Goal: Transaction & Acquisition: Obtain resource

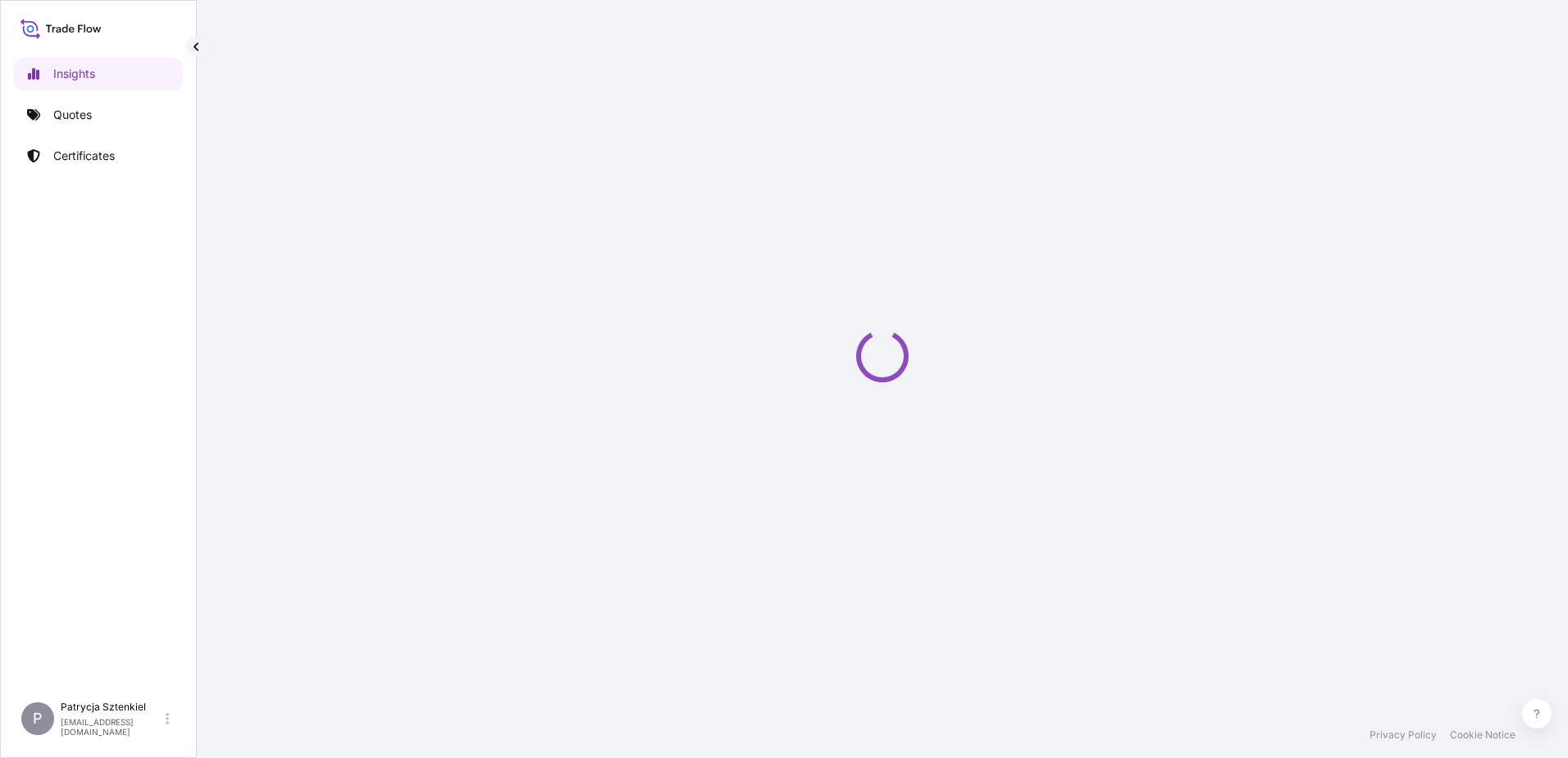
select select "2025"
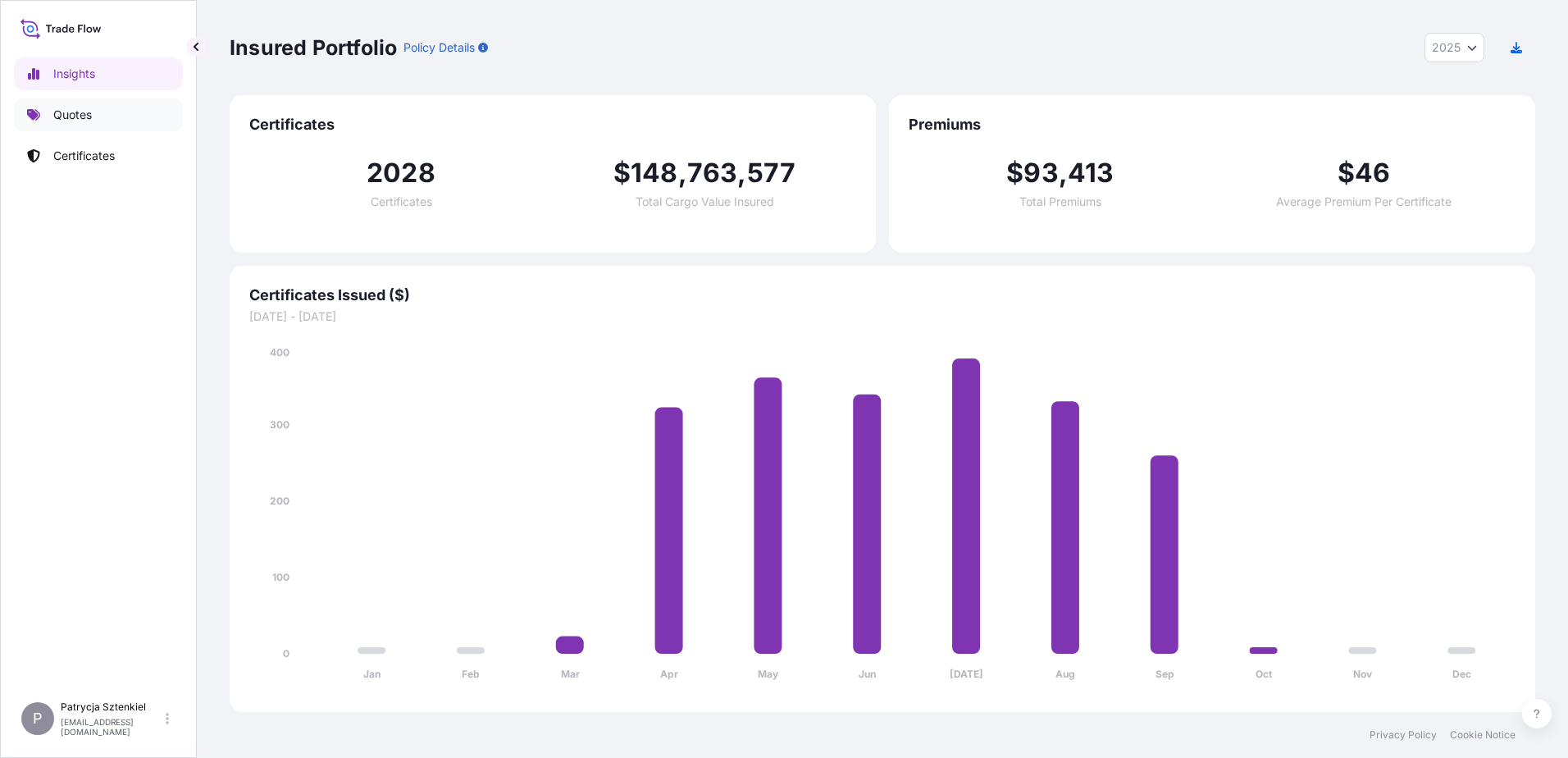
click at [54, 117] on p "Quotes" at bounding box center [72, 115] width 38 height 16
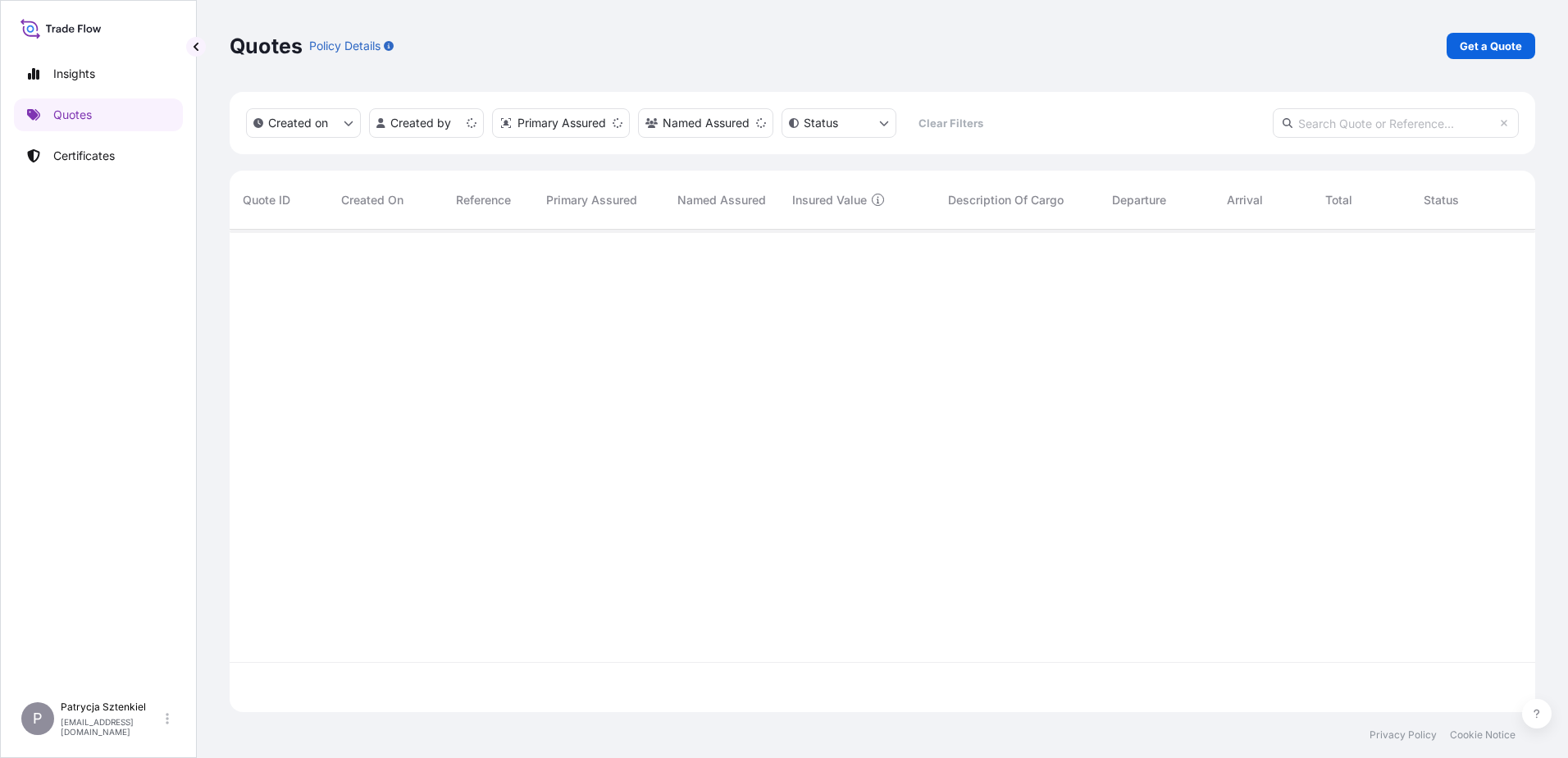
scroll to position [479, 1293]
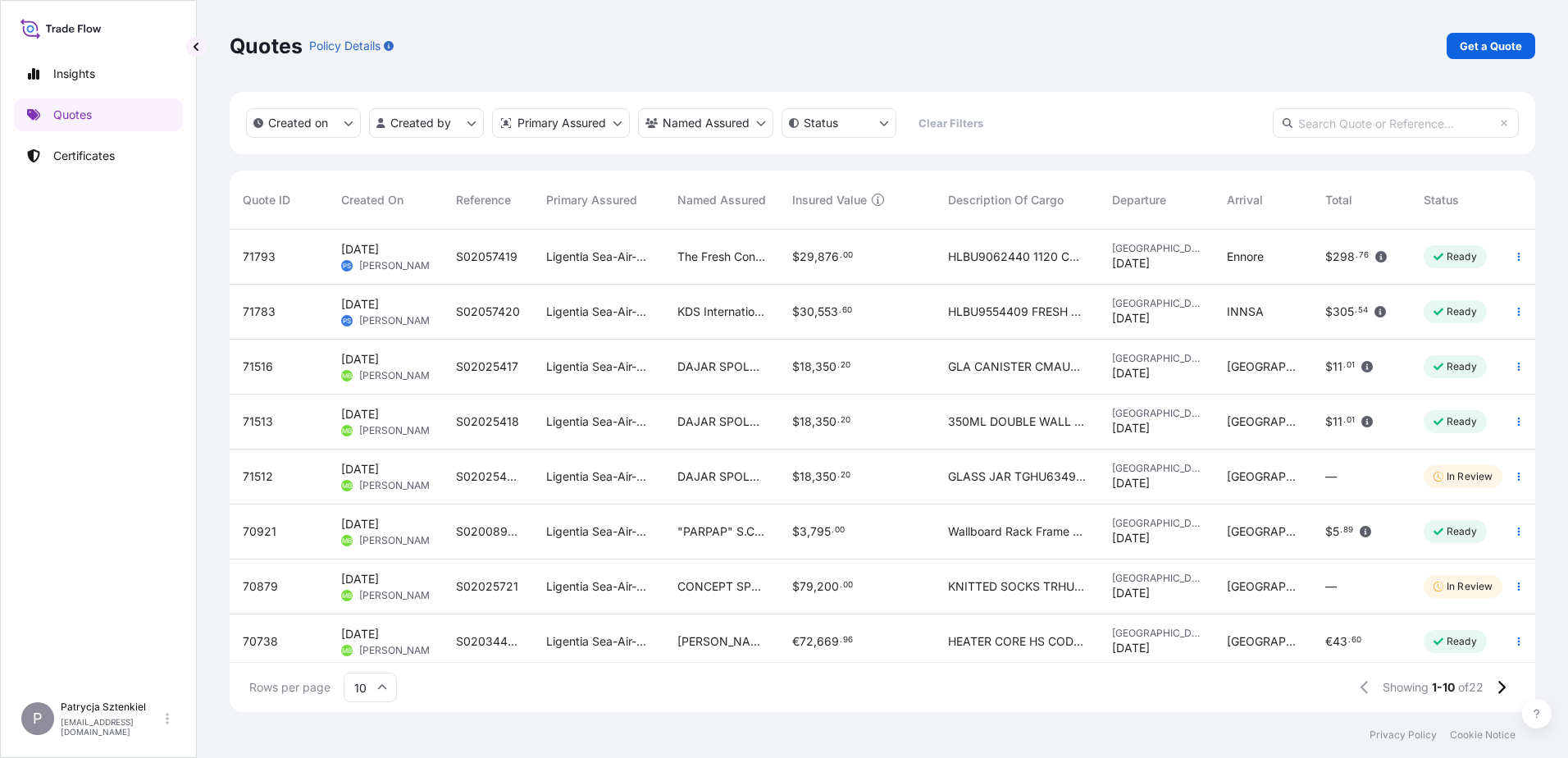
click at [1327, 132] on input "text" at bounding box center [1395, 123] width 246 height 29
paste input "S02008994"
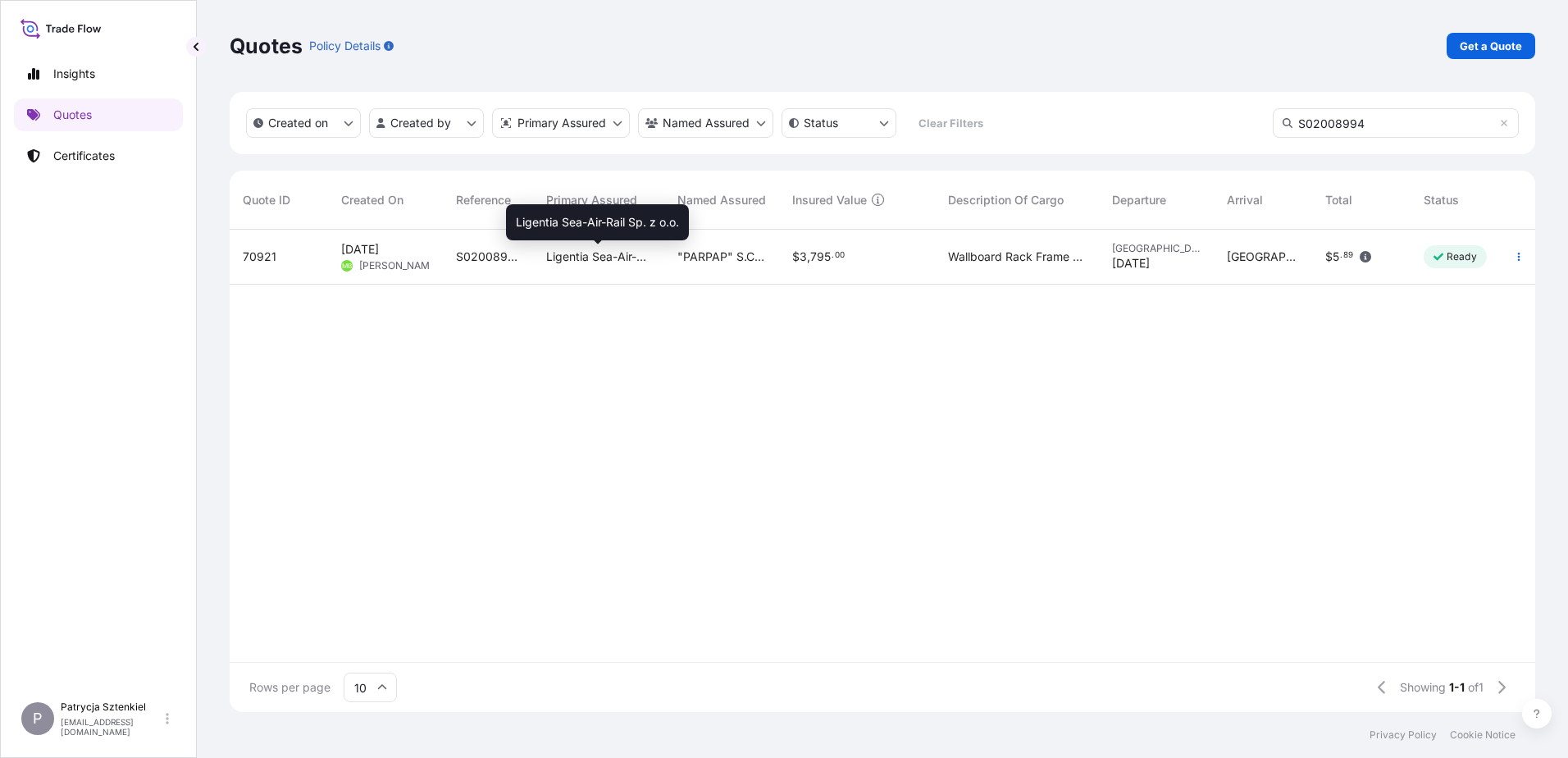
type input "S02008994"
click at [584, 262] on span "Ligentia Sea-Air-Rail Sp. z o.o." at bounding box center [598, 257] width 105 height 16
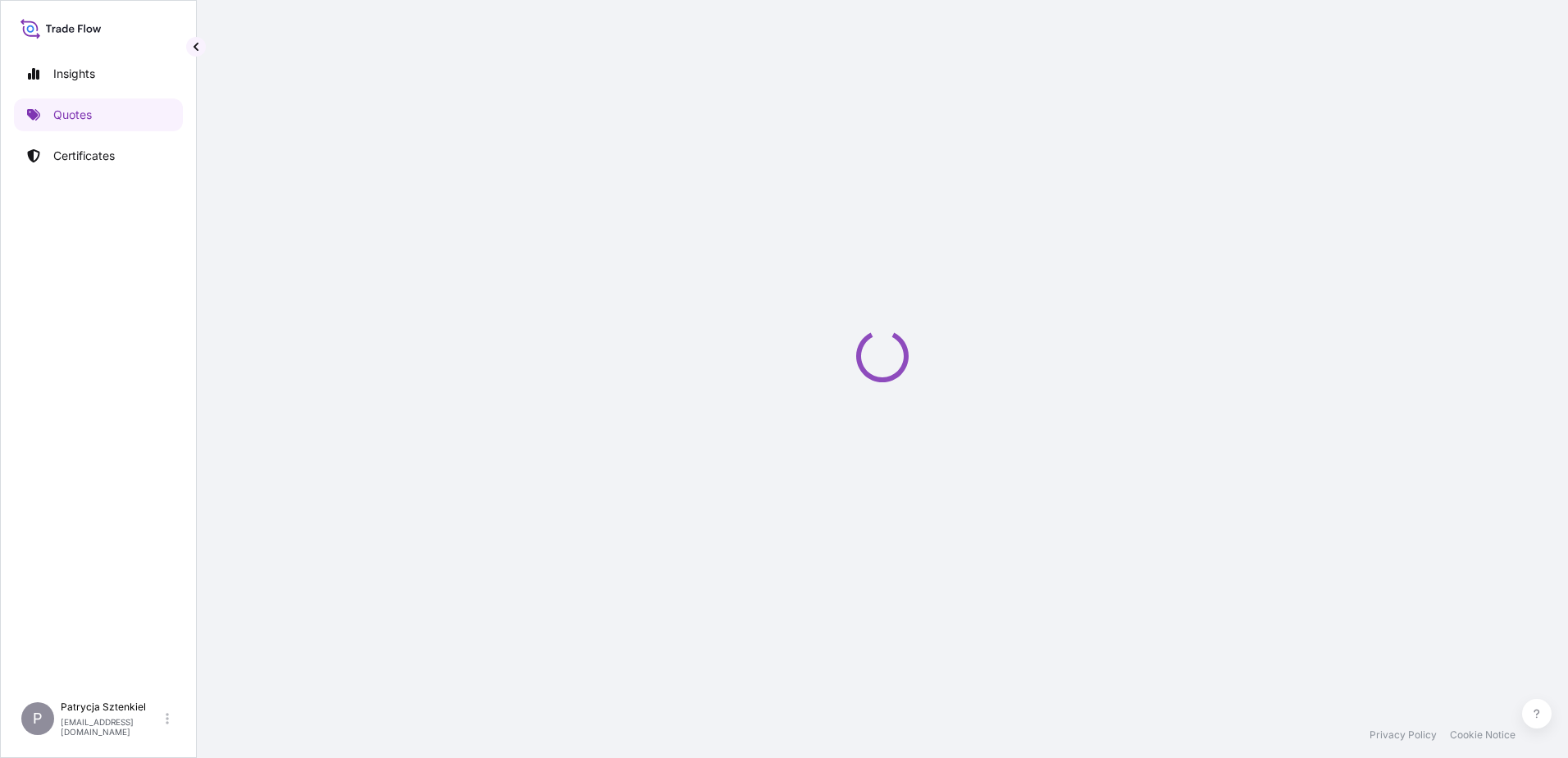
select select "Sea"
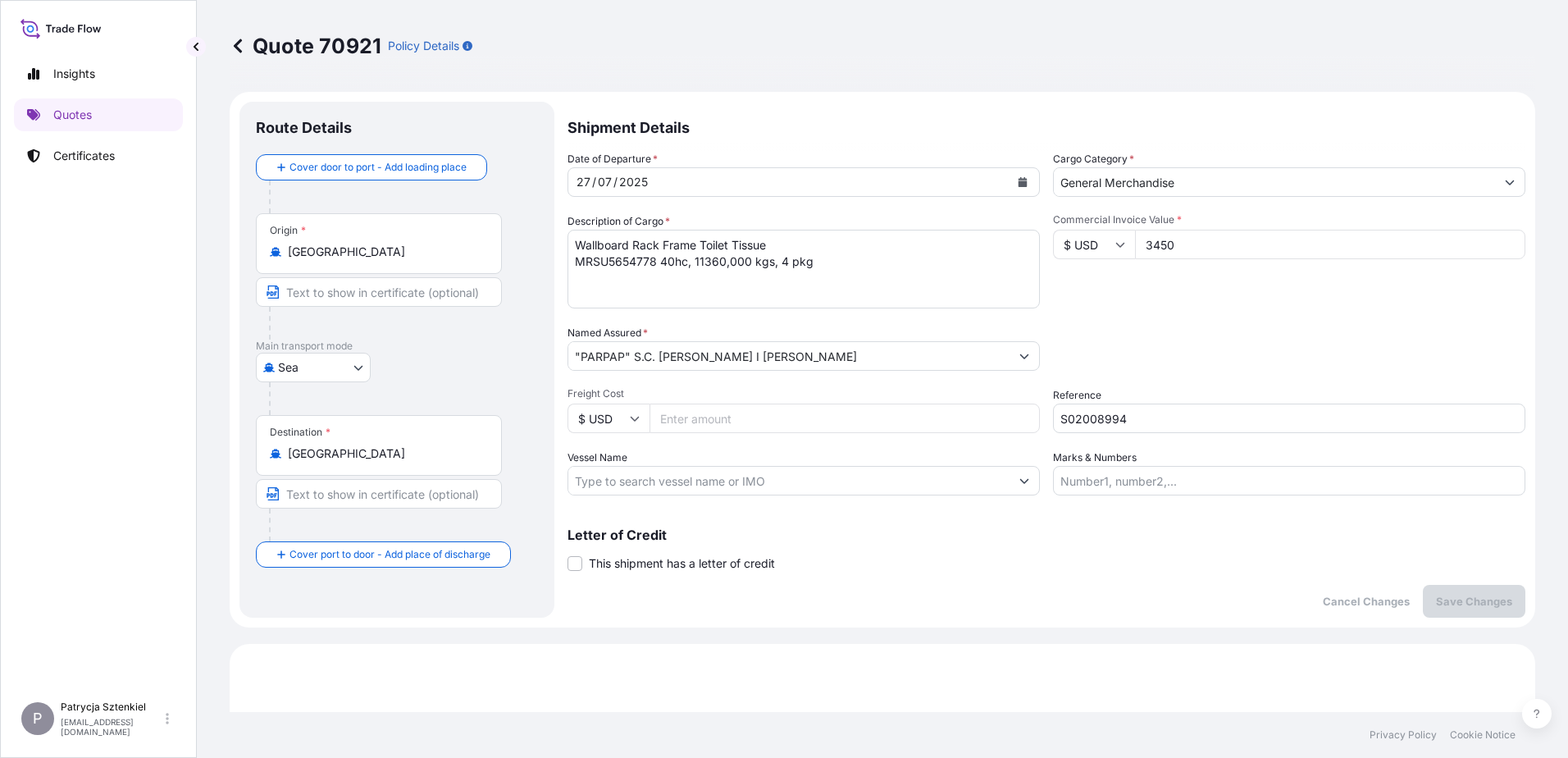
click at [1088, 418] on input "S02008994" at bounding box center [1289, 418] width 472 height 29
click at [1330, 434] on div "Date of Departure * [DATE] Cargo Category * General Merchandise Description of …" at bounding box center [1047, 322] width 958 height 344
click at [88, 111] on p "Quotes" at bounding box center [72, 115] width 38 height 16
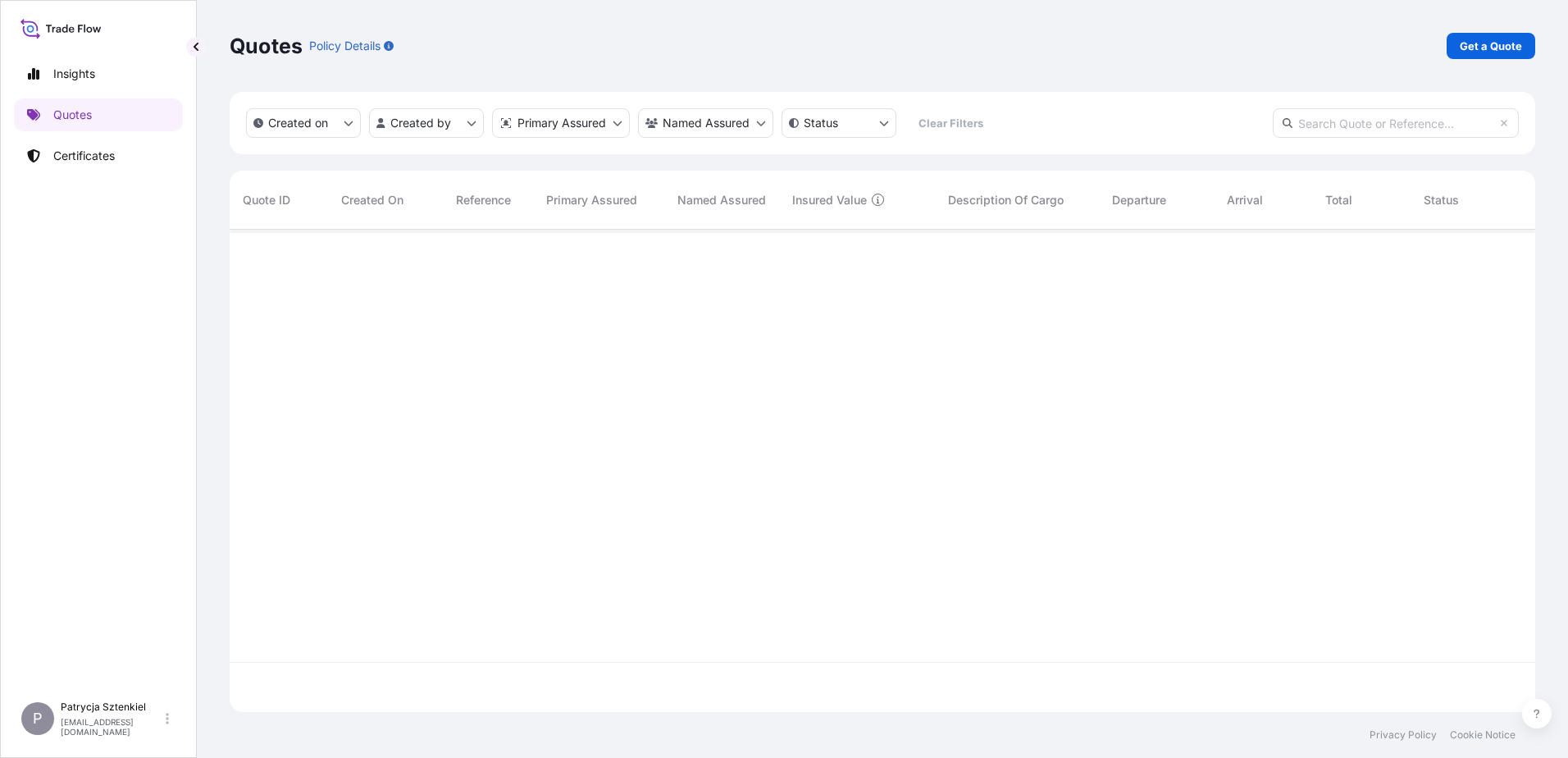
scroll to position [479, 1293]
click at [1381, 127] on input "text" at bounding box center [1395, 123] width 246 height 29
paste input "S02008994"
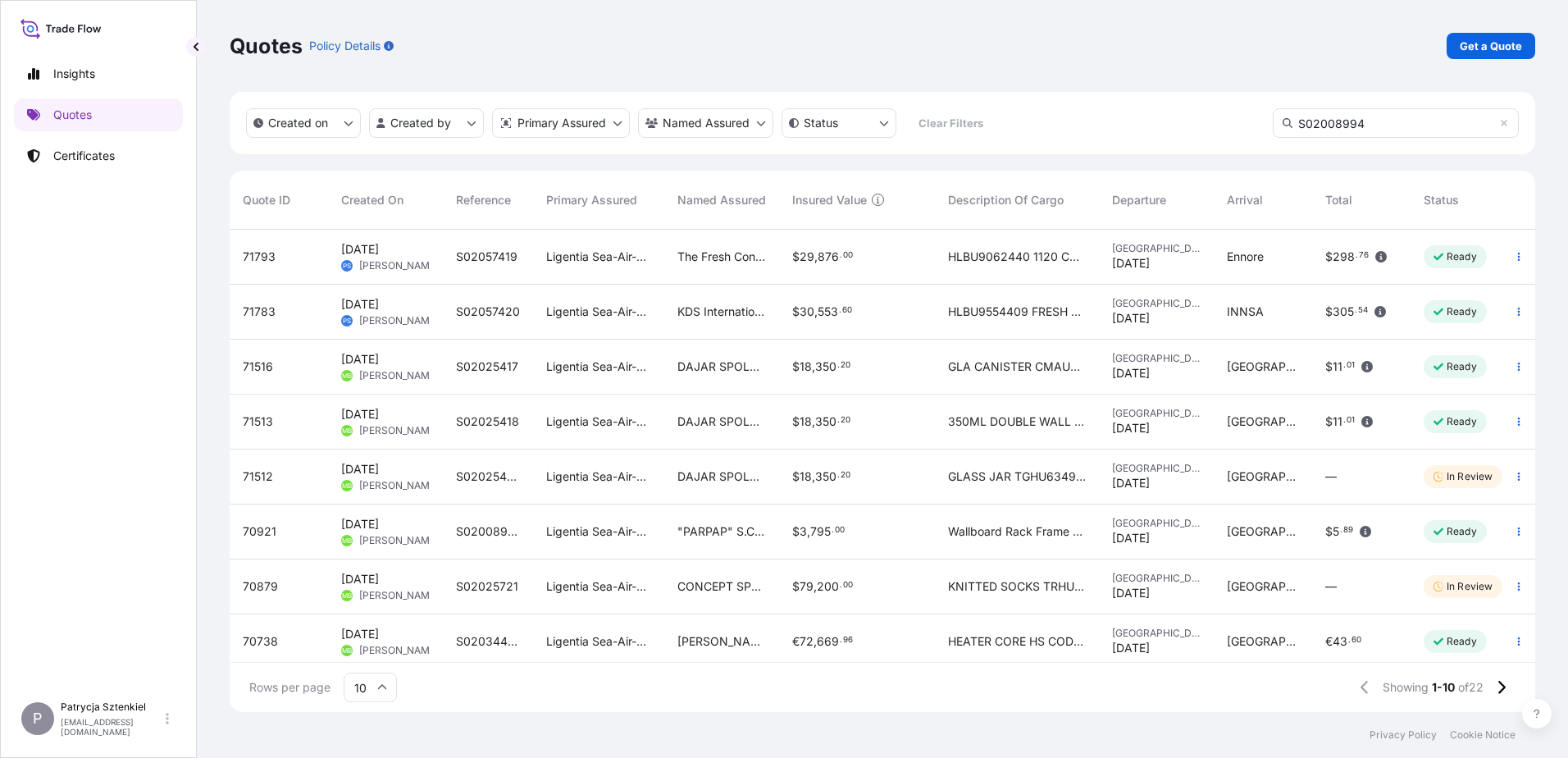
click at [1455, 136] on input "S02008994" at bounding box center [1395, 123] width 246 height 29
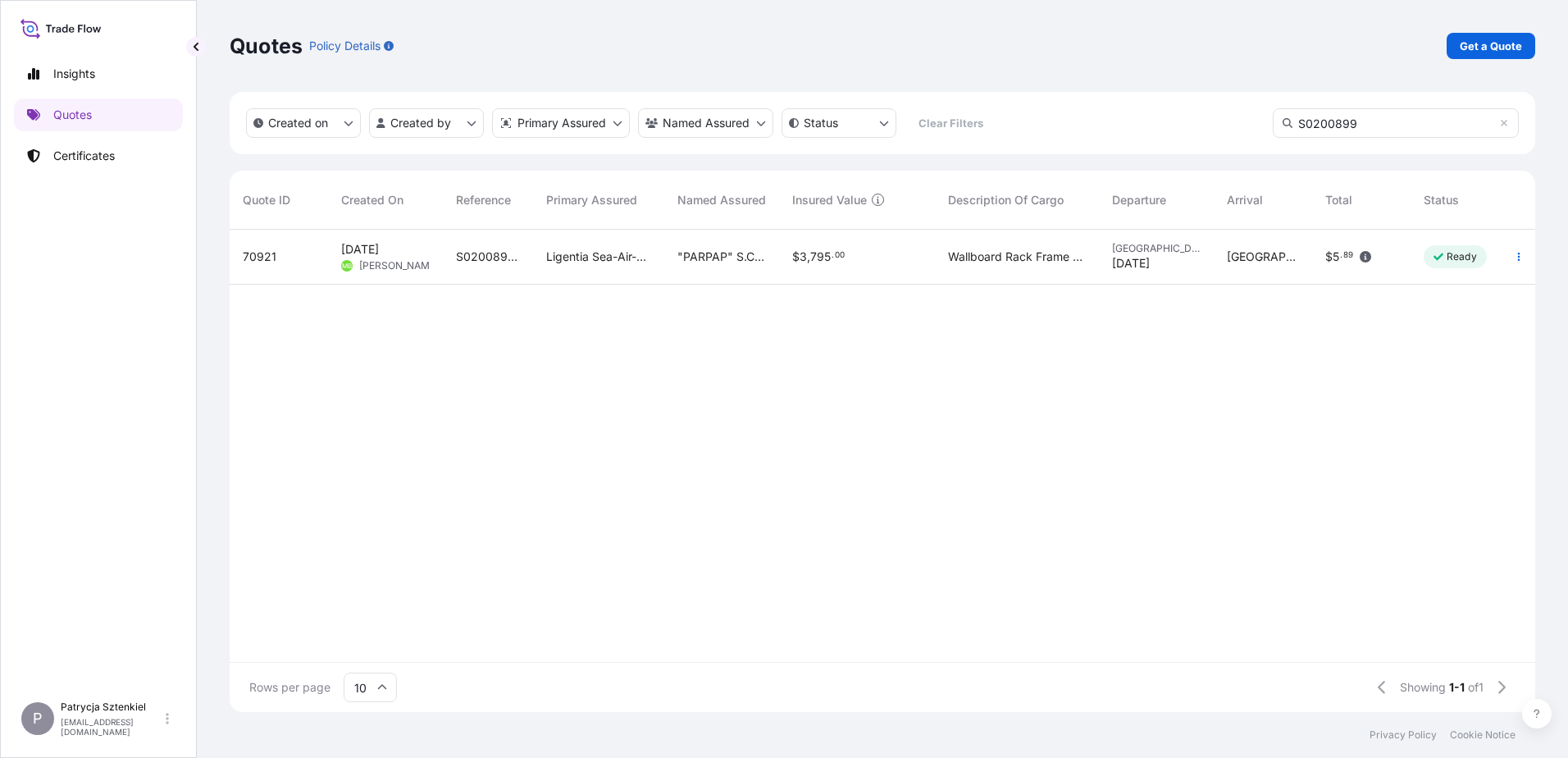
type input "S02008994"
click at [548, 255] on span "Ligentia Sea-Air-Rail Sp. z o.o." at bounding box center [598, 257] width 105 height 16
select select "Sea"
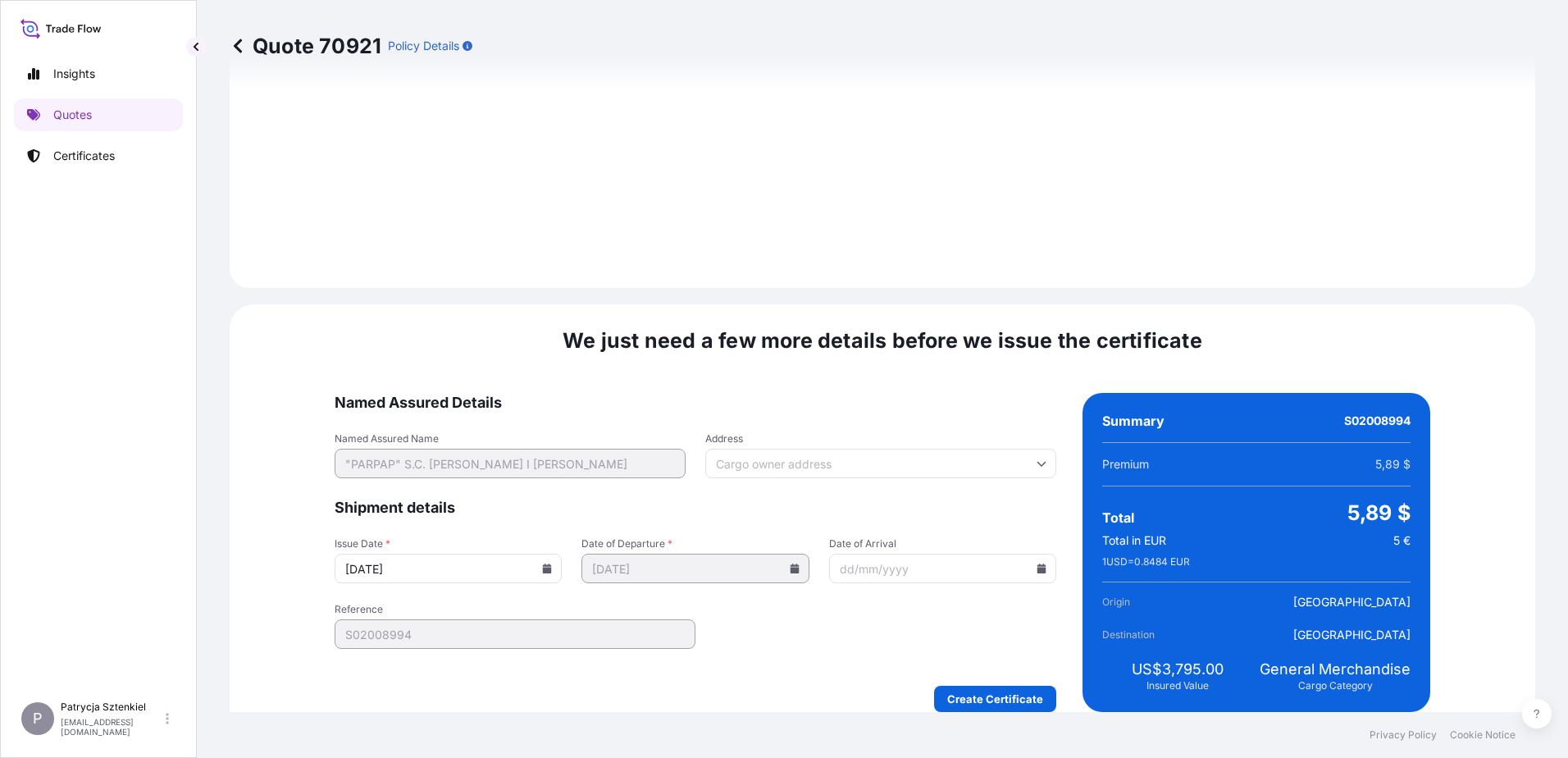
scroll to position [1839, 0]
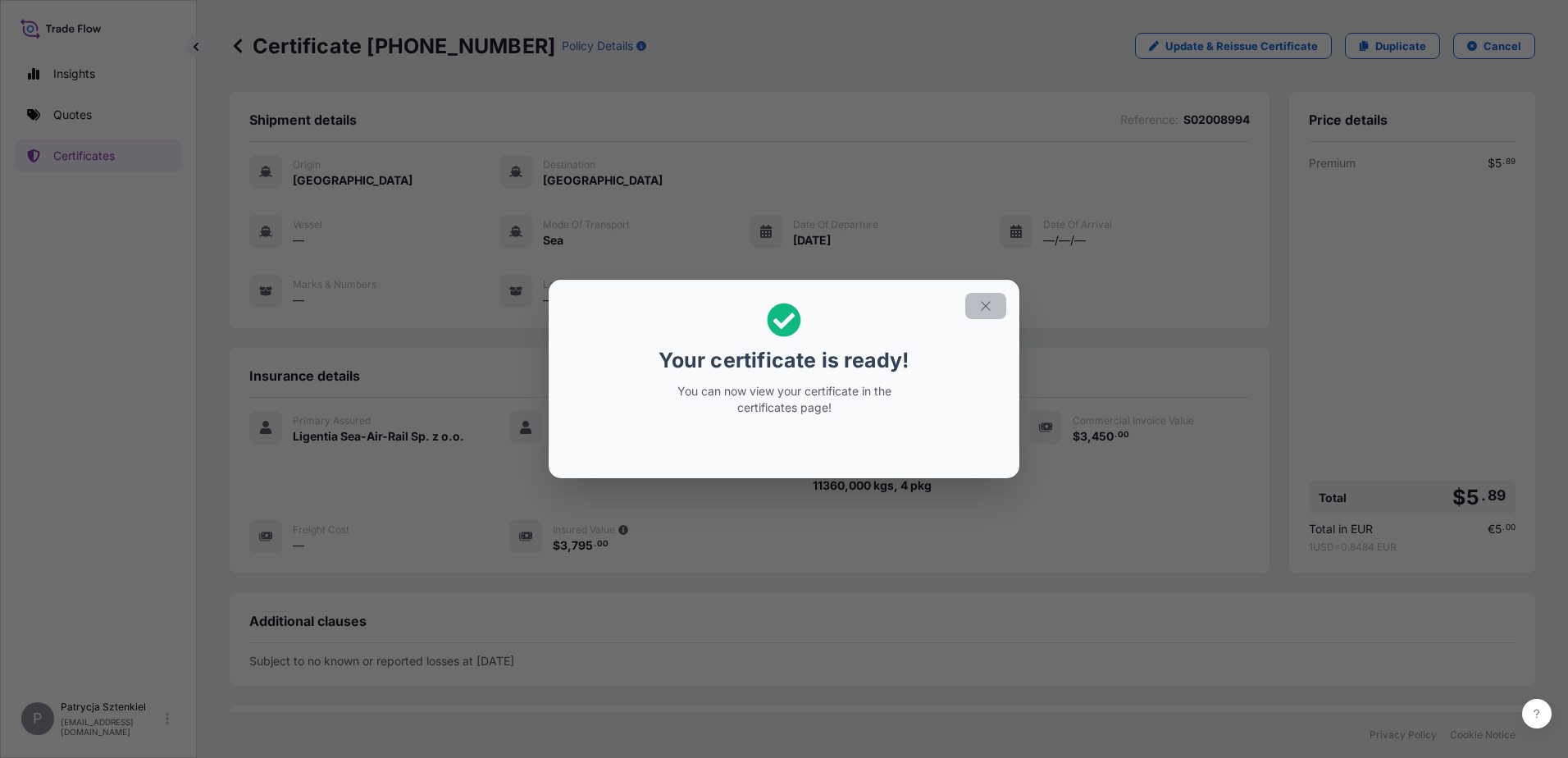
click at [983, 299] on icon "button" at bounding box center [986, 306] width 15 height 15
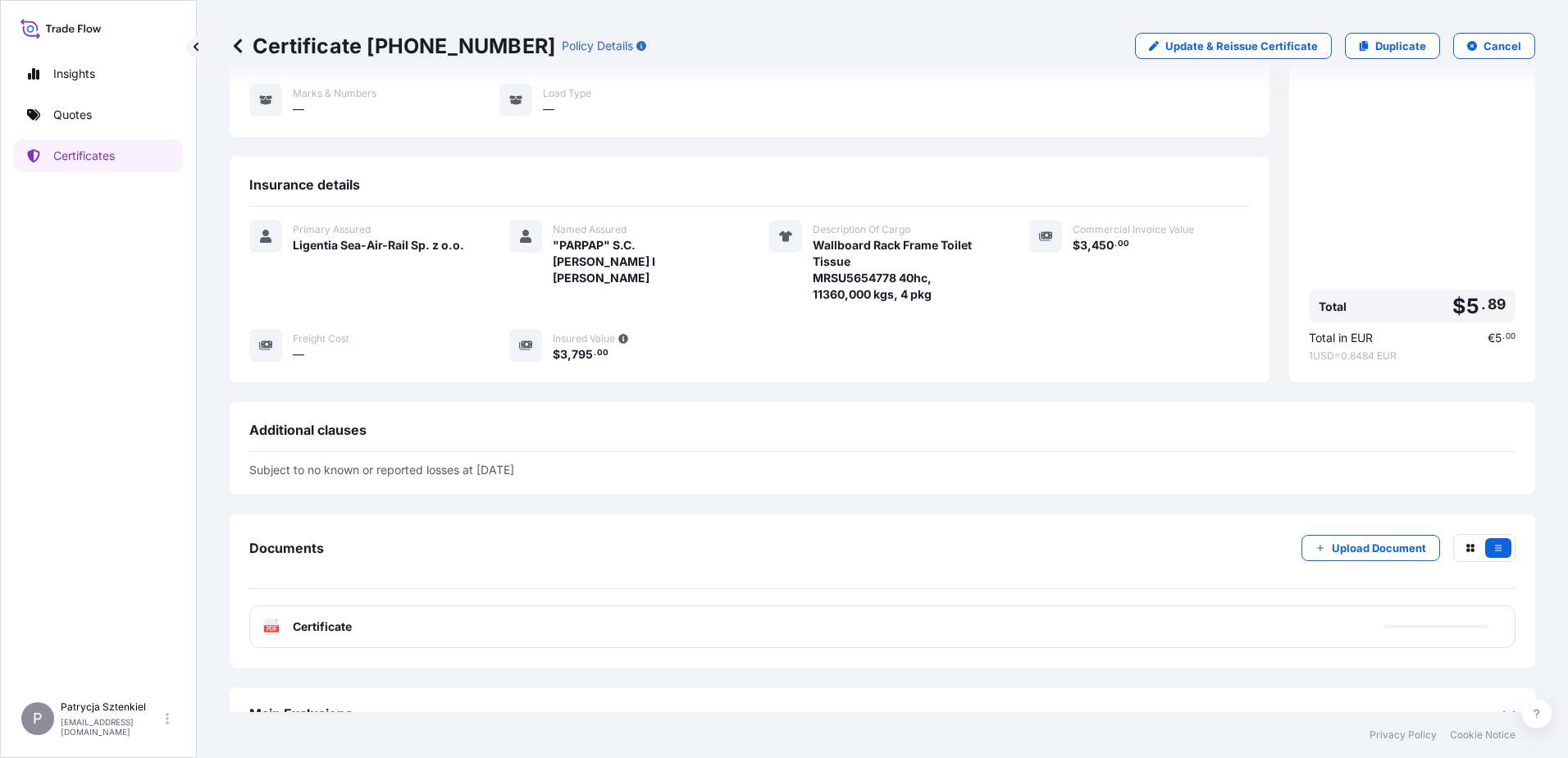
scroll to position [219, 0]
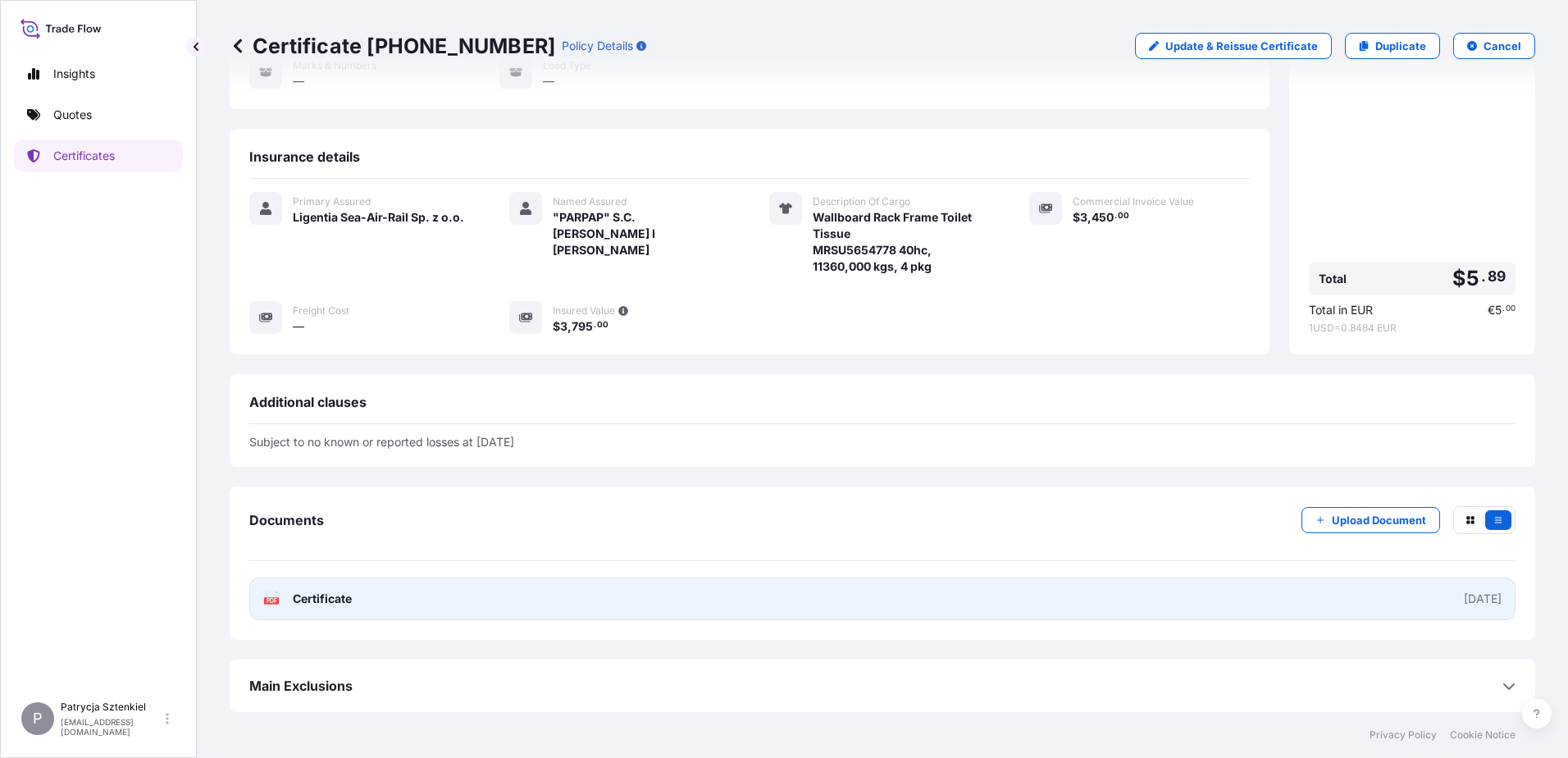
click at [551, 606] on link "PDF Certificate [DATE]" at bounding box center [882, 598] width 1267 height 43
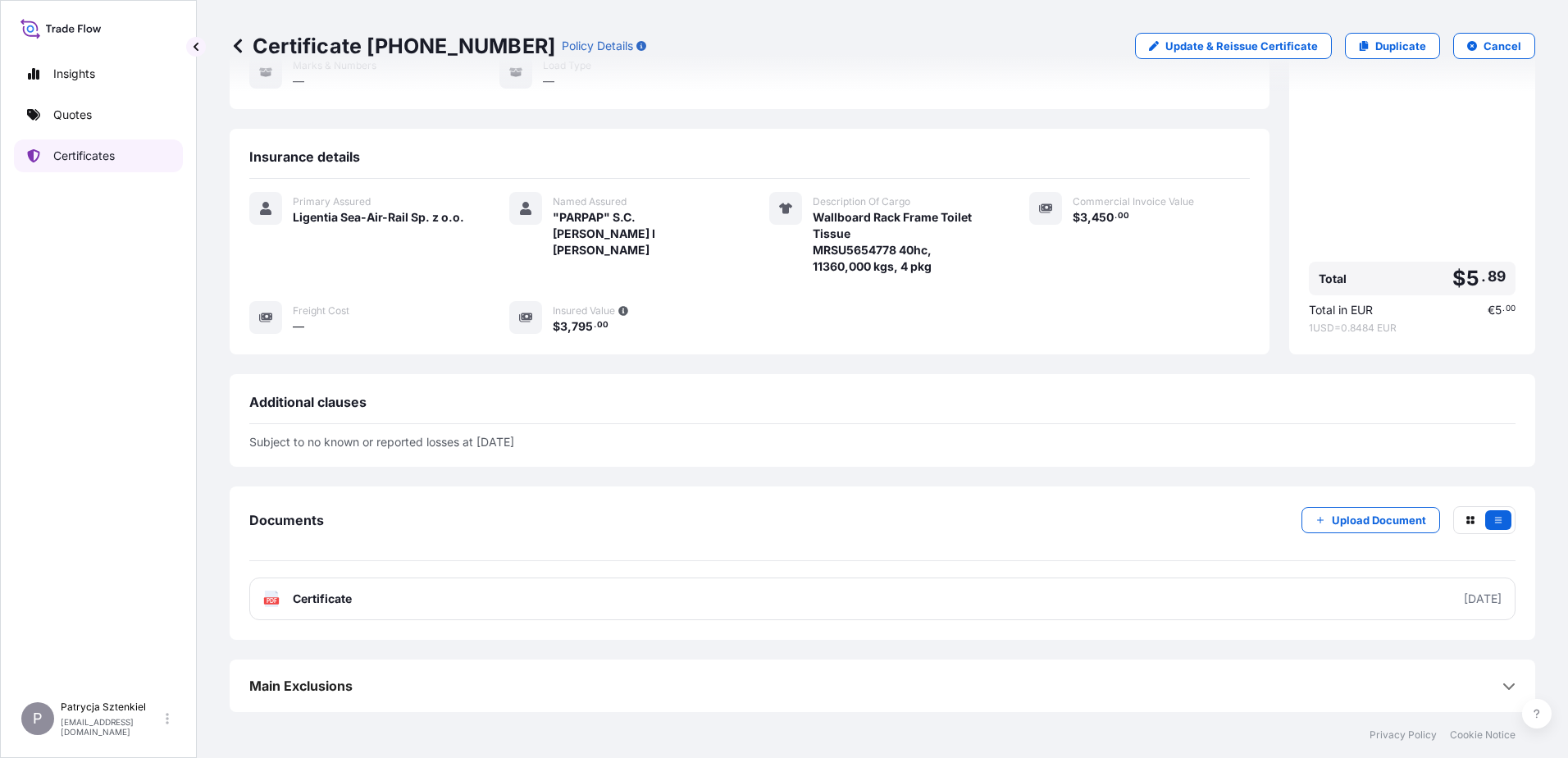
click at [92, 114] on p "Quotes" at bounding box center [72, 115] width 38 height 16
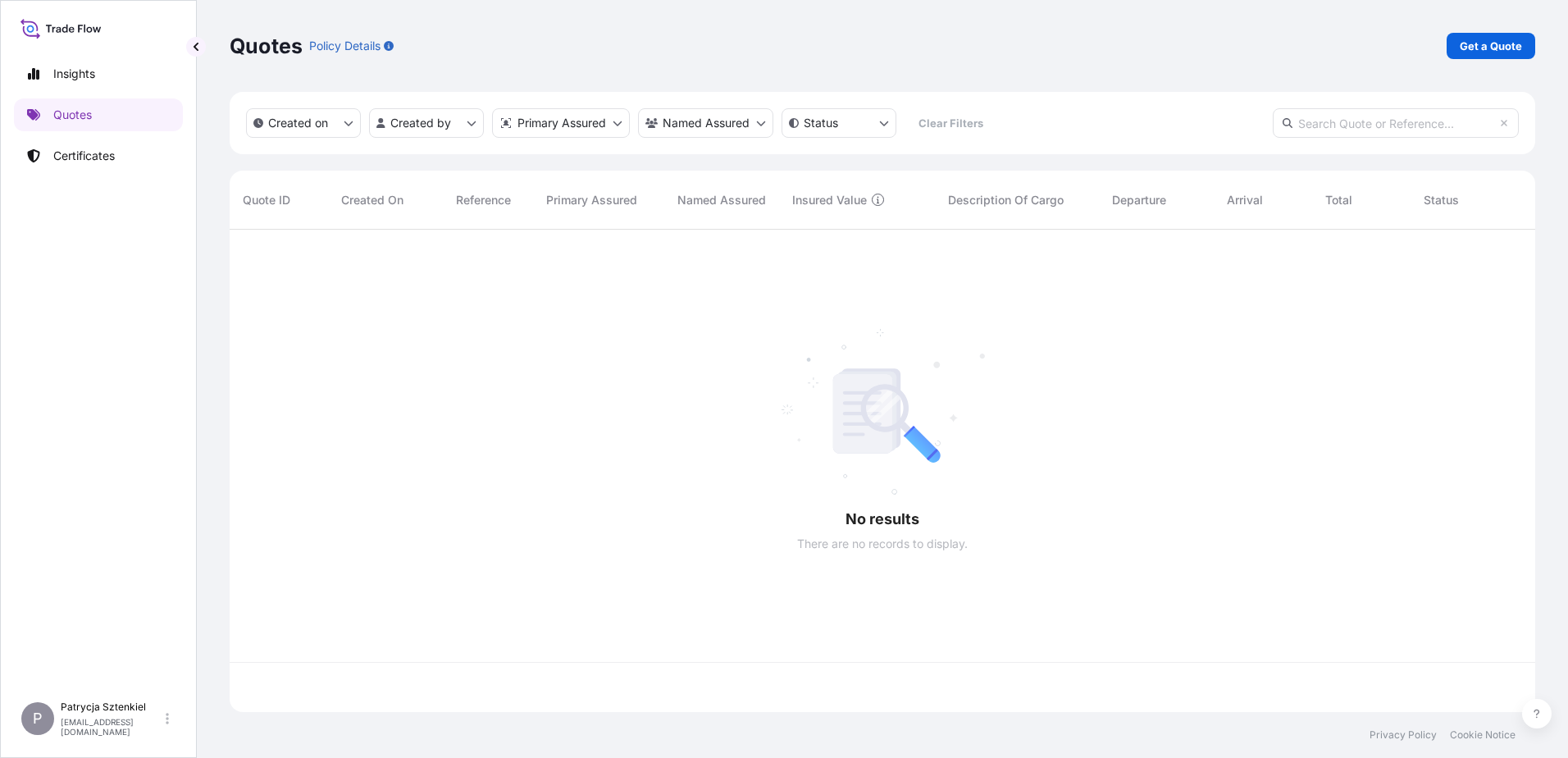
scroll to position [479, 1293]
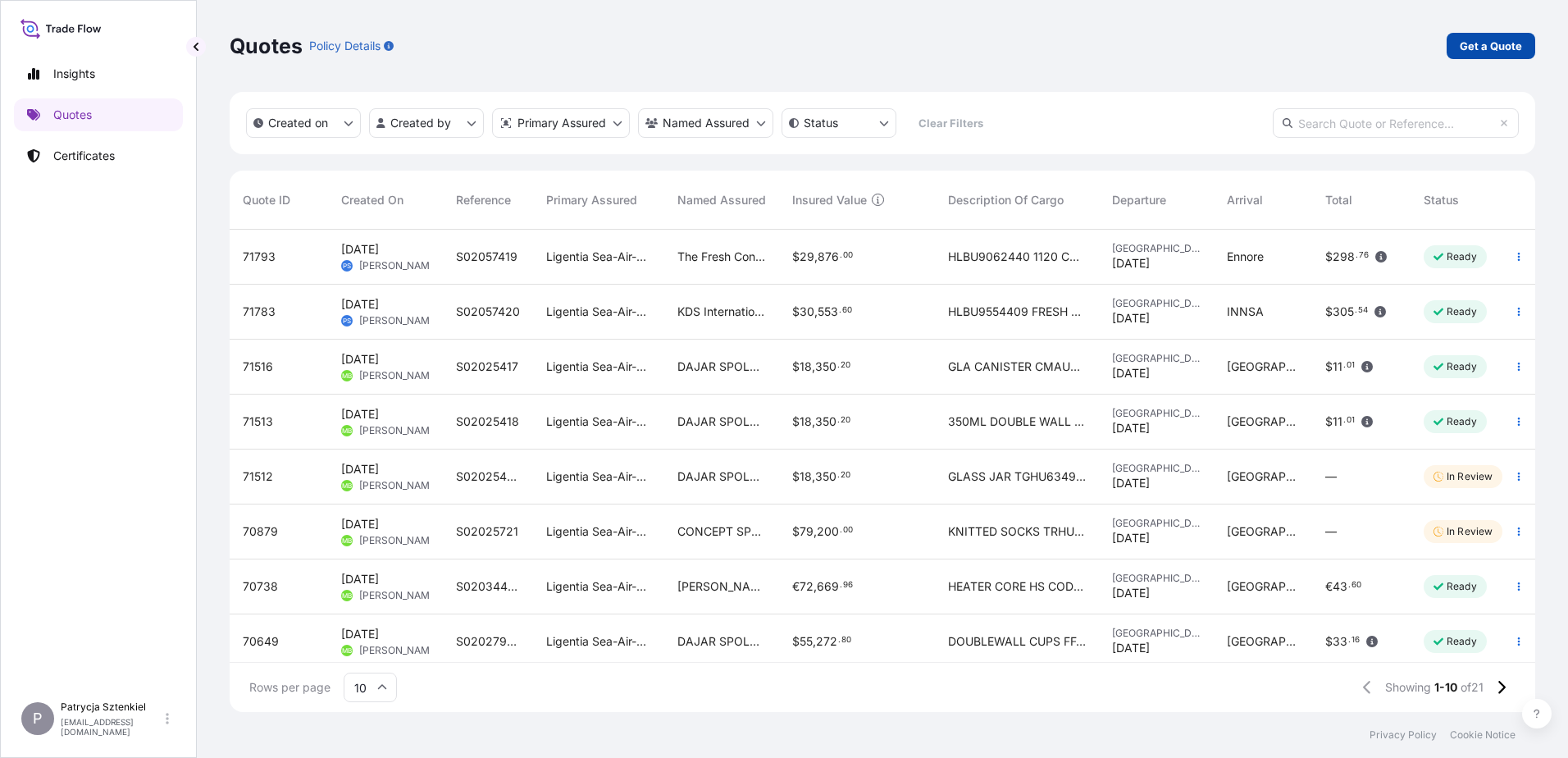
click at [1513, 58] on link "Get a Quote" at bounding box center [1490, 46] width 89 height 26
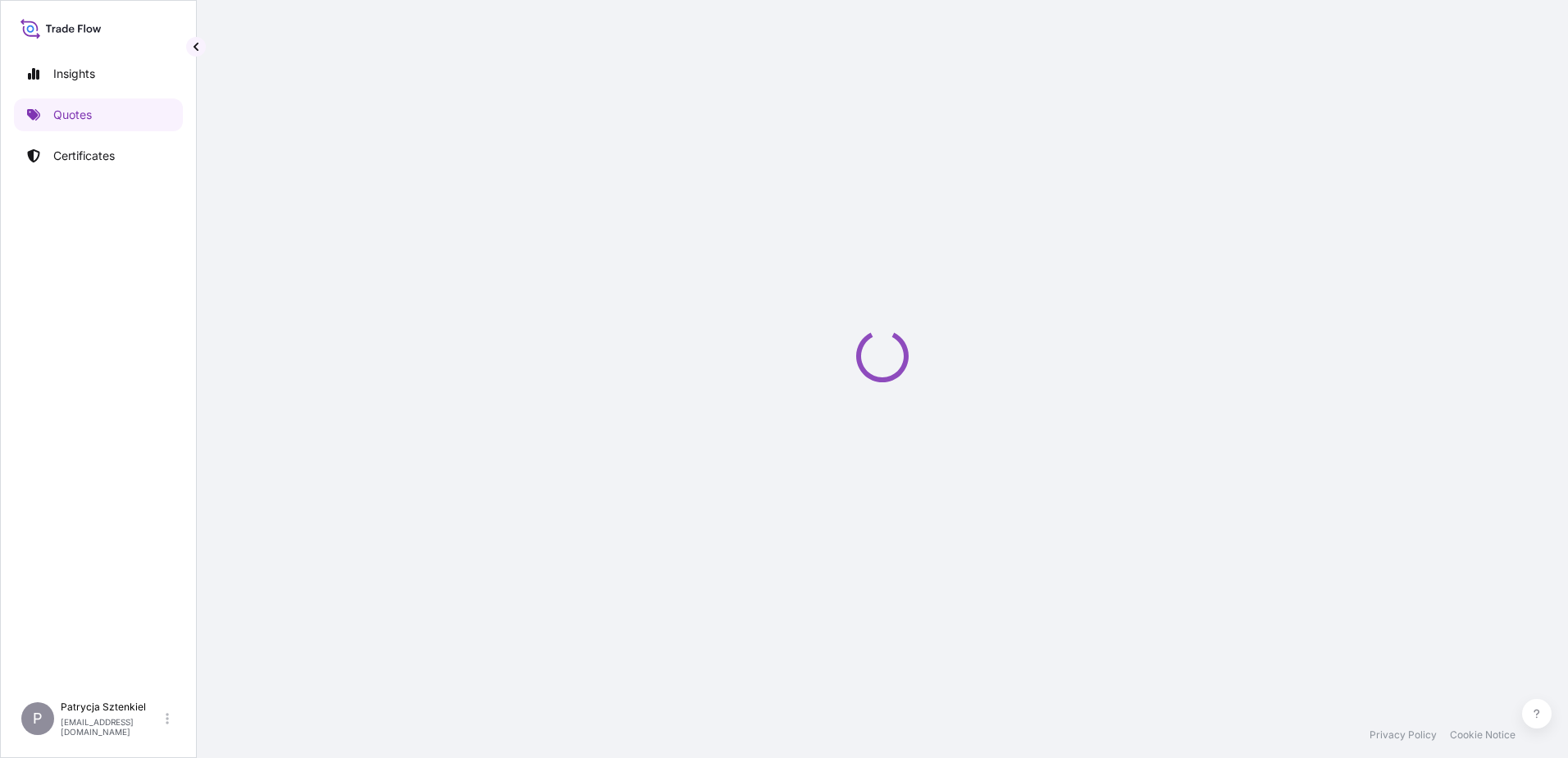
select select "Sea"
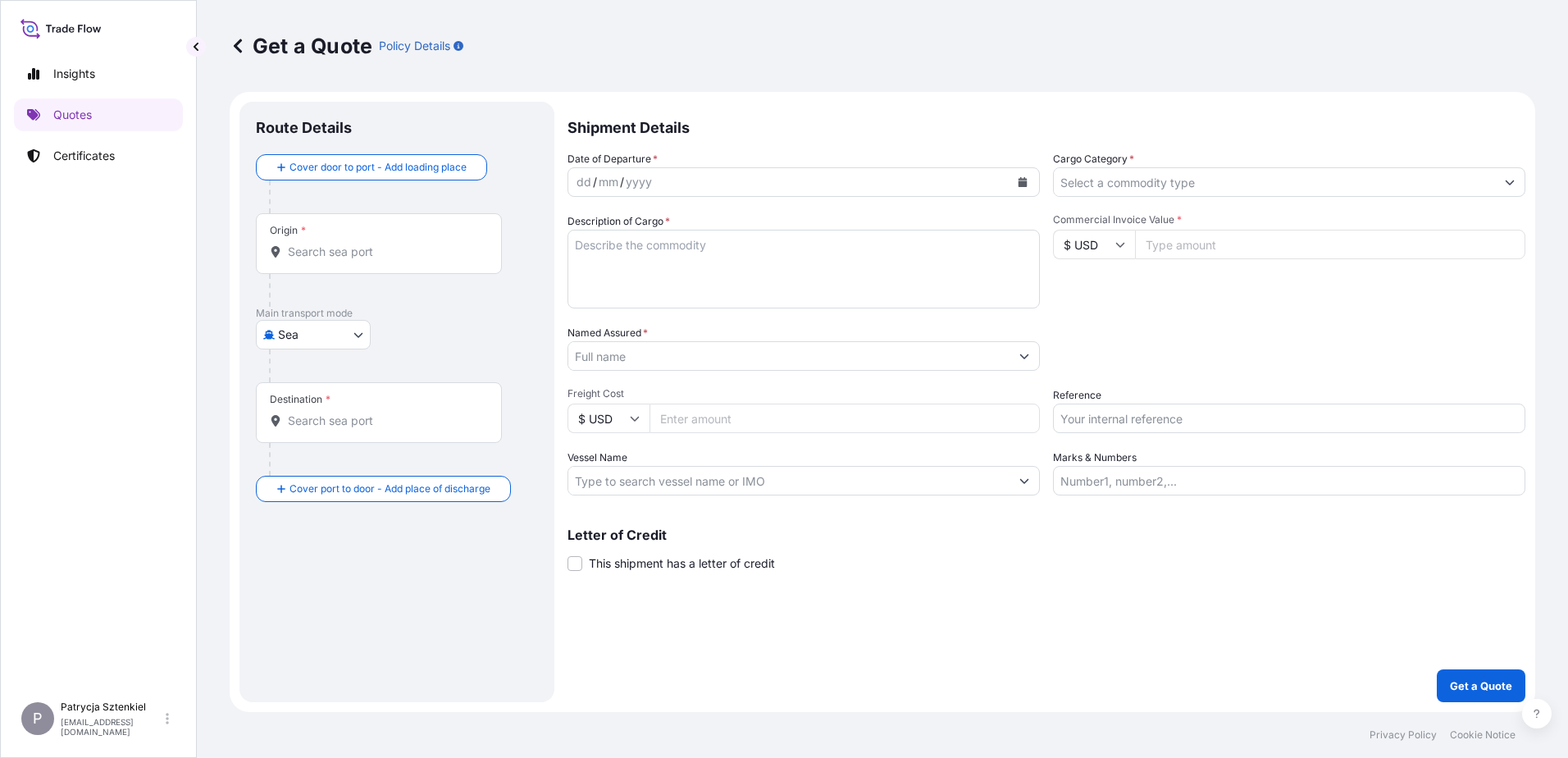
click at [318, 261] on div "Origin *" at bounding box center [378, 244] width 246 height 60
click at [318, 260] on input "Origin *" at bounding box center [384, 252] width 194 height 16
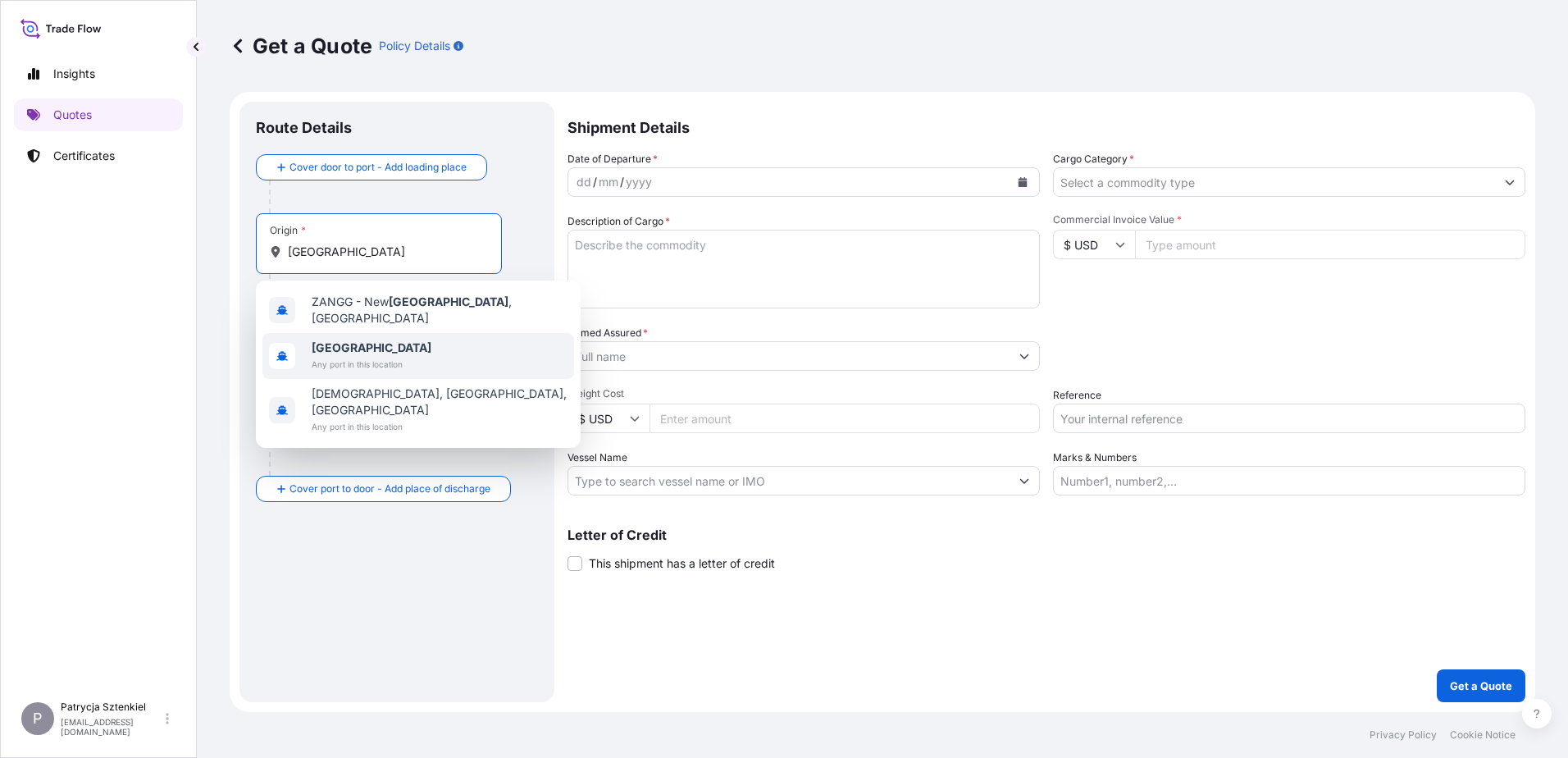
click at [454, 333] on div "[GEOGRAPHIC_DATA] Any port in this location" at bounding box center [417, 356] width 311 height 46
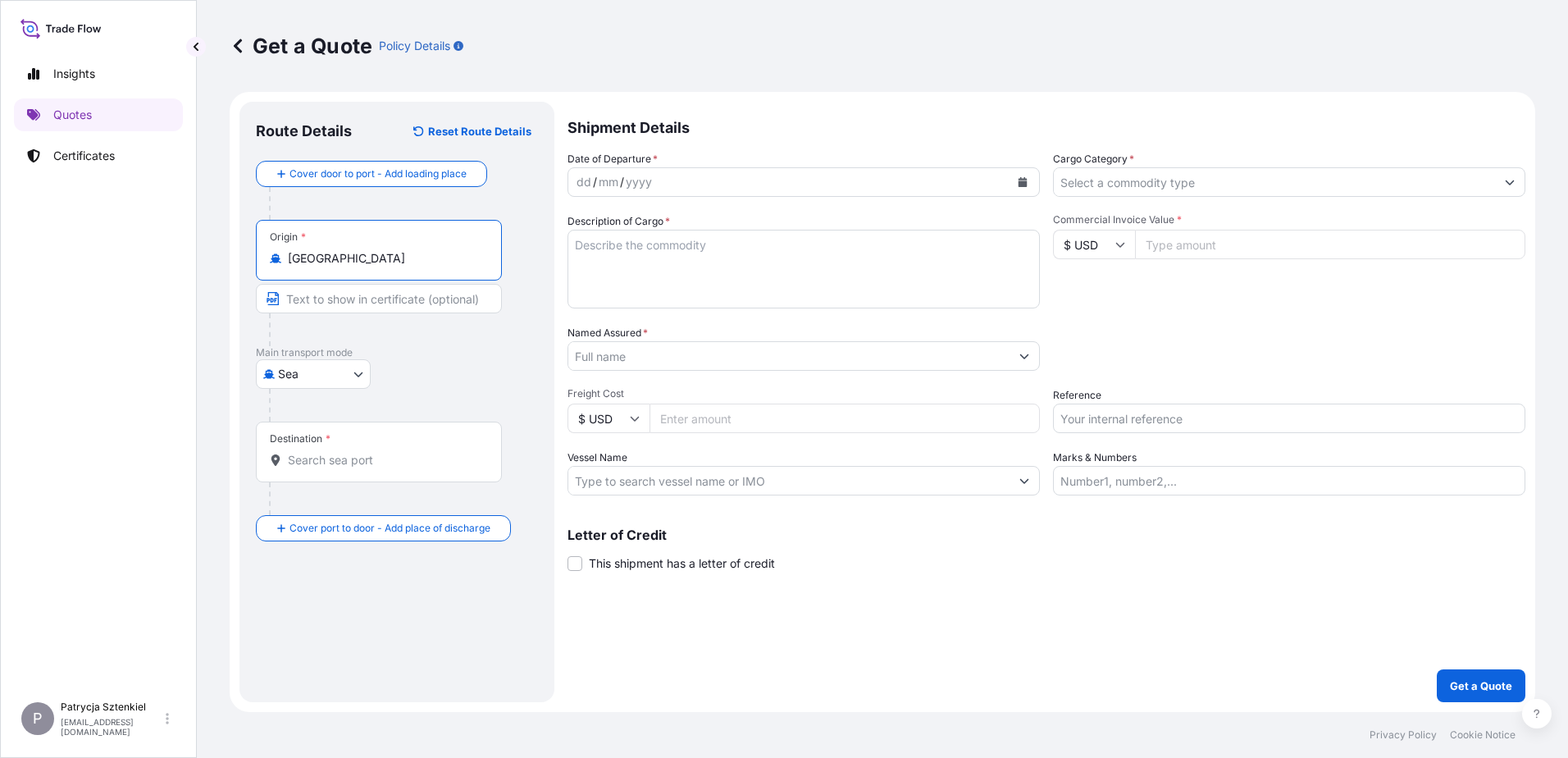
type input "[GEOGRAPHIC_DATA]"
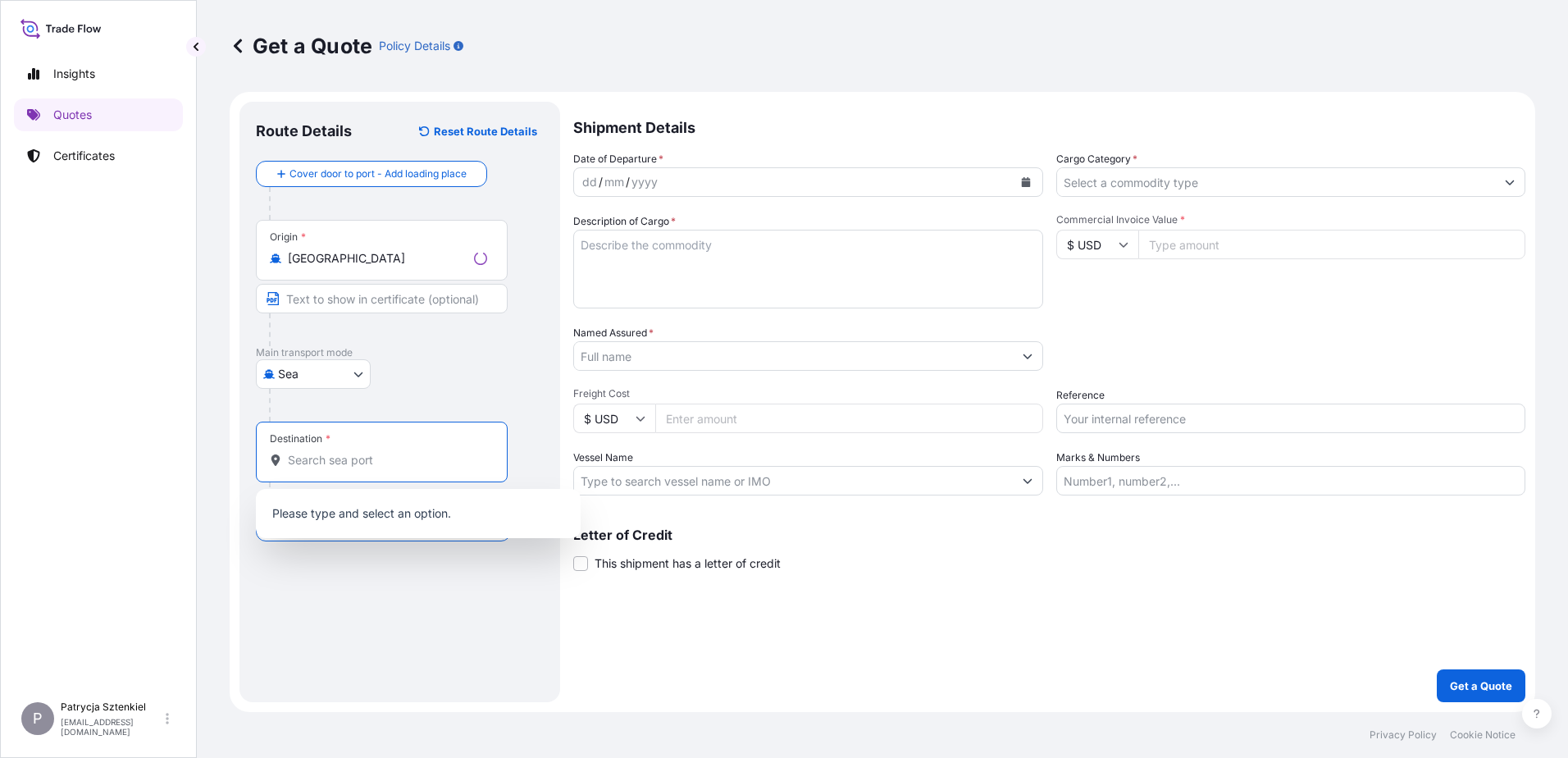
click at [360, 454] on input "Destination *" at bounding box center [387, 460] width 199 height 16
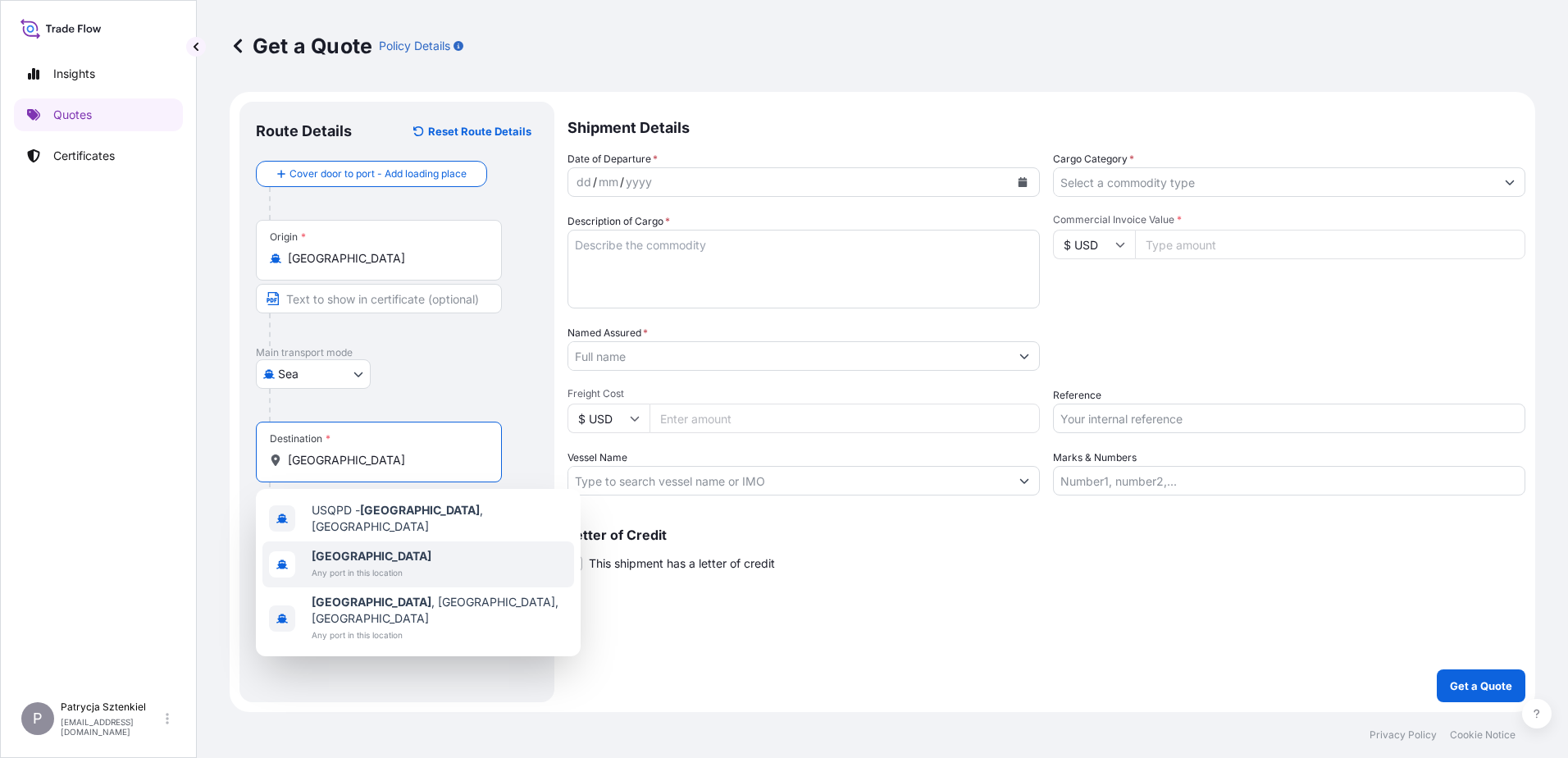
click at [346, 580] on div "[GEOGRAPHIC_DATA] Any port in this location" at bounding box center [417, 564] width 311 height 46
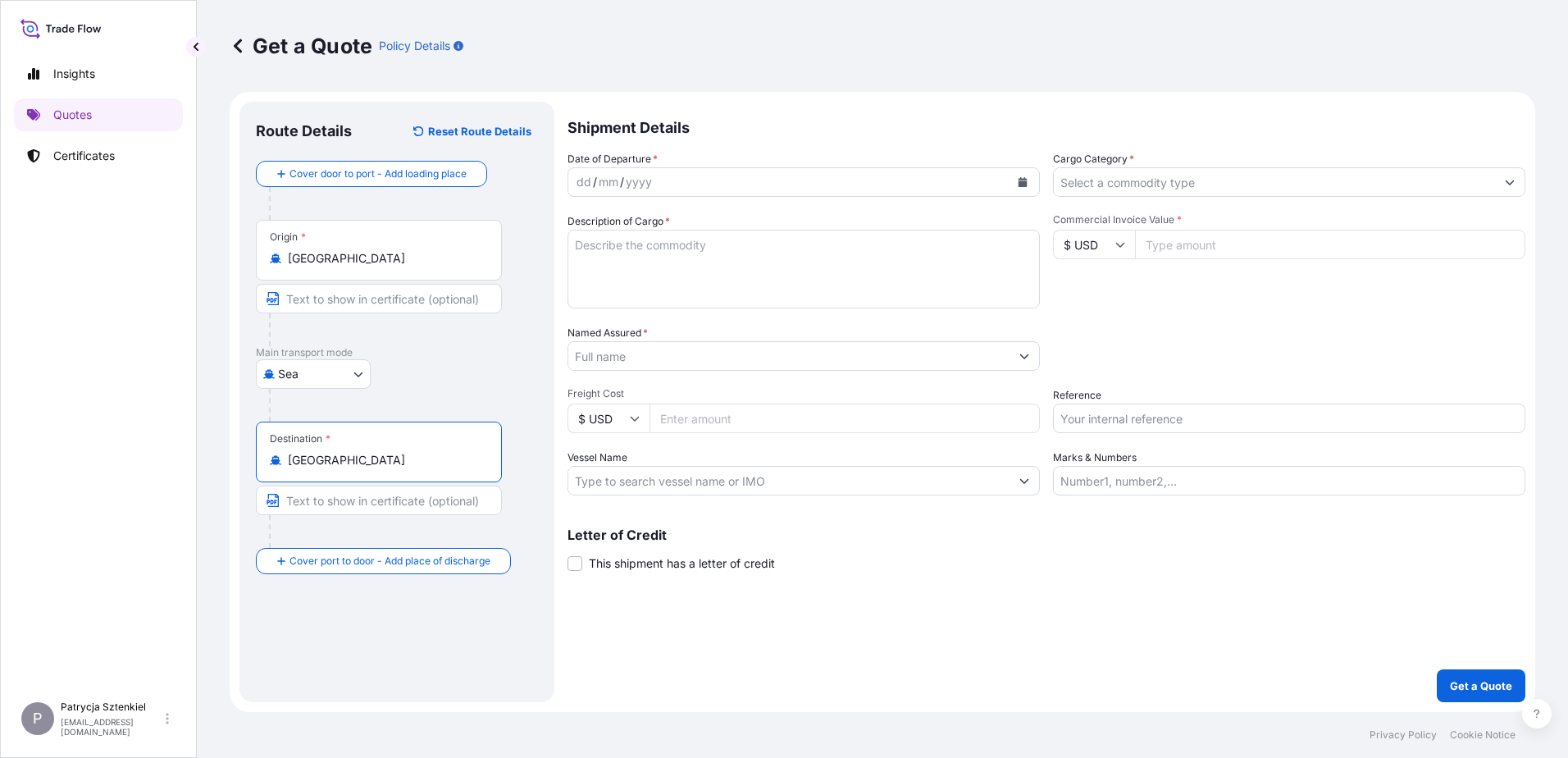
type input "[GEOGRAPHIC_DATA]"
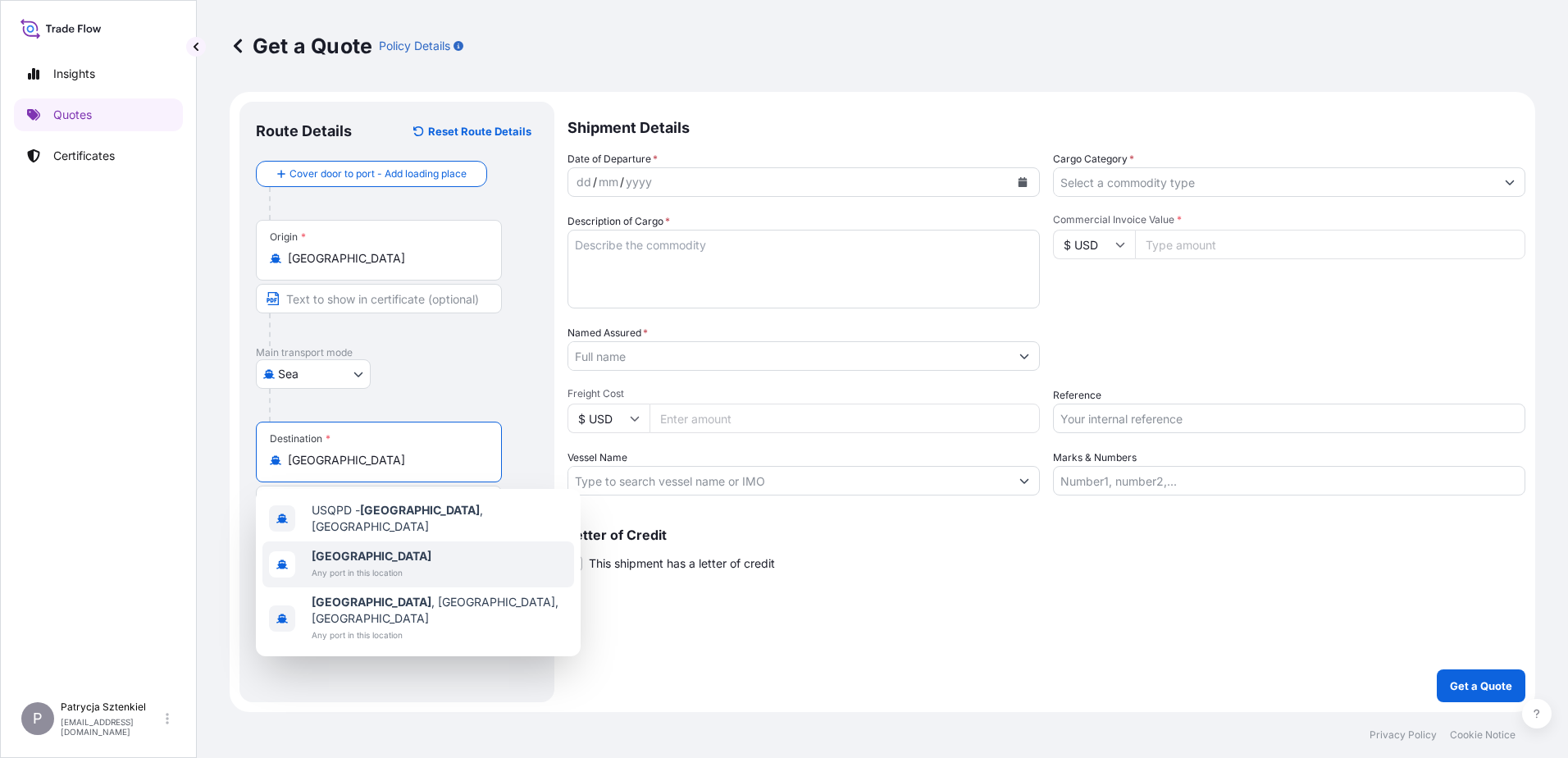
click at [386, 568] on span "Any port in this location" at bounding box center [371, 573] width 120 height 16
click at [1156, 419] on input "Reference" at bounding box center [1289, 418] width 472 height 29
paste input "B00053138"
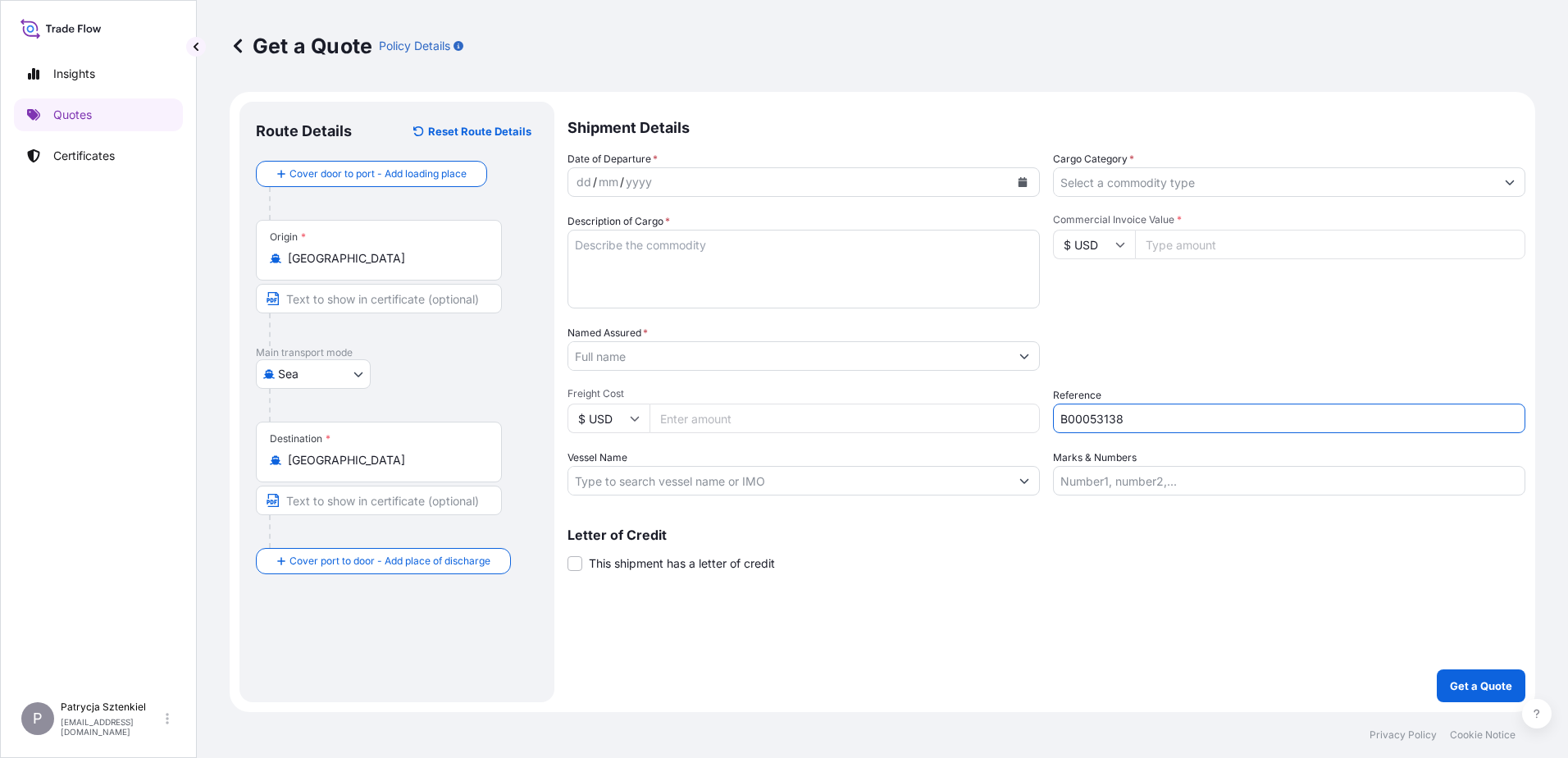
type input "B00053138"
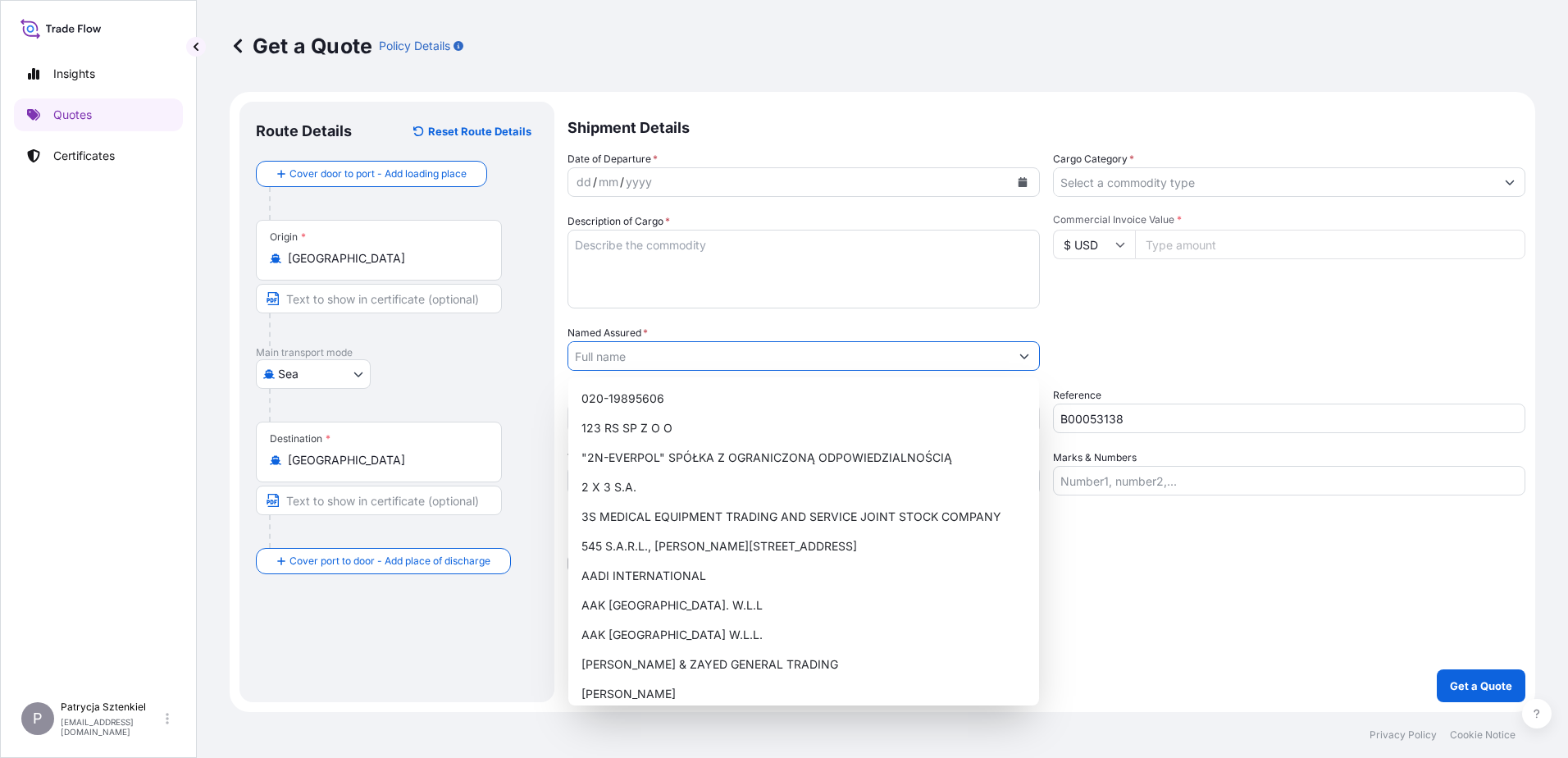
click at [692, 359] on input "Named Assured *" at bounding box center [788, 356] width 441 height 29
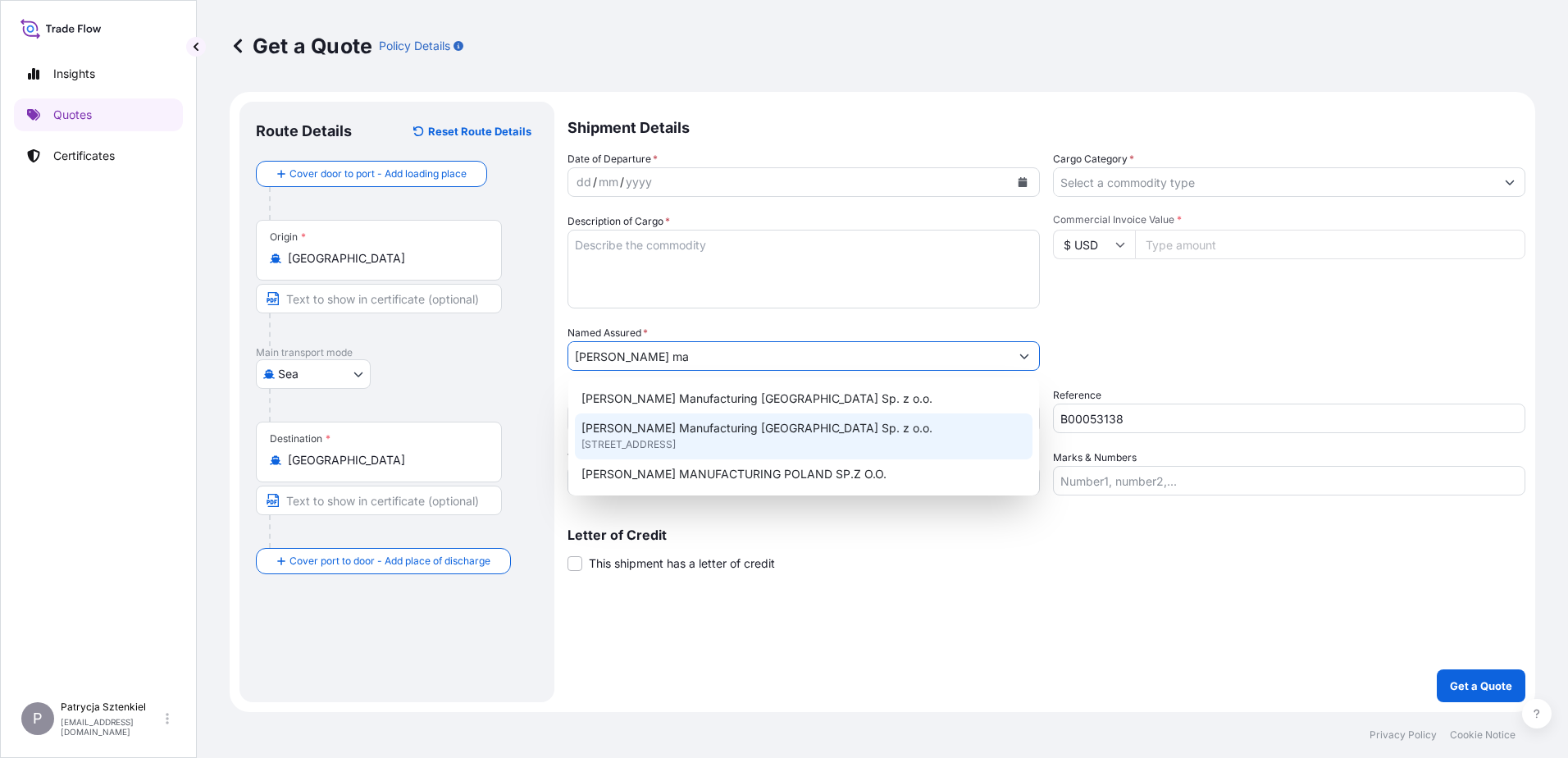
click at [660, 447] on span "[STREET_ADDRESS]" at bounding box center [628, 445] width 94 height 16
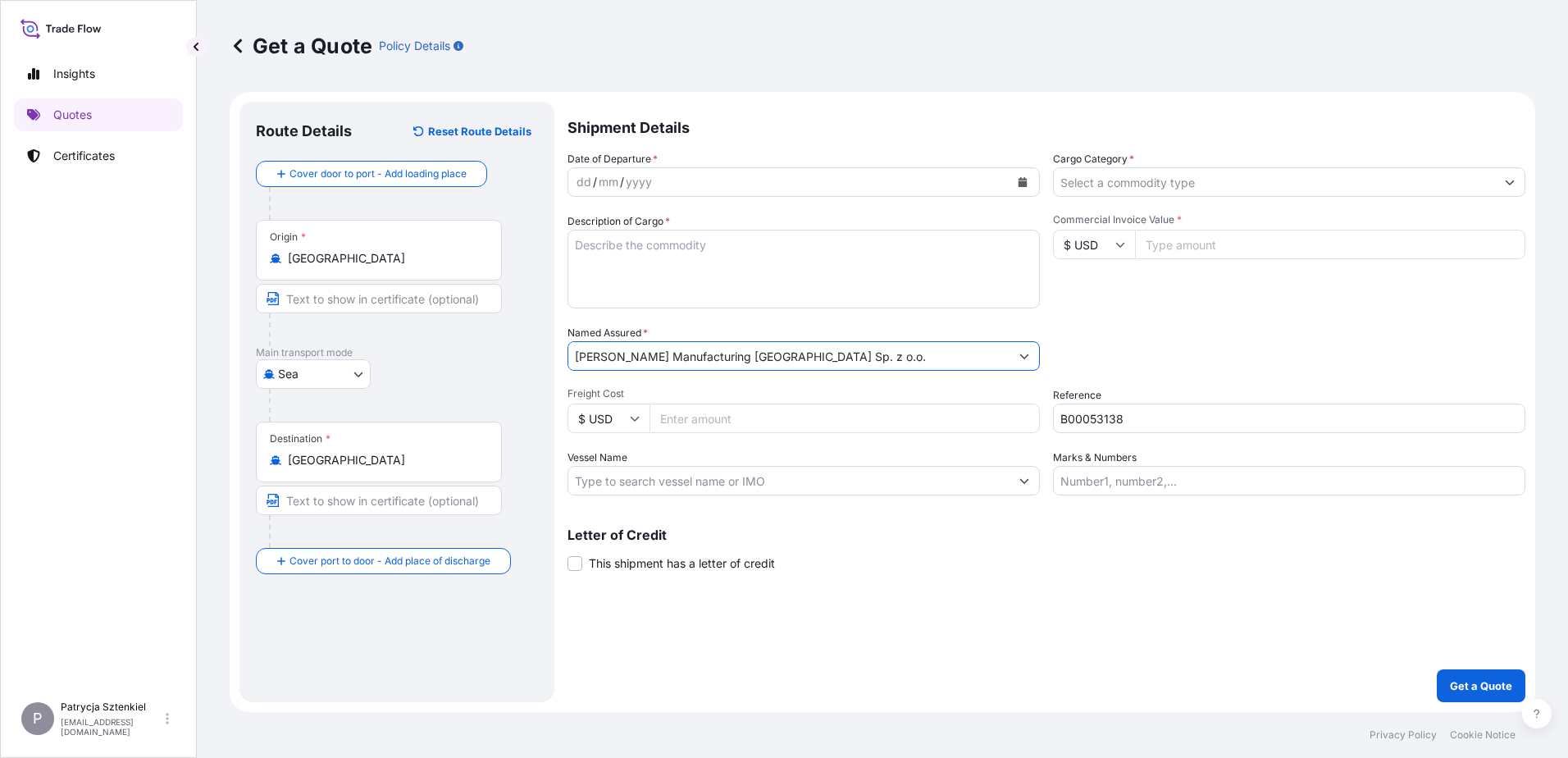
type input "[PERSON_NAME] Manufacturing [GEOGRAPHIC_DATA] Sp. z o.o."
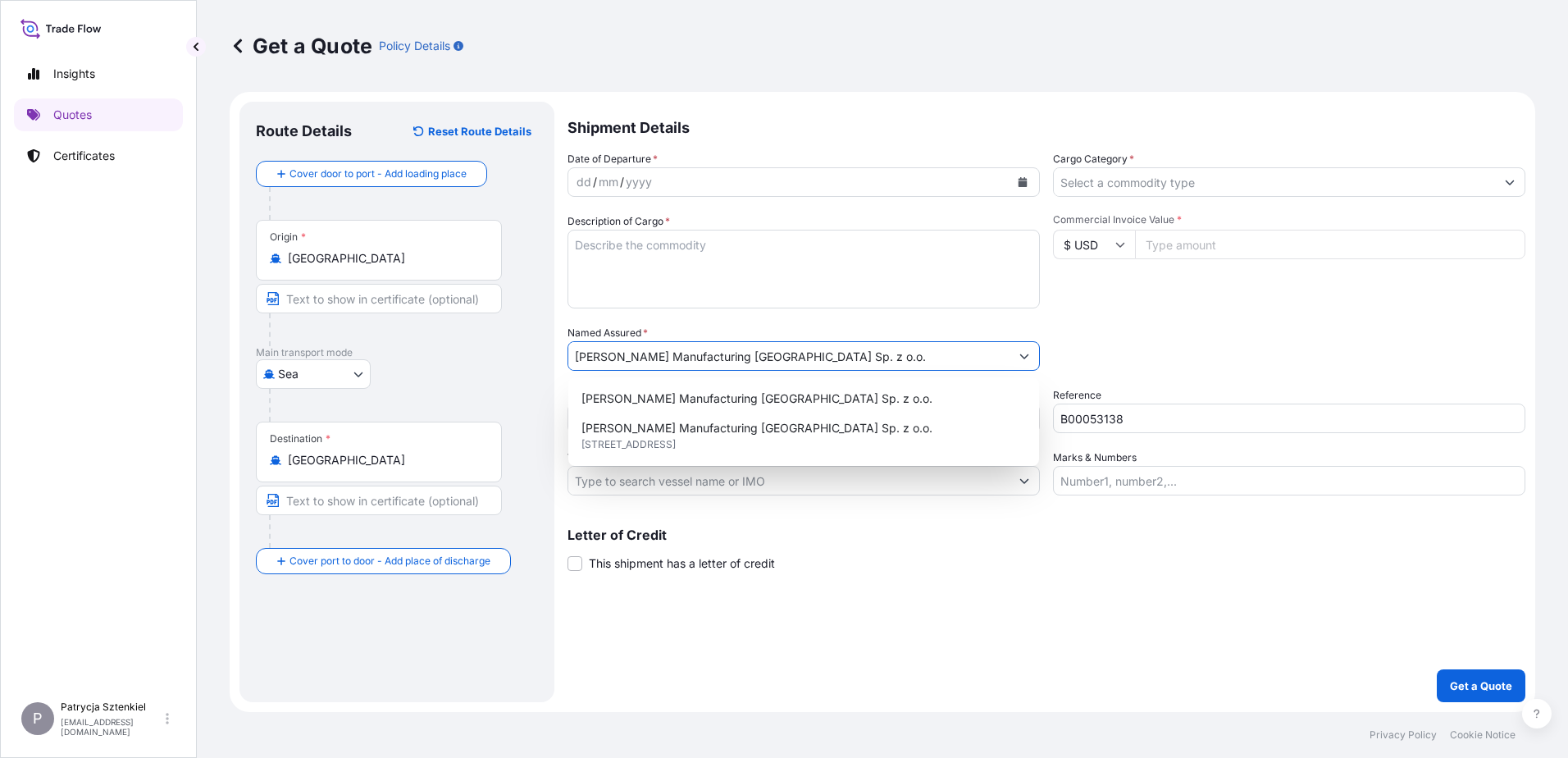
click at [1156, 180] on input "Cargo Category *" at bounding box center [1274, 182] width 441 height 29
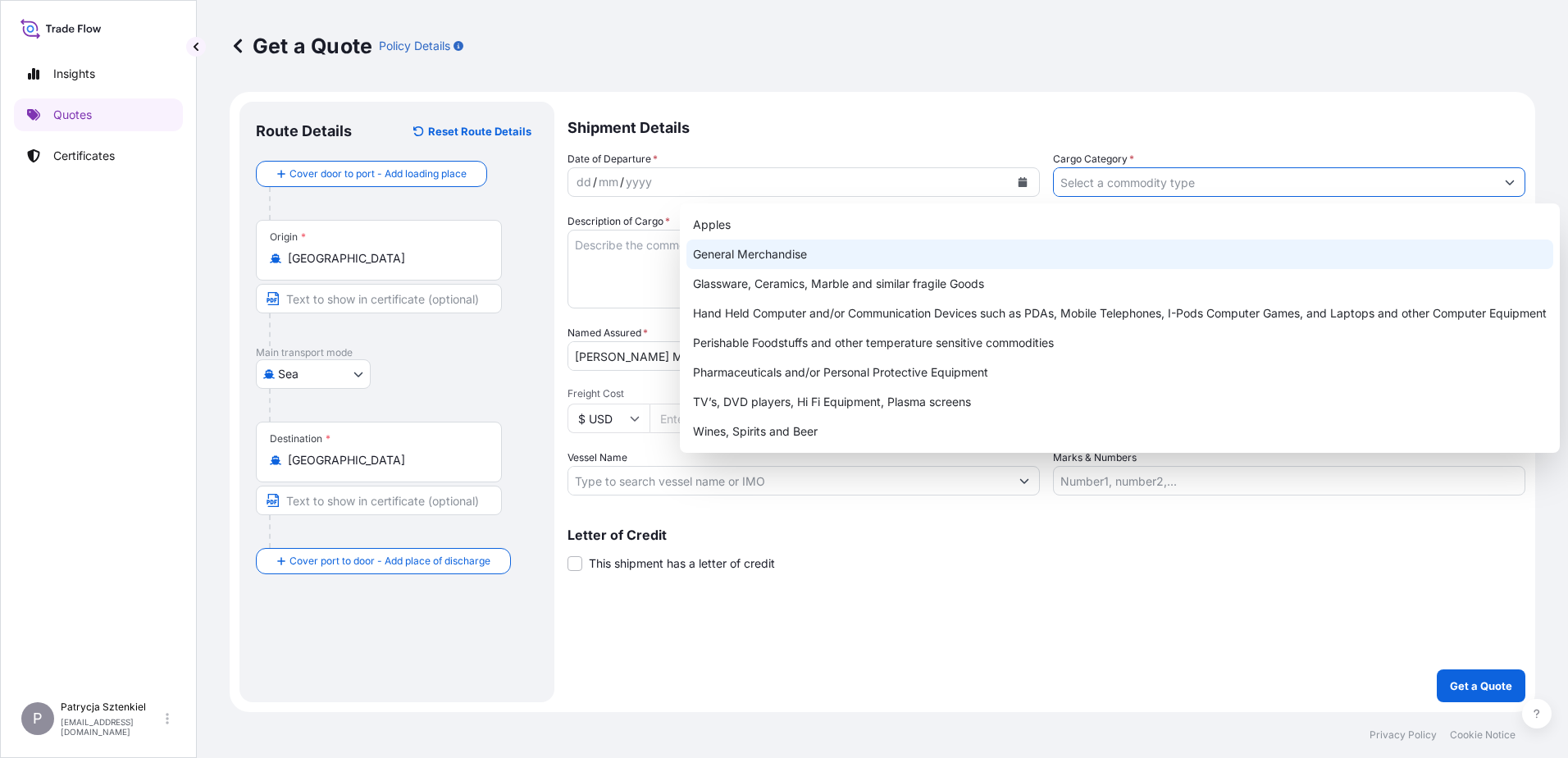
click at [973, 251] on div "General Merchandise" at bounding box center [1120, 254] width 867 height 29
type input "General Merchandise"
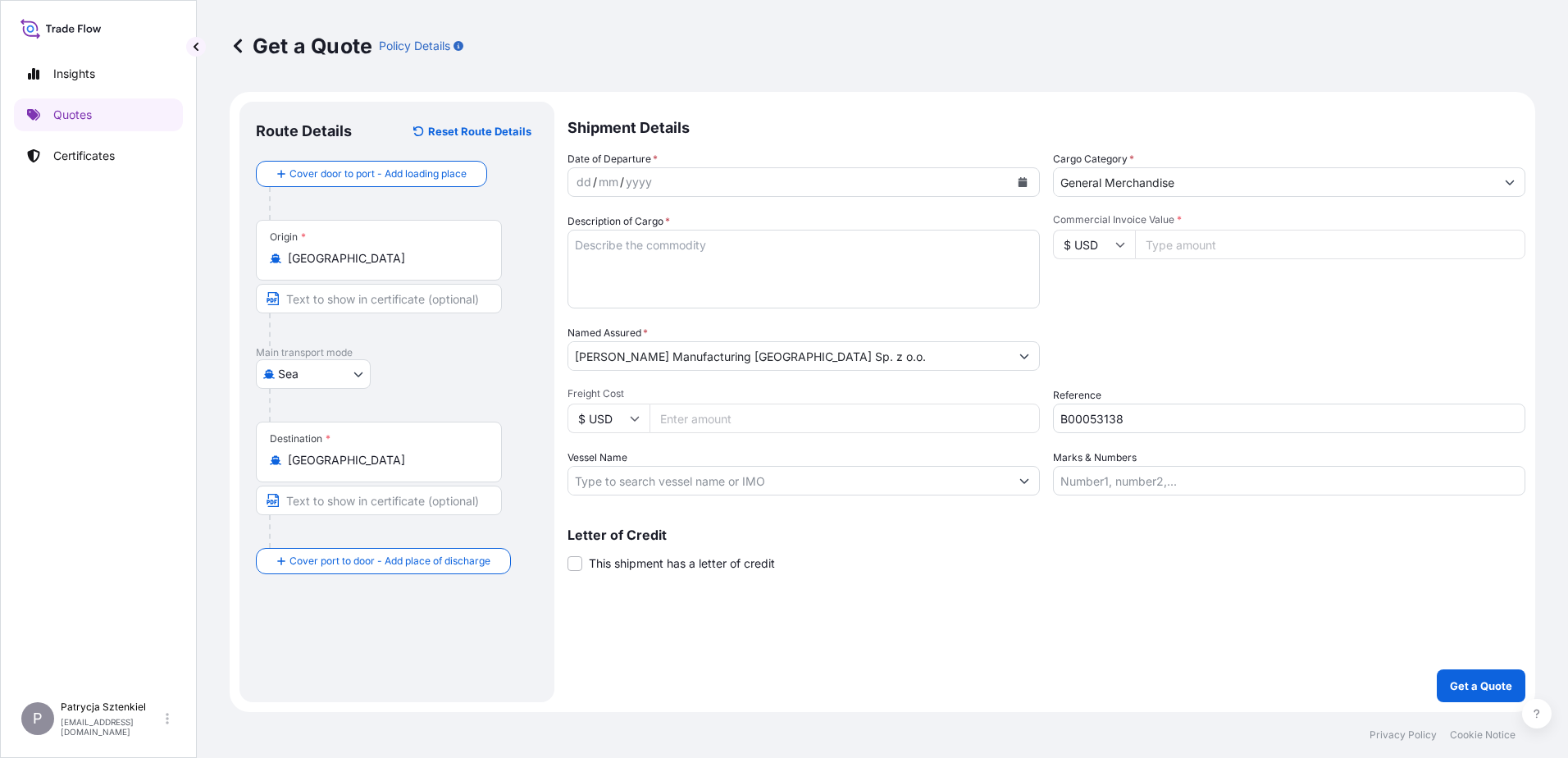
click at [1018, 184] on icon "Calendar" at bounding box center [1023, 182] width 10 height 10
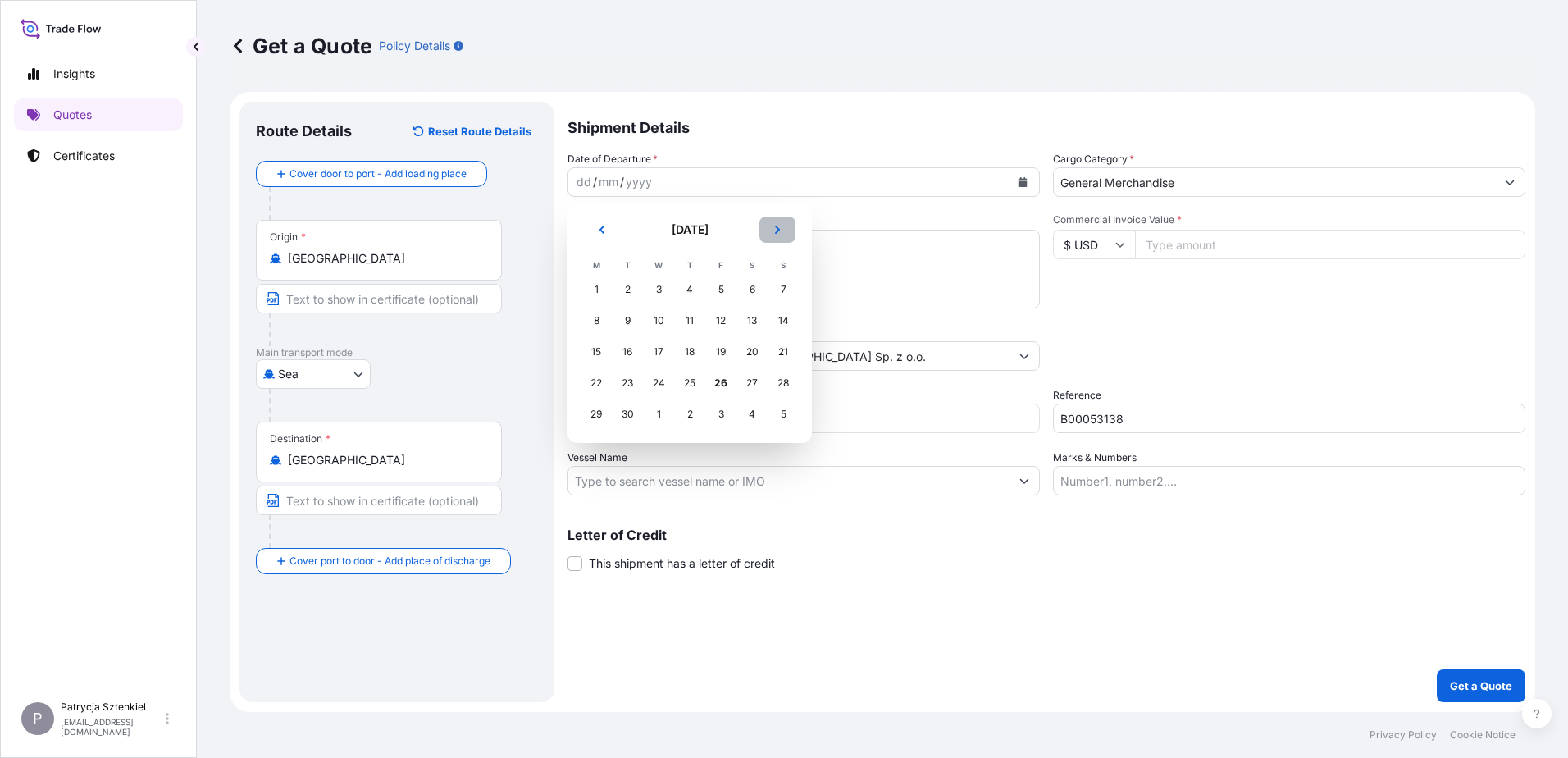
click at [794, 233] on button "Next" at bounding box center [778, 229] width 37 height 26
click at [608, 227] on button "Previous" at bounding box center [603, 229] width 37 height 26
click at [605, 319] on div "4" at bounding box center [596, 321] width 29 height 29
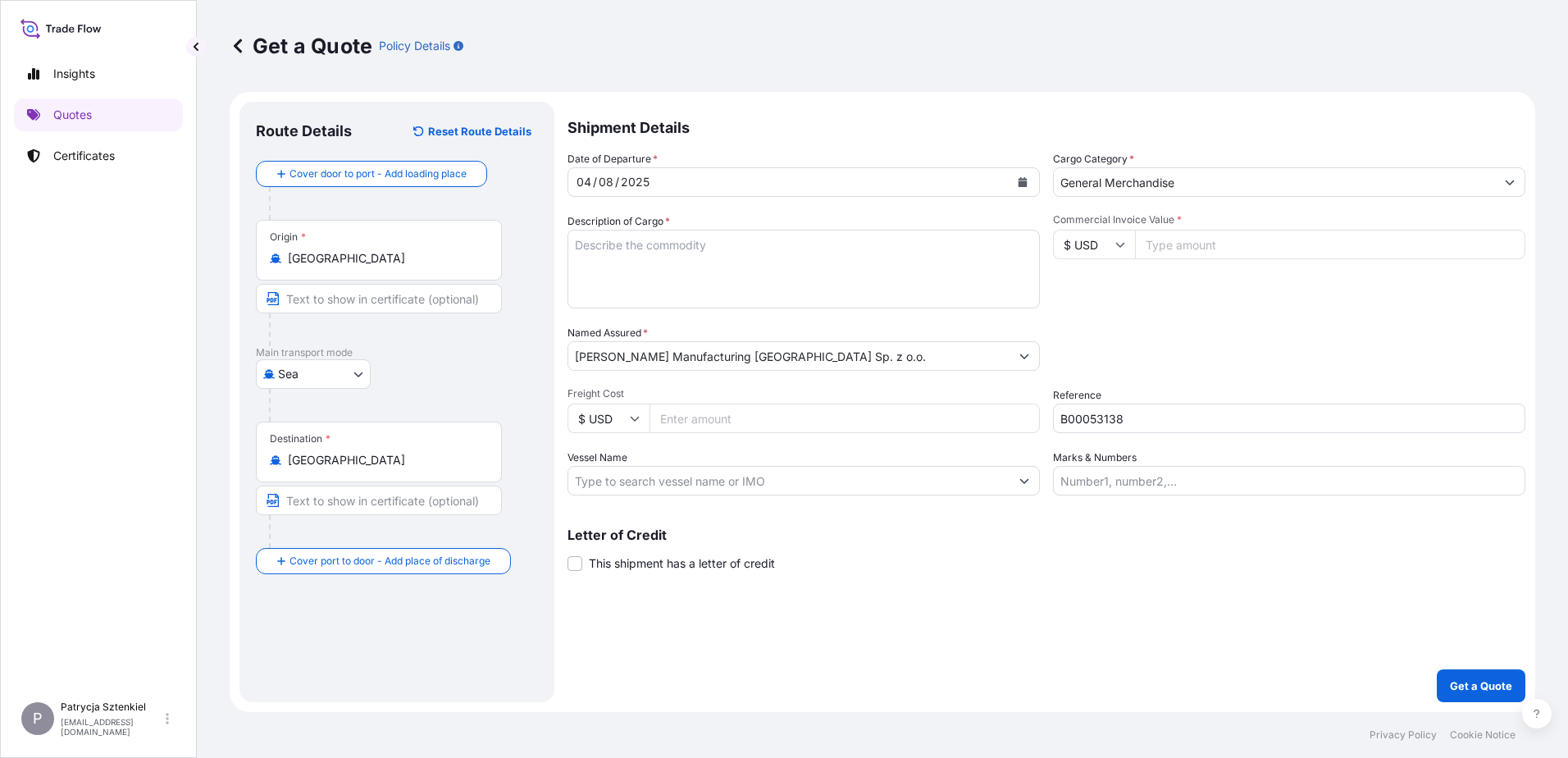
click at [1025, 174] on button "Calendar" at bounding box center [1023, 182] width 26 height 26
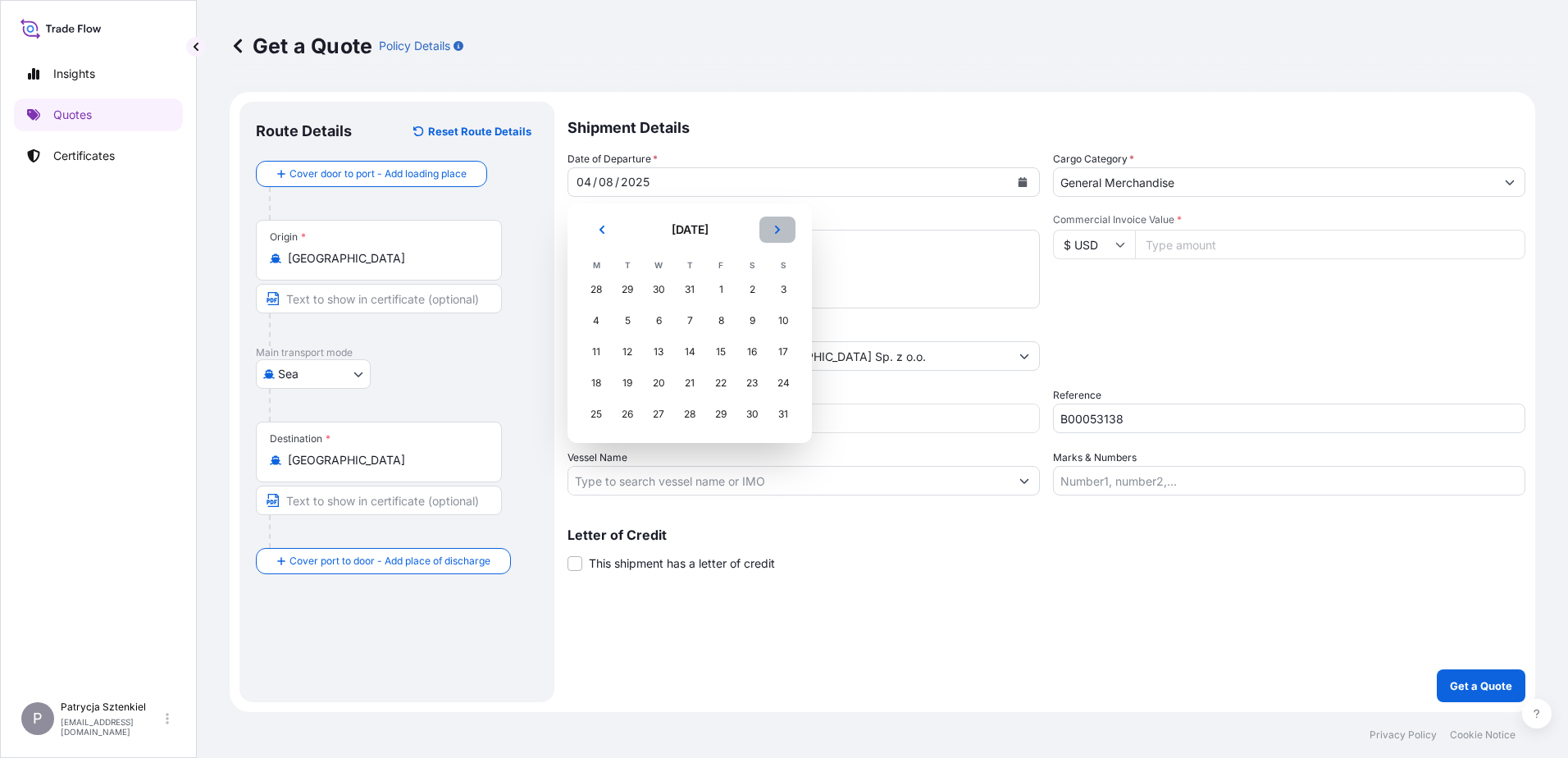
click at [789, 227] on button "Next" at bounding box center [778, 229] width 37 height 26
click at [623, 326] on div "9" at bounding box center [627, 321] width 29 height 29
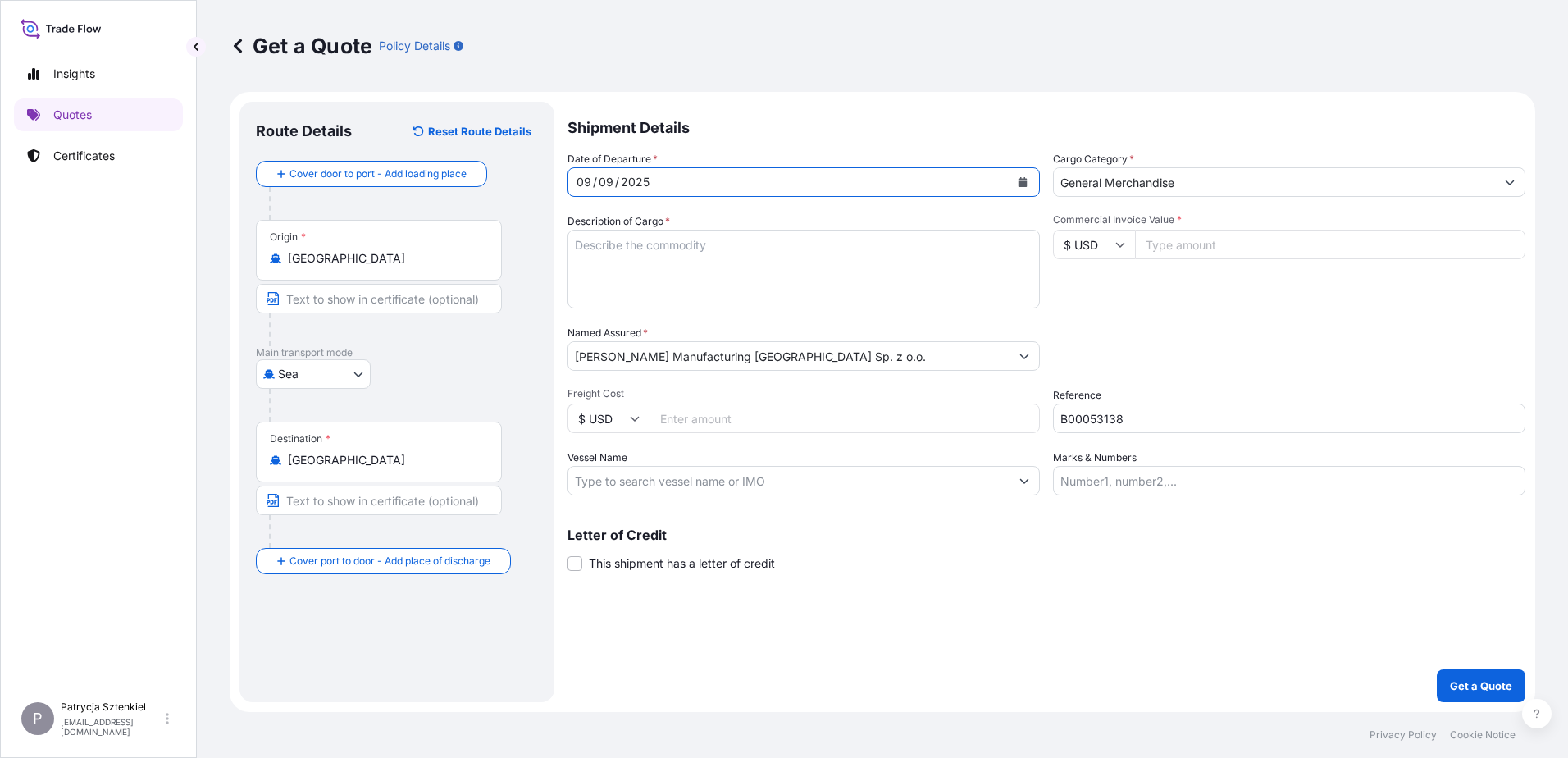
click at [1036, 182] on div "[DATE]" at bounding box center [804, 182] width 472 height 29
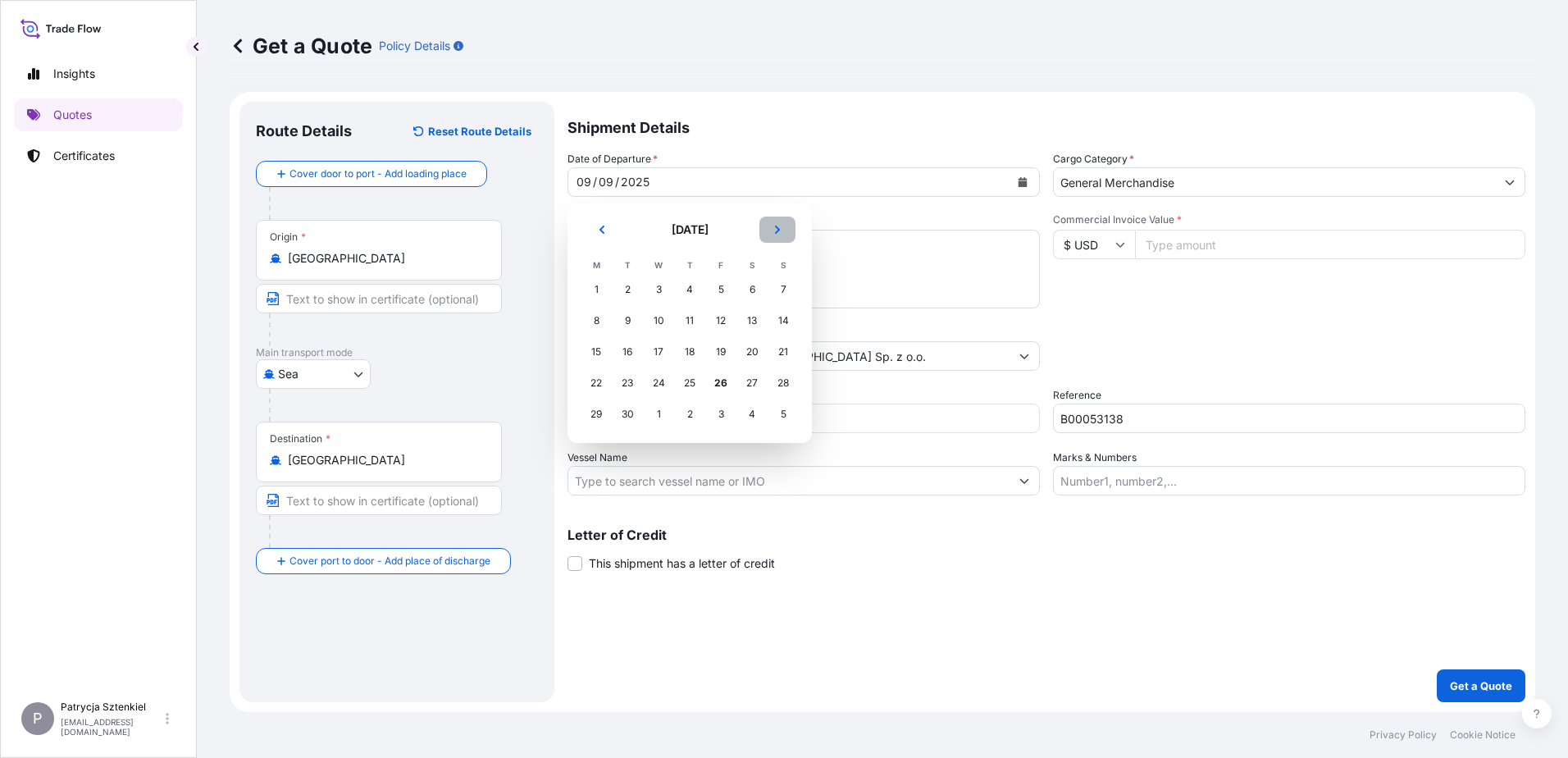
click at [788, 227] on button "Next" at bounding box center [778, 229] width 37 height 26
click at [691, 320] on div "9" at bounding box center [689, 321] width 29 height 29
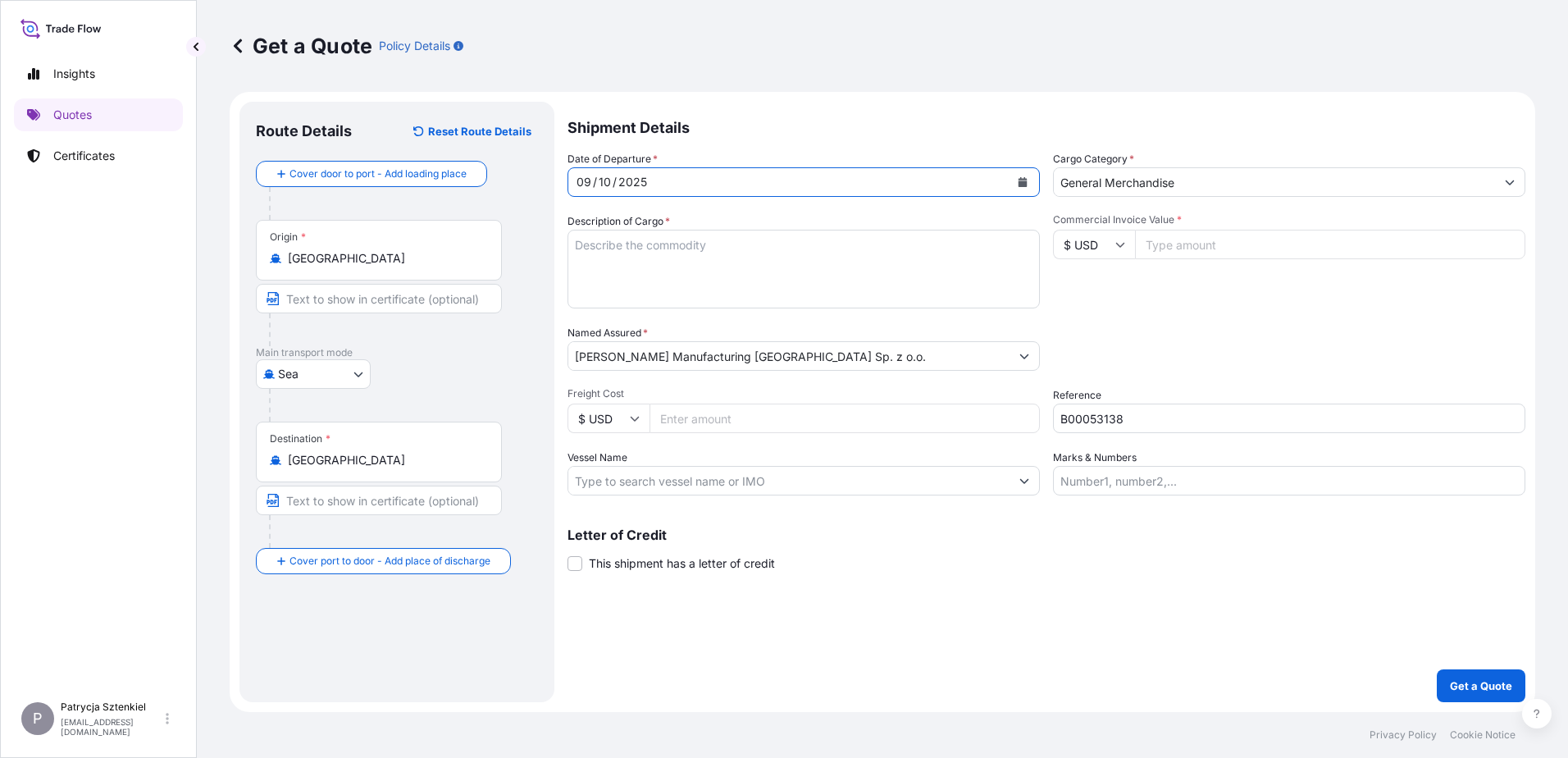
click at [369, 366] on body "[DATE] Selected Date: [DATE] Insights Quotes Certificates P Patrycja Sztenkiel …" at bounding box center [784, 379] width 1568 height 758
click at [292, 456] on div "Road" at bounding box center [312, 446] width 101 height 29
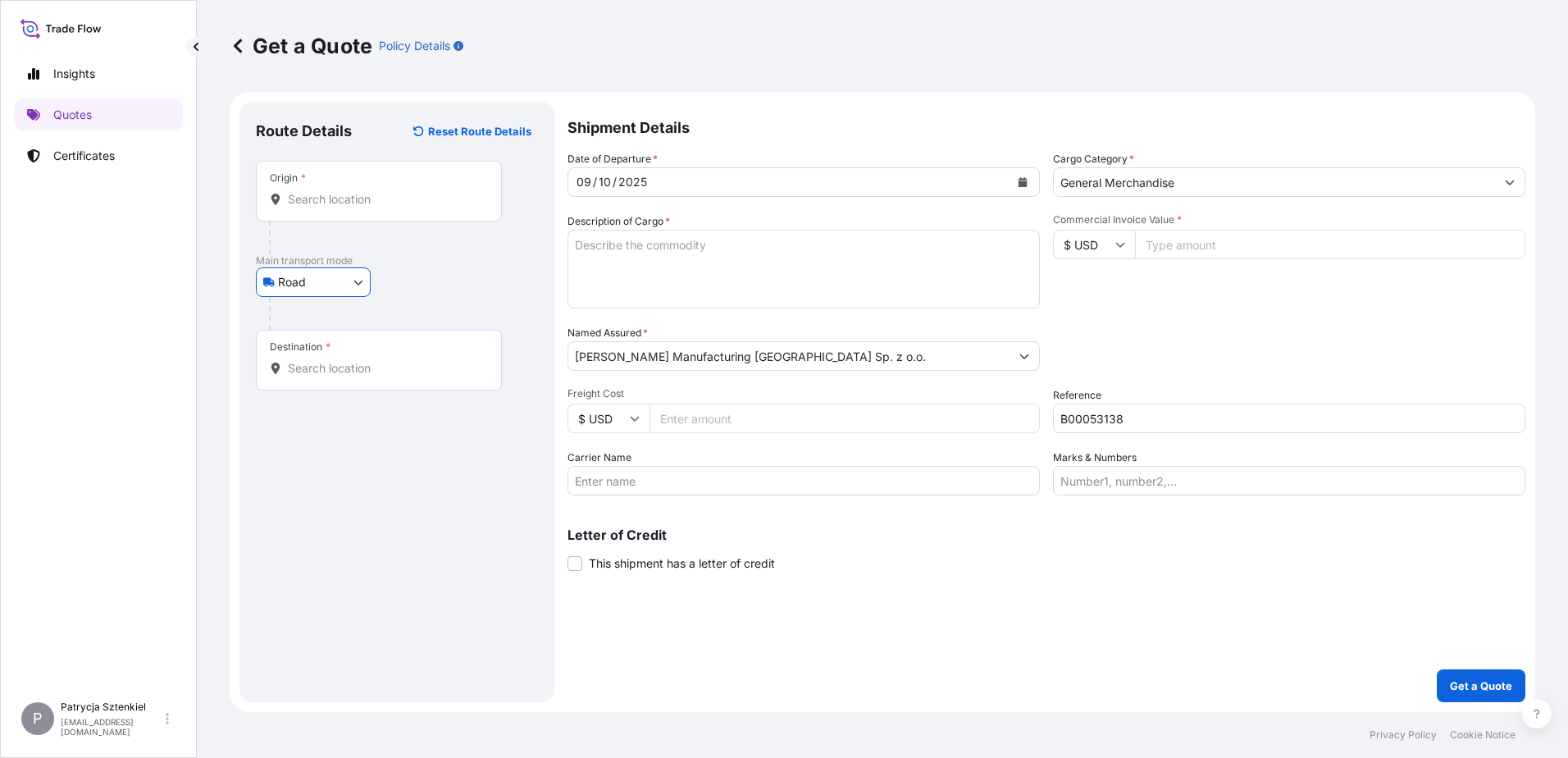
click at [336, 207] on div "Origin *" at bounding box center [378, 191] width 246 height 60
click at [336, 207] on input "Origin *" at bounding box center [384, 199] width 194 height 16
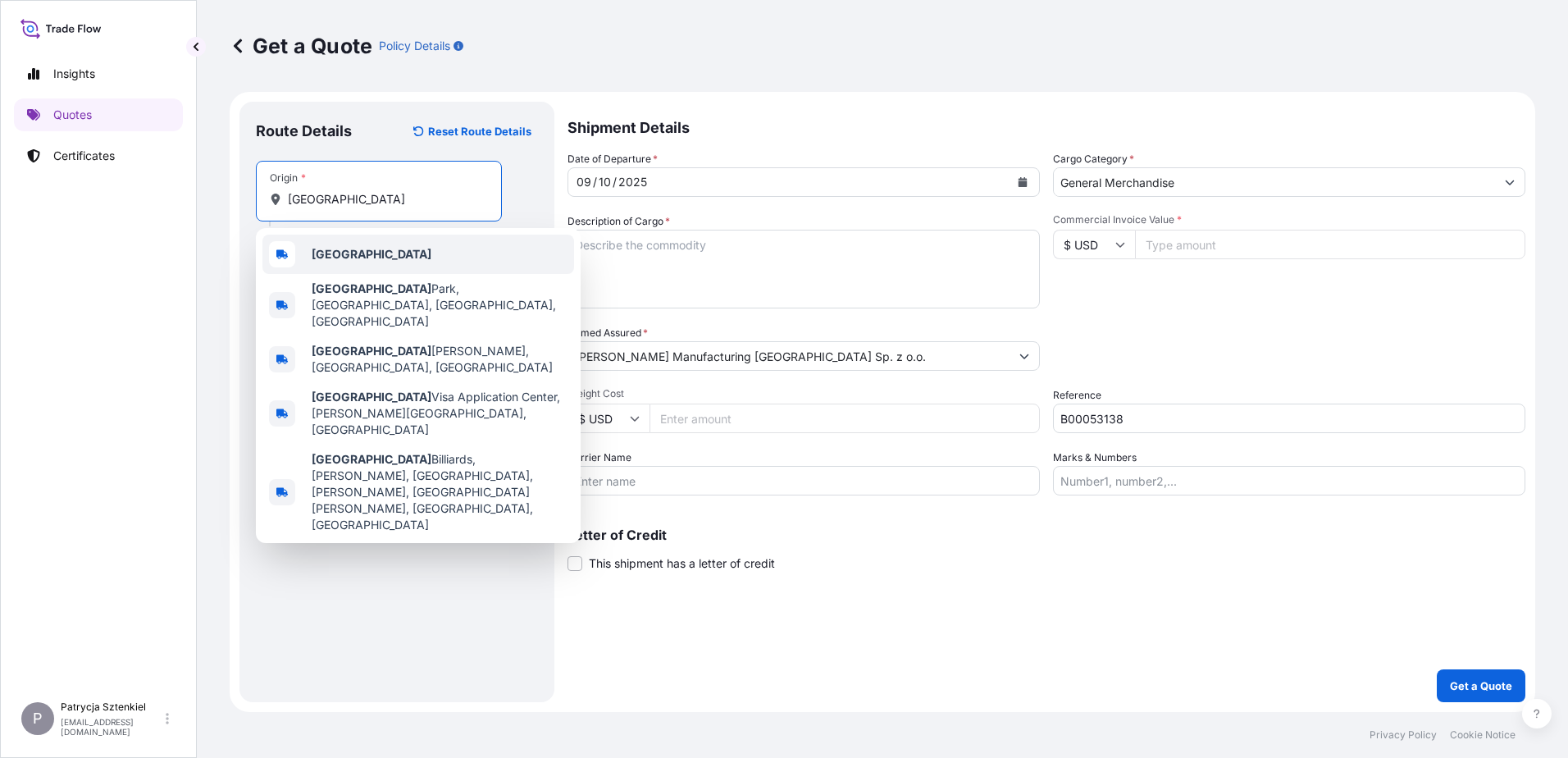
click at [323, 248] on b "[GEOGRAPHIC_DATA]" at bounding box center [371, 253] width 120 height 14
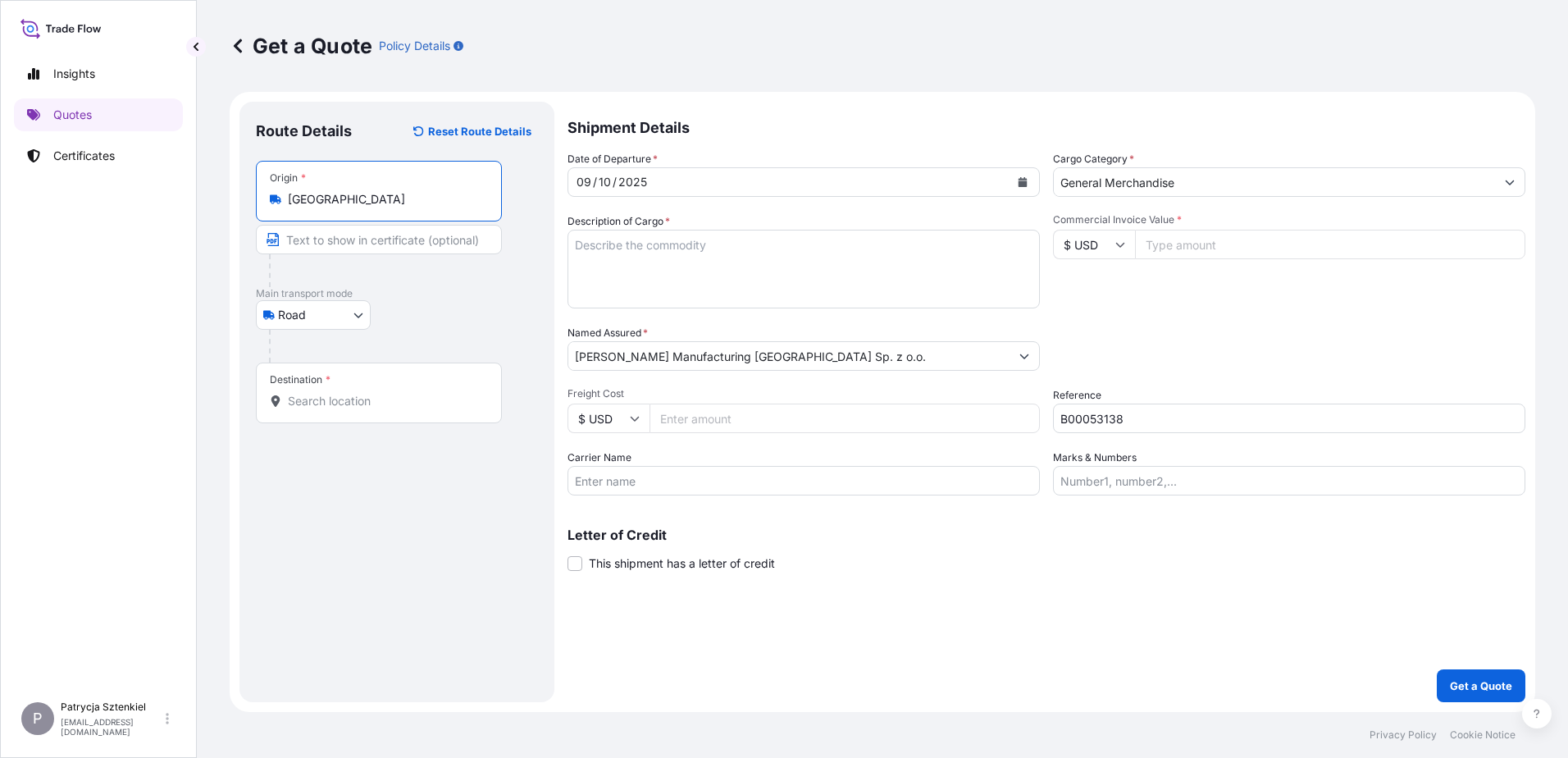
type input "[GEOGRAPHIC_DATA]"
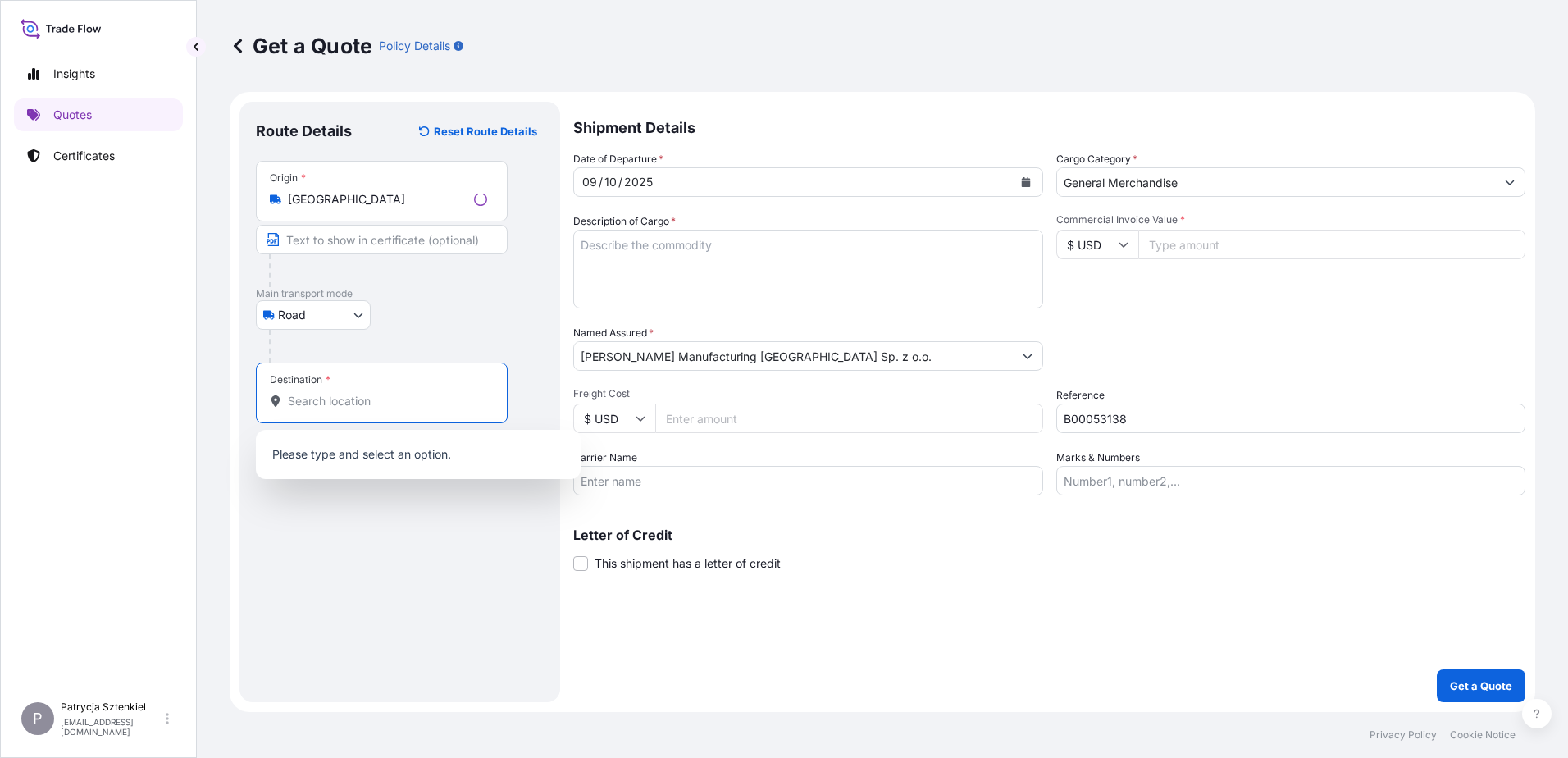
click at [337, 407] on input "Destination *" at bounding box center [387, 401] width 199 height 16
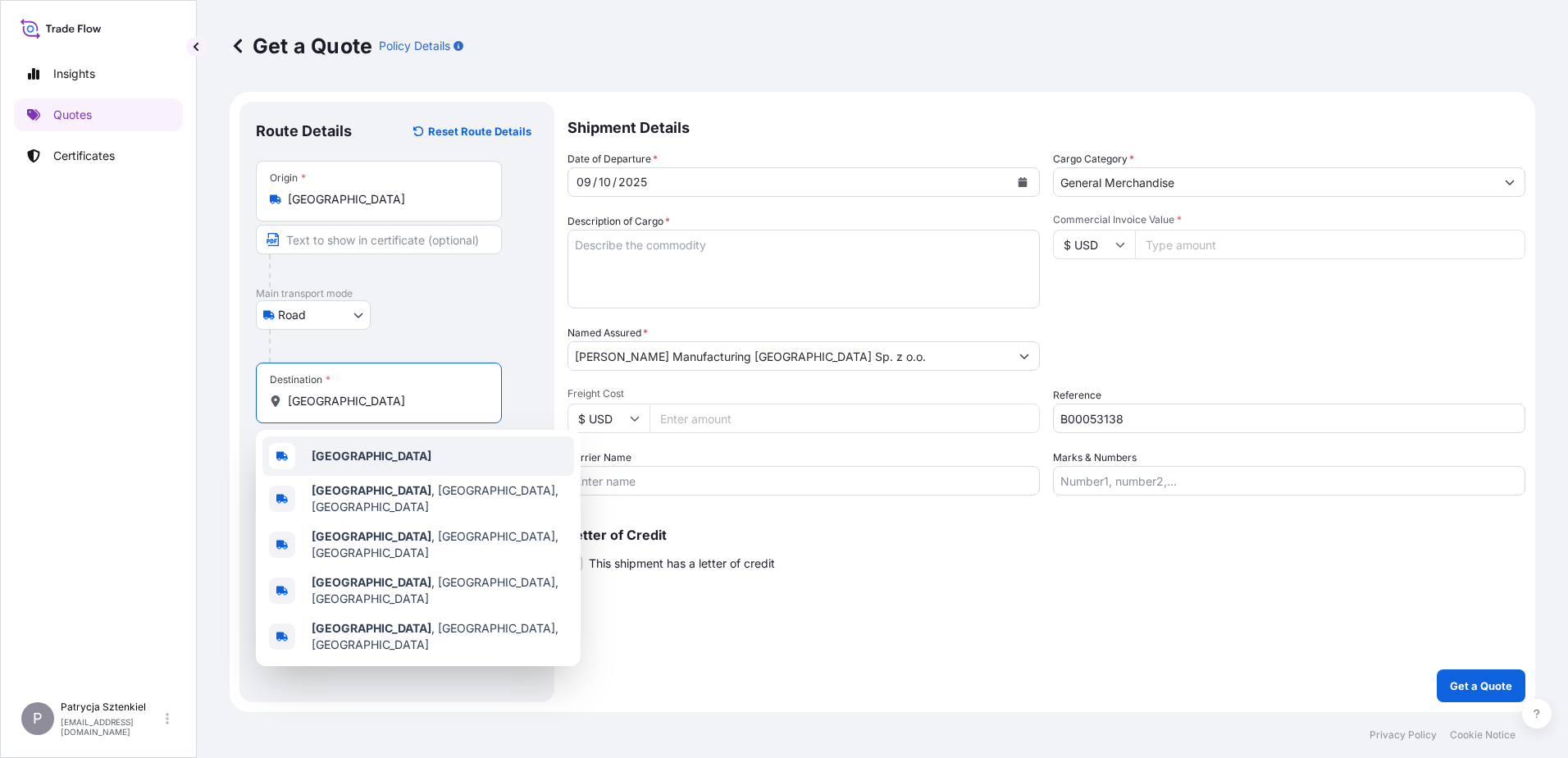
click at [371, 471] on div "[GEOGRAPHIC_DATA]" at bounding box center [417, 456] width 311 height 39
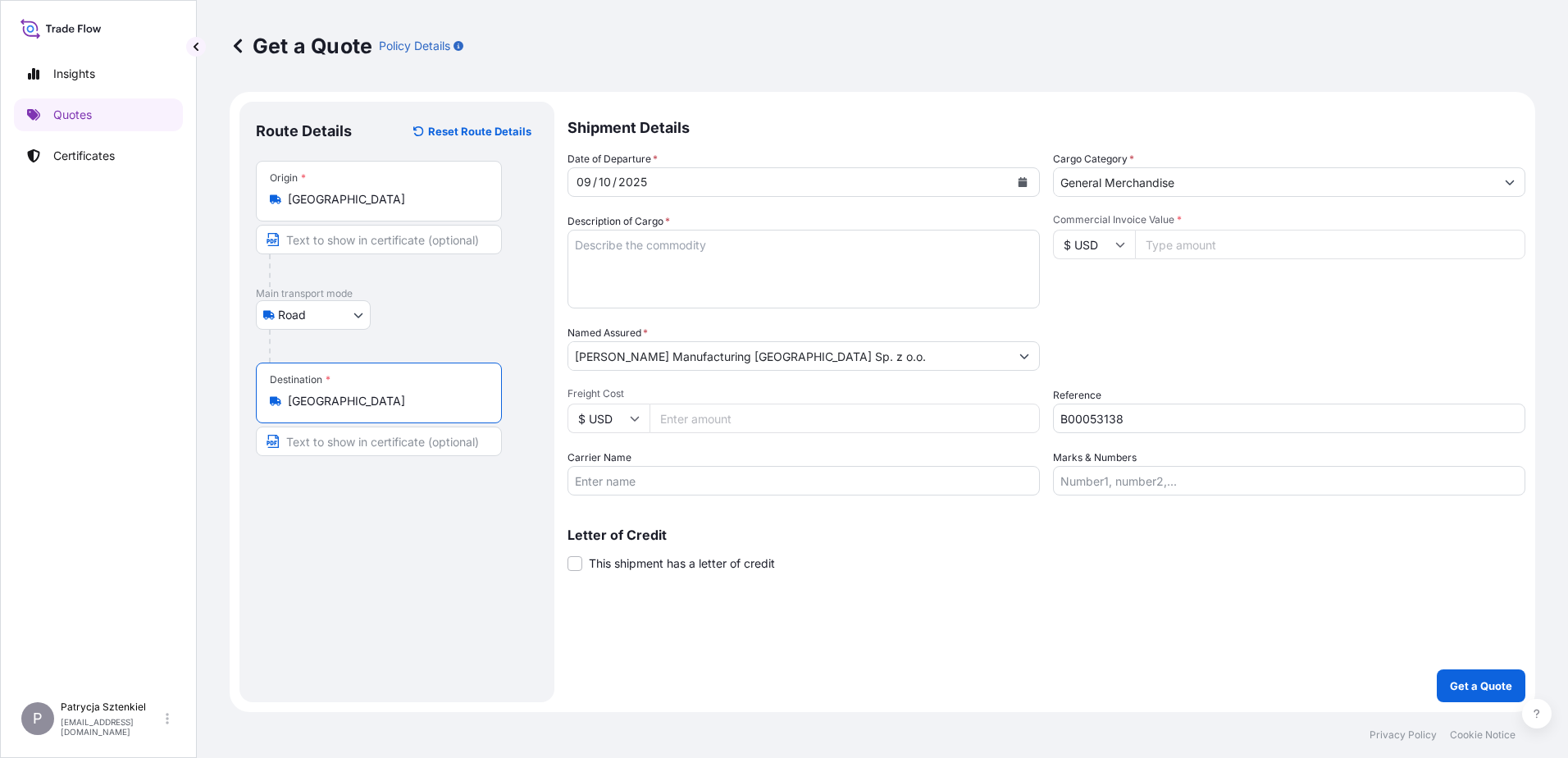
type input "[GEOGRAPHIC_DATA]"
click at [1206, 238] on input "Commercial Invoice Value *" at bounding box center [1331, 244] width 391 height 29
type input "272631.52"
click at [590, 249] on textarea "Description of Cargo *" at bounding box center [804, 268] width 472 height 79
paste textarea "MSMU8281662"
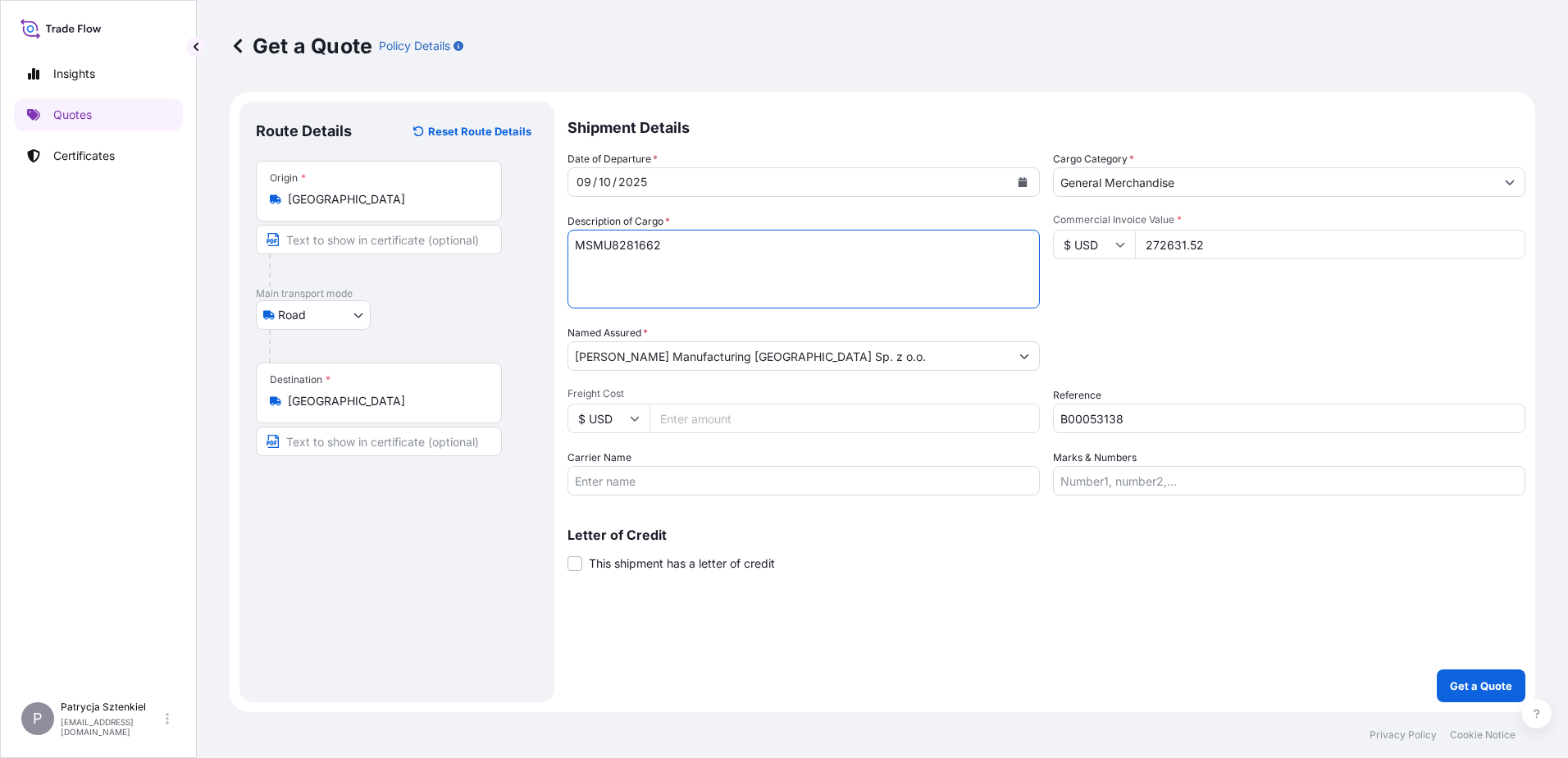
paste textarea "14 [PERSON_NAME](s) of [PERSON_NAME]"
click at [782, 262] on textarea "MSMU8281662 14 [PERSON_NAME](s) of [PERSON_NAME]," at bounding box center [804, 268] width 472 height 79
paste textarea "9,621.140 kgs."
paste textarea "14.740 cu. m"
paste textarea "17 Carton(s) of CORE 9,188.300 kgs. 16.420 cu. m. ASS"
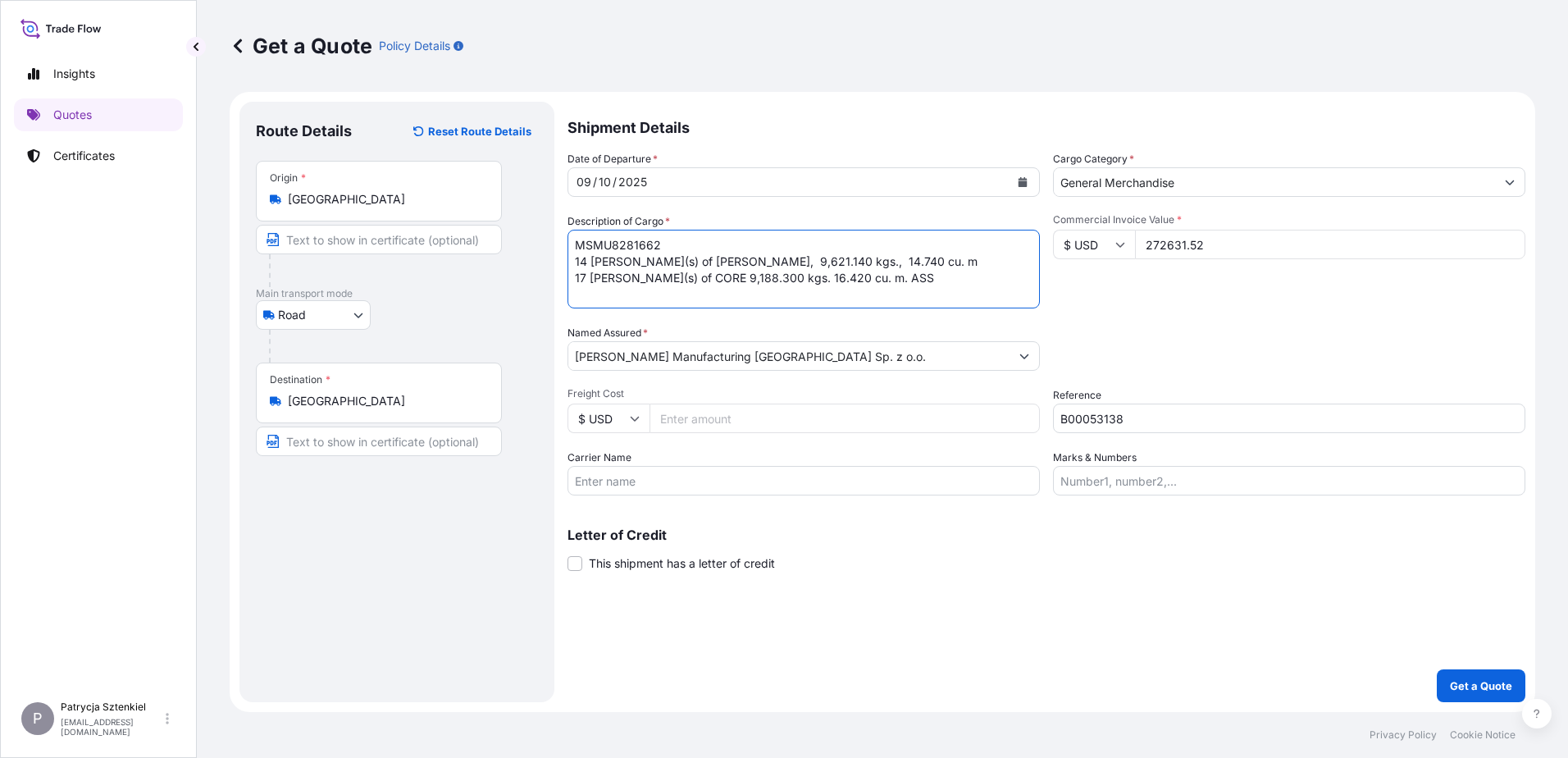
click at [690, 276] on textarea "MSMU8281662 14 [PERSON_NAME](s) of [PERSON_NAME], 9,621.140 kgs., 14.740 cu. m …" at bounding box center [804, 268] width 472 height 79
click at [781, 283] on textarea "MSMU8281662 14 [PERSON_NAME](s) of [PERSON_NAME], 9,621.140 kgs., 14.740 cu. m …" at bounding box center [804, 268] width 472 height 79
click at [896, 277] on textarea "MSMU8281662 14 [PERSON_NAME](s) of [PERSON_NAME], 9,621.140 kgs., 14.740 cu. m …" at bounding box center [804, 268] width 472 height 79
paste textarea "8 Carton(s) of 4,238.340 kgs. 8.880 cu. m. ARMATURE ASSY"
click at [884, 278] on textarea "MSMU8281662 14 [PERSON_NAME](s) of [PERSON_NAME], 9,621.140 kgs., 14.740 cu. m …" at bounding box center [804, 268] width 472 height 79
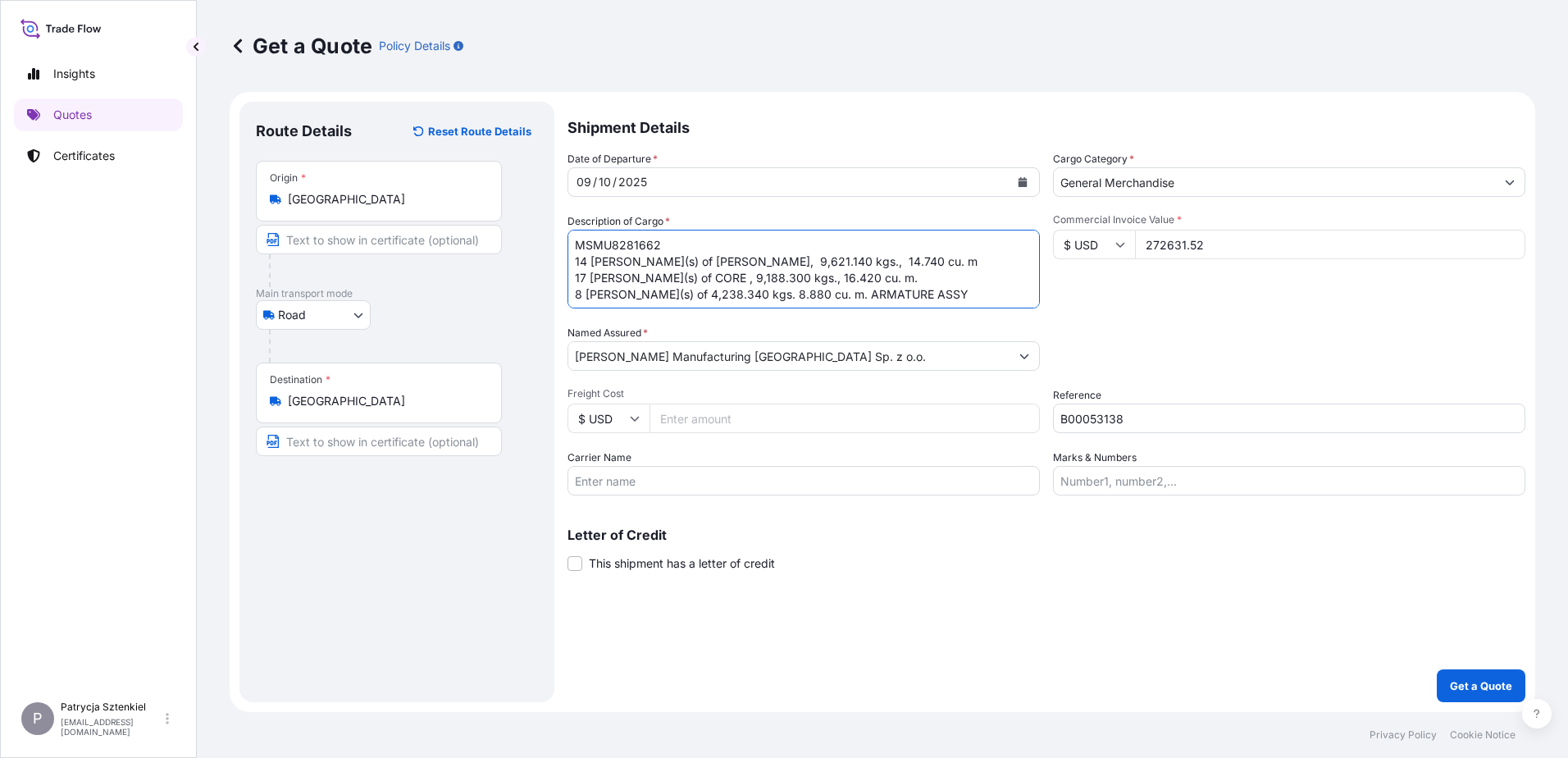
click at [688, 274] on textarea "MSMU8281662 14 [PERSON_NAME](s) of [PERSON_NAME], 9,621.140 kgs., 14.740 cu. m …" at bounding box center [804, 268] width 472 height 79
drag, startPoint x: 908, startPoint y: 293, endPoint x: 809, endPoint y: 291, distance: 99.0
click at [809, 291] on textarea "MSMU8281662 14 [PERSON_NAME](s) of [PERSON_NAME], 9,621.140 kgs., 14.740 cu. m …" at bounding box center [804, 268] width 472 height 79
click at [653, 290] on textarea "MSMU8281662 14 [PERSON_NAME](s) of [PERSON_NAME], 9,621.140 kgs., 14.740 cu. m …" at bounding box center [804, 268] width 472 height 79
paste textarea "ARMATURE ASSY"
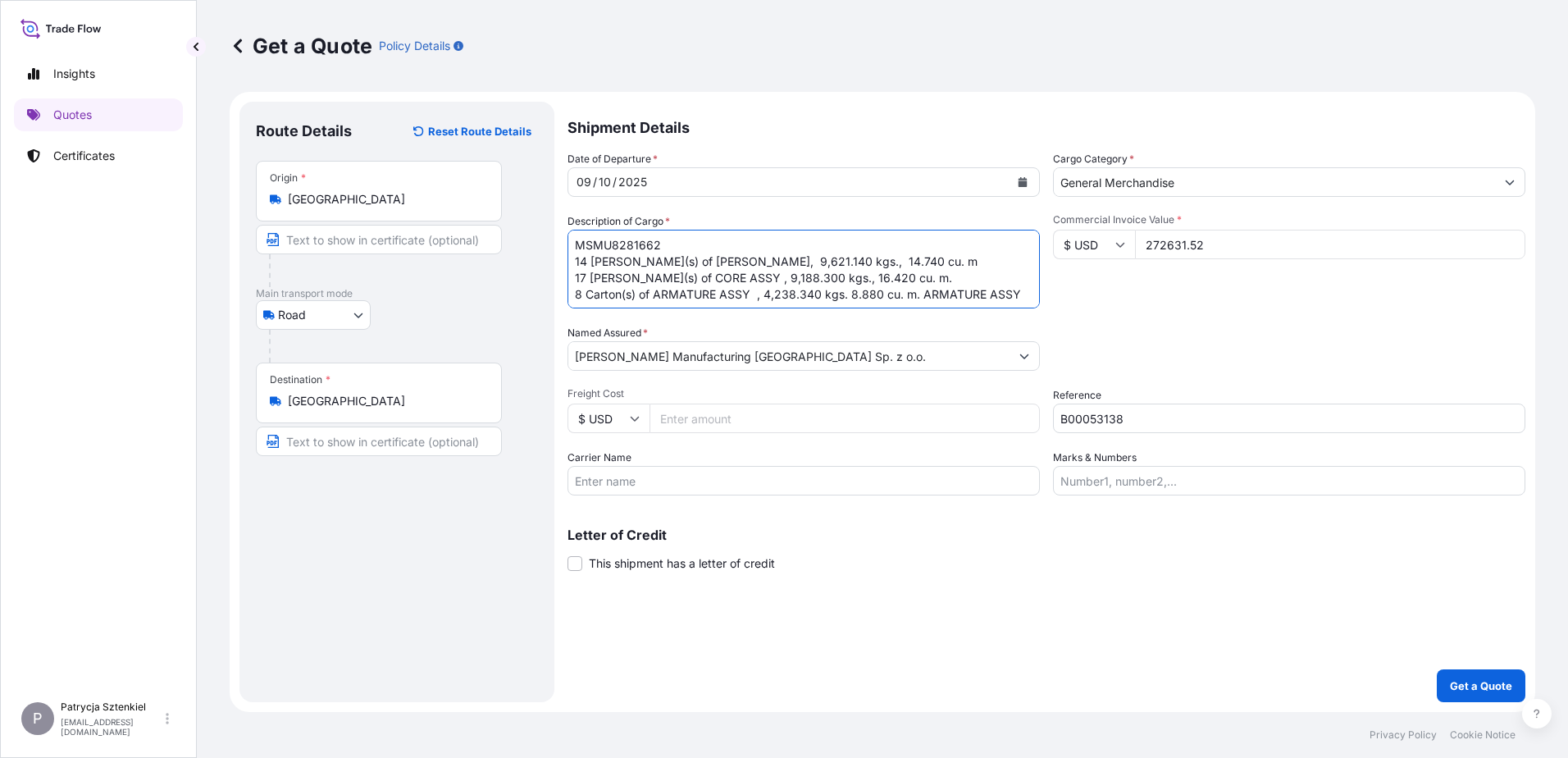
drag, startPoint x: 1016, startPoint y: 292, endPoint x: 939, endPoint y: 284, distance: 77.4
click at [939, 284] on textarea "MSMU8281662 14 [PERSON_NAME](s) of [PERSON_NAME], 9,621.140 kgs., 14.740 cu. m …" at bounding box center [804, 268] width 472 height 79
click at [968, 298] on textarea "MSMU8281662 14 [PERSON_NAME](s) of [PERSON_NAME], 9,621.140 kgs., 14.740 cu. m …" at bounding box center [804, 268] width 472 height 79
drag, startPoint x: 1015, startPoint y: 294, endPoint x: 949, endPoint y: 286, distance: 66.5
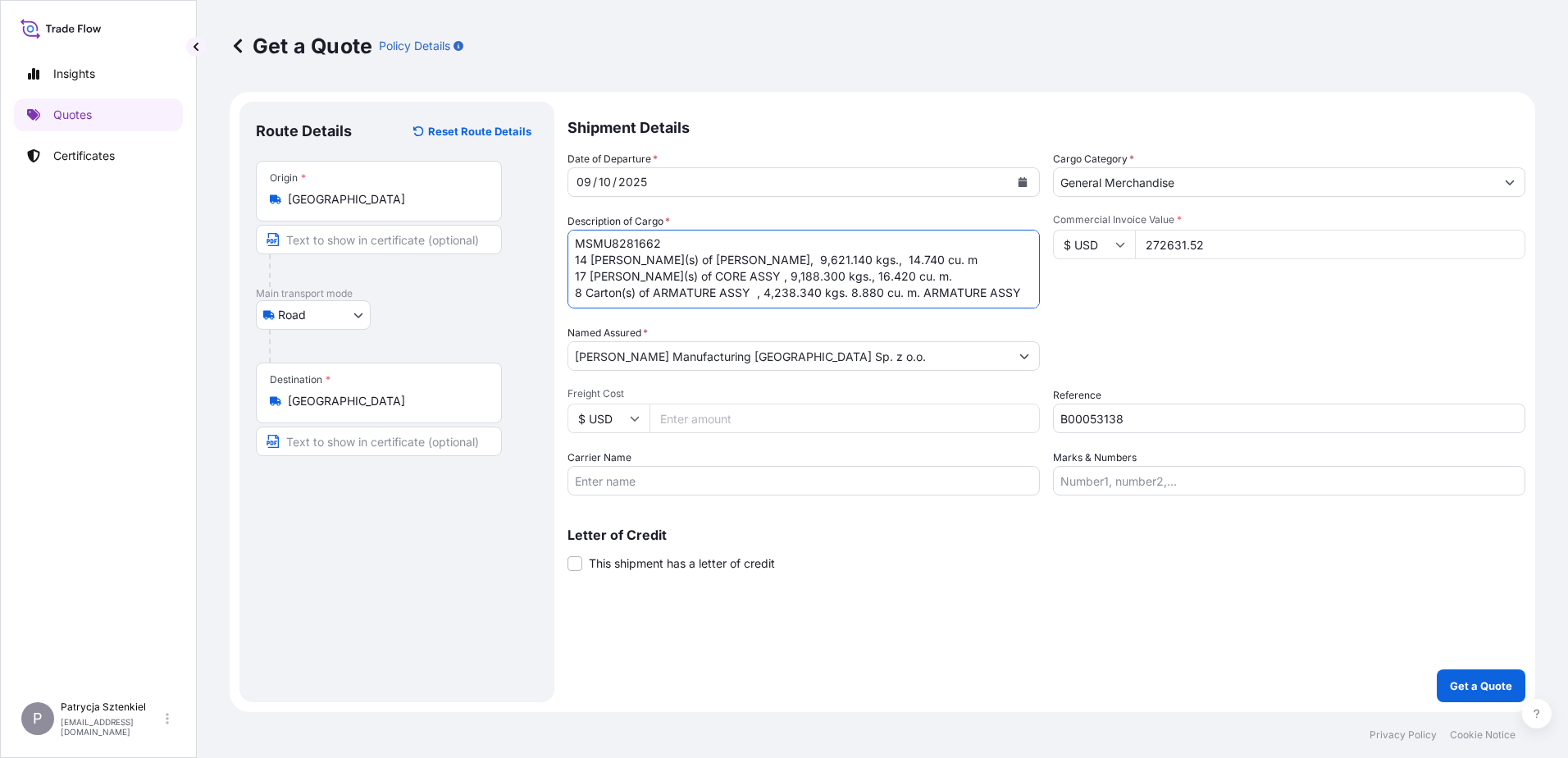
click at [949, 286] on textarea "MSMU8281662 14 [PERSON_NAME](s) of [PERSON_NAME], 9,621.140 kgs., 14.740 cu. m …" at bounding box center [804, 268] width 472 height 79
click at [847, 292] on textarea "MSMU8281662 14 [PERSON_NAME](s) of [PERSON_NAME], 9,621.140 kgs., 14.740 cu. m …" at bounding box center [804, 268] width 472 height 79
click at [961, 288] on textarea "MSMU8281662 14 [PERSON_NAME](s) of [PERSON_NAME], 9,621.140 kgs., 14.740 cu. m …" at bounding box center [804, 268] width 472 height 79
paste textarea "UETU7762761"
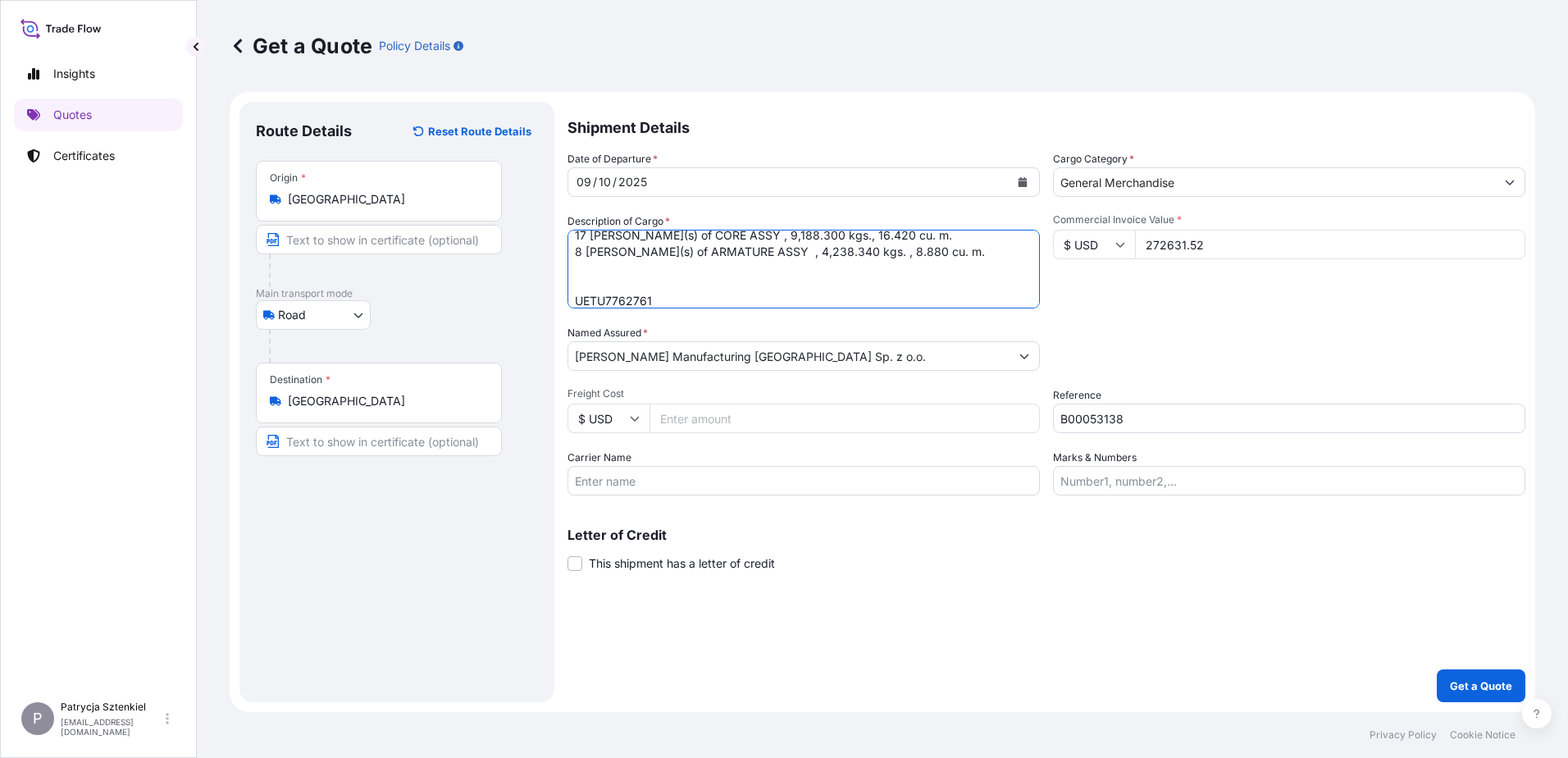
scroll to position [59, 0]
paste textarea "14 [PERSON_NAME](s) of [PERSON_NAME]"
paste textarea "9,621.140 kgs."
click at [930, 312] on div "Date of Departure * [DATE] Cargo Category * General Merchandise Description of …" at bounding box center [1047, 322] width 958 height 344
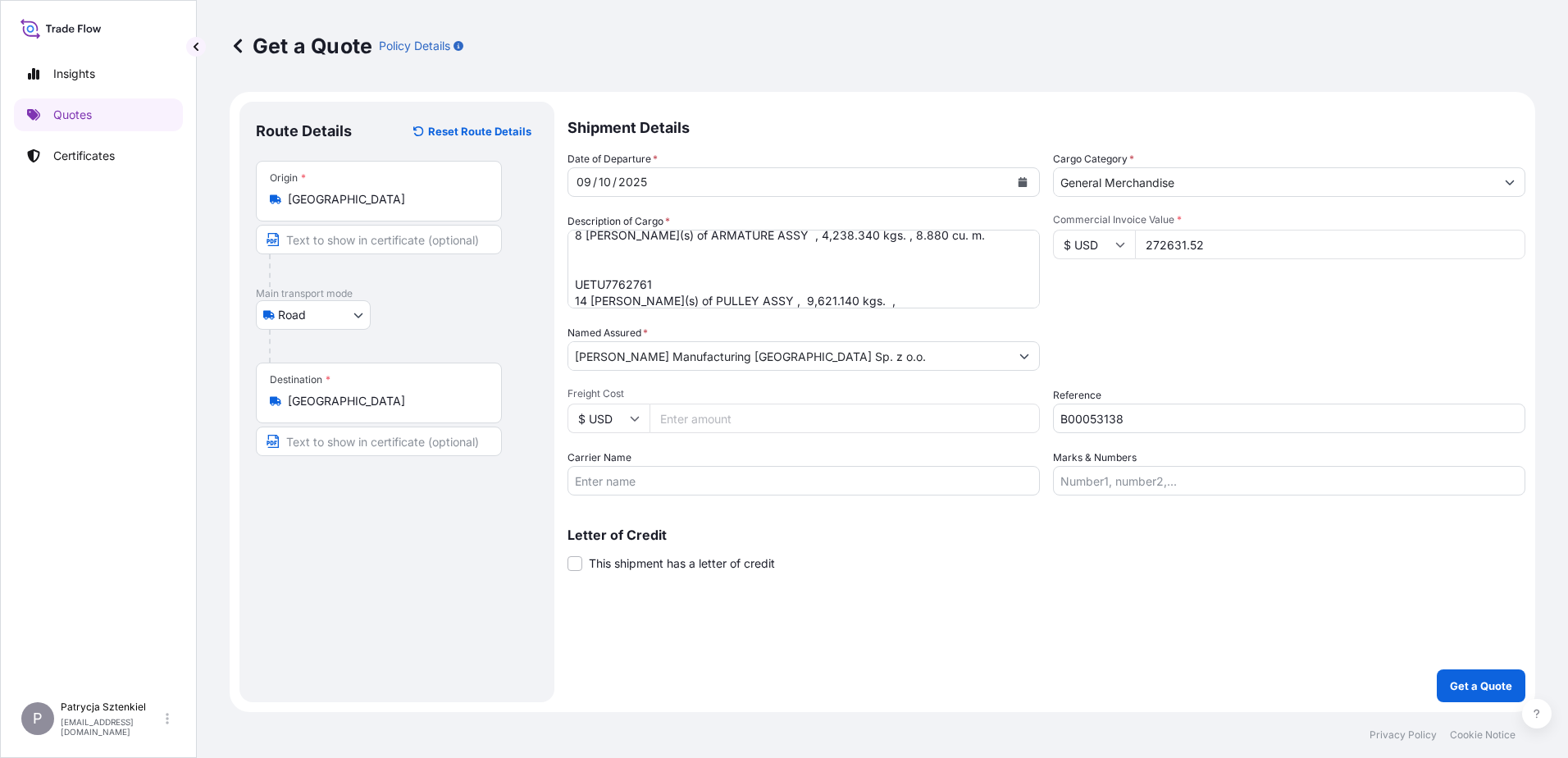
click at [910, 303] on textarea "MSMU8281662 14 [PERSON_NAME](s) of [PERSON_NAME], 9,621.140 kgs., 14.740 cu. m …" at bounding box center [804, 268] width 472 height 79
paste textarea "14.740 cu. m"
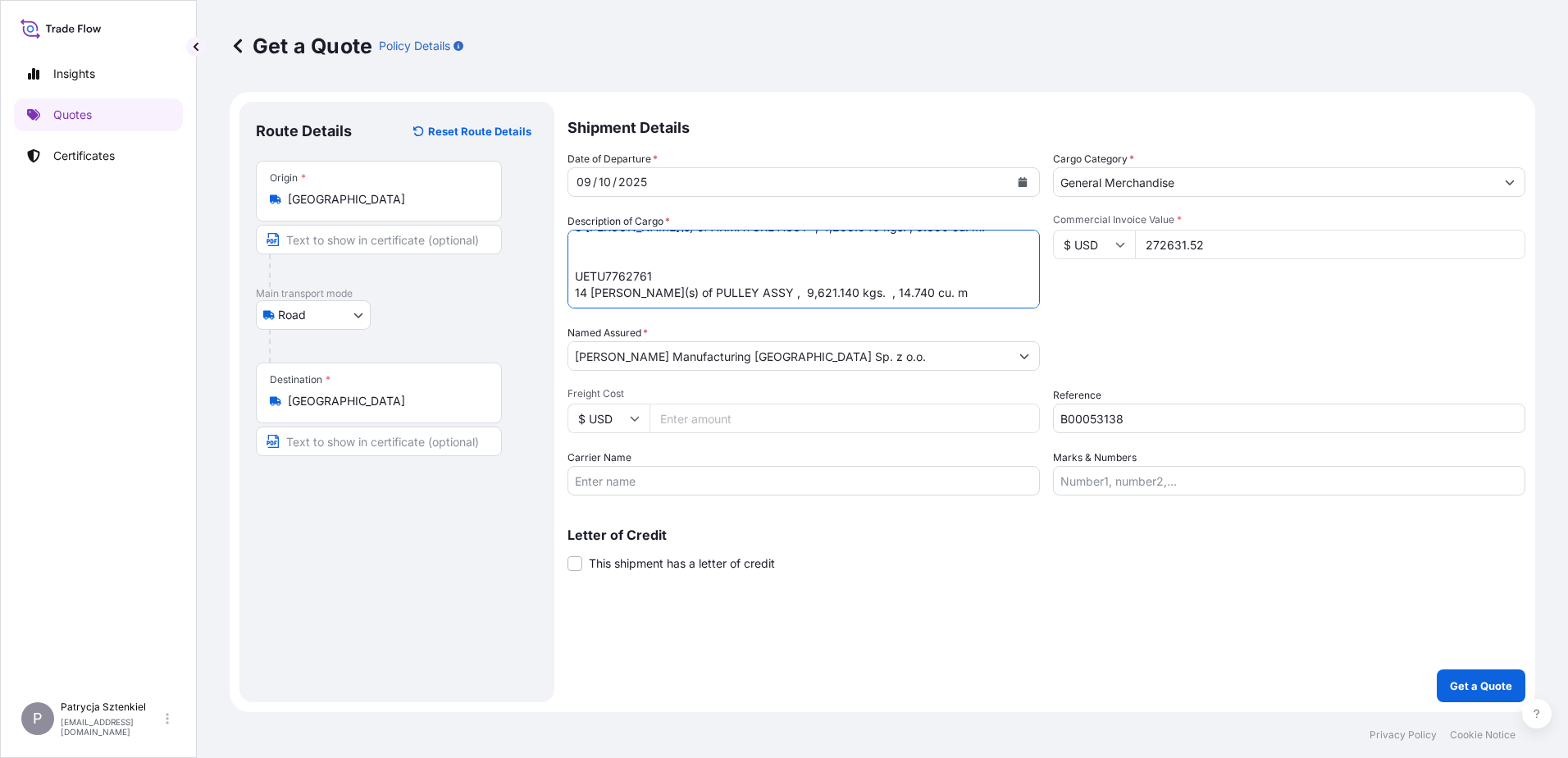
paste textarea "17 Carton(s) of CORE 9,188.300 kgs. 16.420 cu. m. ASS"
click at [689, 291] on textarea "MSMU8281662 14 [PERSON_NAME](s) of [PERSON_NAME], 9,621.140 kgs., 14.740 cu. m …" at bounding box center [804, 268] width 472 height 79
click at [818, 299] on textarea "MSMU8281662 14 [PERSON_NAME](s) of [PERSON_NAME], 9,621.140 kgs., 14.740 cu. m …" at bounding box center [804, 268] width 472 height 79
click at [942, 290] on textarea "MSMU8281662 14 [PERSON_NAME](s) of [PERSON_NAME], 9,621.140 kgs., 14.740 cu. m …" at bounding box center [804, 268] width 472 height 79
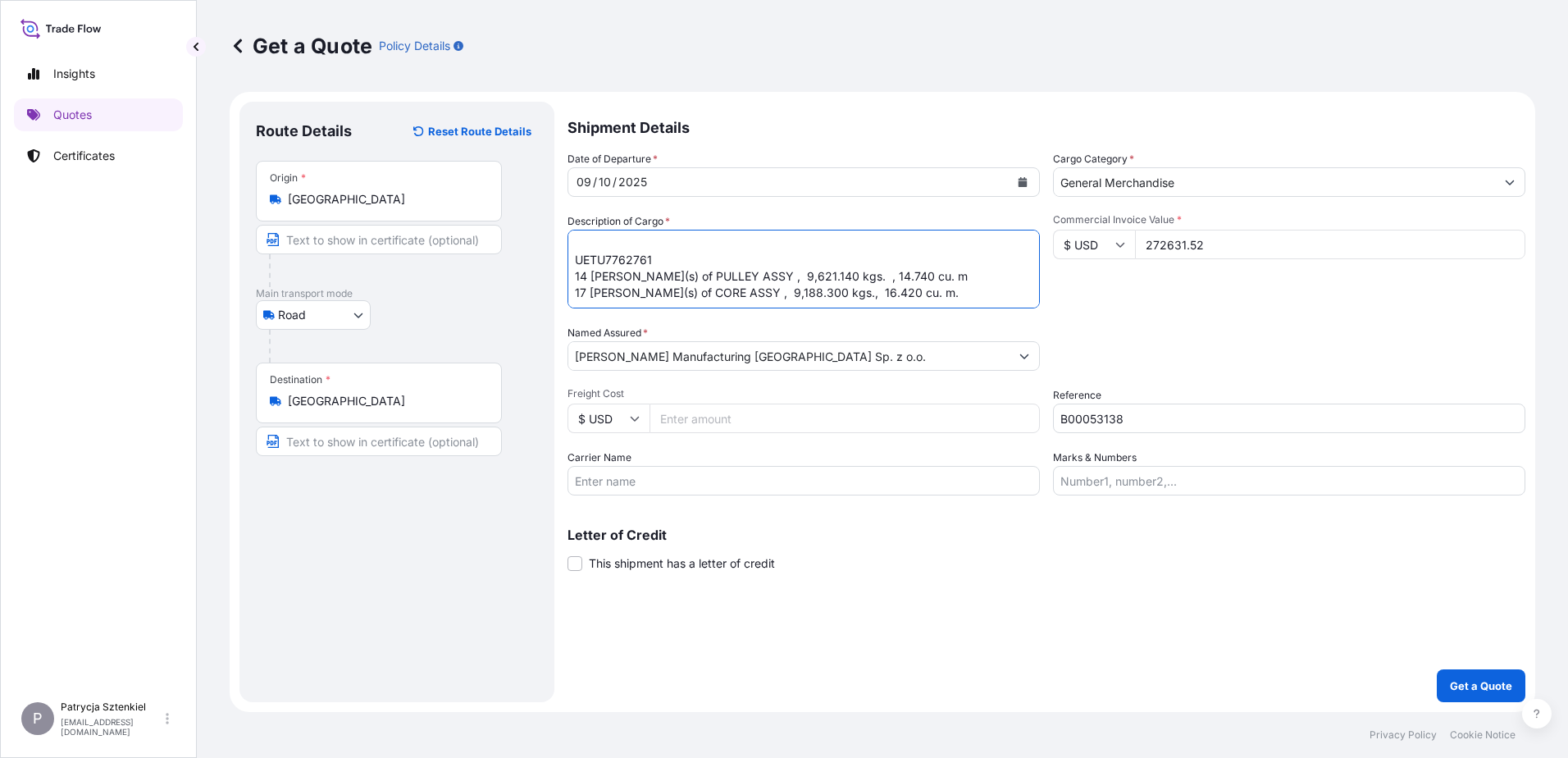
scroll to position [92, 0]
paste textarea "8 Carton(s) of 4,238.340 kgs. 8.880 cu. m"
drag, startPoint x: 811, startPoint y: 302, endPoint x: 657, endPoint y: 300, distance: 154.0
click at [657, 300] on textarea "MSMU8281662 14 [PERSON_NAME](s) of [PERSON_NAME], 9,621.140 kgs., 14.740 cu. m …" at bounding box center [804, 268] width 472 height 79
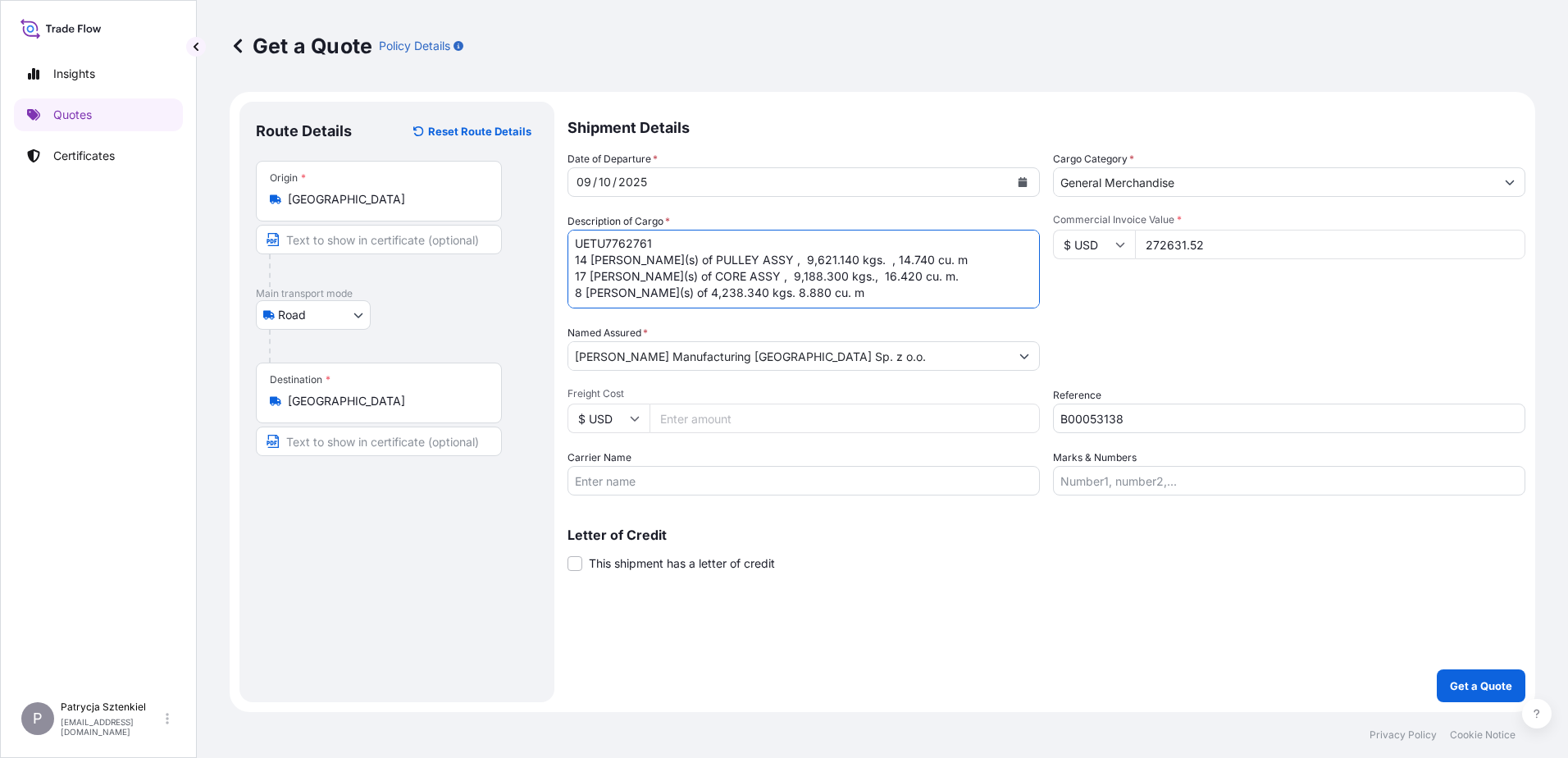
paste textarea "4,238.340 kgs. 8.880 cu. m. ARMATURE ASSY"
drag, startPoint x: 915, startPoint y: 290, endPoint x: 816, endPoint y: 294, distance: 99.1
click at [816, 294] on textarea "MSMU8281662 14 [PERSON_NAME](s) of [PERSON_NAME], 9,621.140 kgs., 14.740 cu. m …" at bounding box center [804, 268] width 472 height 79
click at [654, 294] on textarea "MSMU8281662 14 [PERSON_NAME](s) of [PERSON_NAME], 9,621.140 kgs., 14.740 cu. m …" at bounding box center [804, 268] width 472 height 79
paste textarea "ARMATURE ASSY"
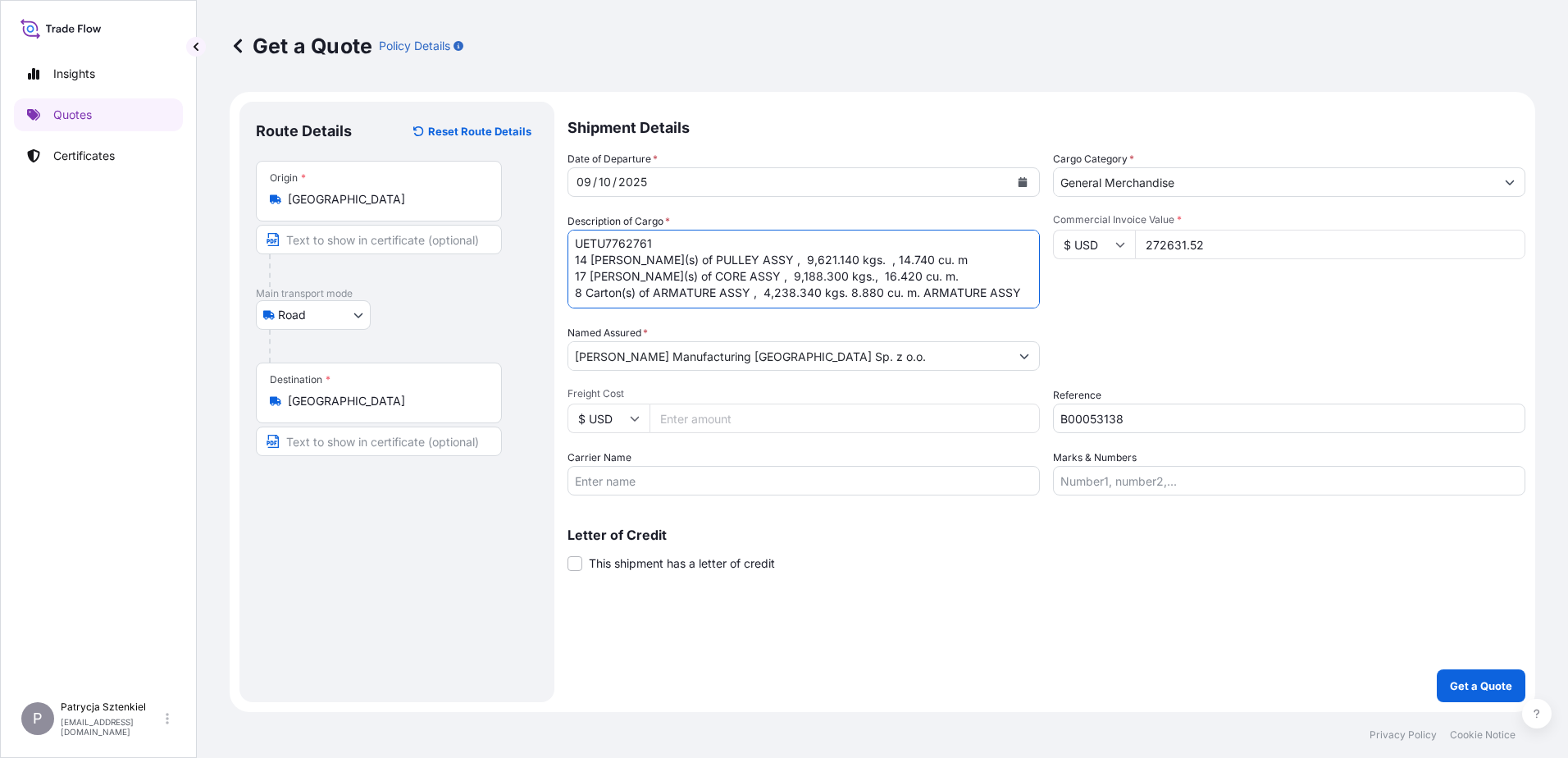
drag, startPoint x: 1016, startPoint y: 296, endPoint x: 954, endPoint y: 290, distance: 62.3
click at [954, 290] on textarea "MSMU8281662 14 [PERSON_NAME](s) of [PERSON_NAME], 9,621.140 kgs., 14.740 cu. m …" at bounding box center [804, 268] width 472 height 79
click at [845, 292] on textarea "MSMU8281662 14 [PERSON_NAME](s) of [PERSON_NAME], 9,621.140 kgs., 14.740 cu. m …" at bounding box center [804, 268] width 472 height 79
type textarea "MSMU8281662 14 [PERSON_NAME](s) of [PERSON_NAME], 9,621.140 kgs., 14.740 cu. m …"
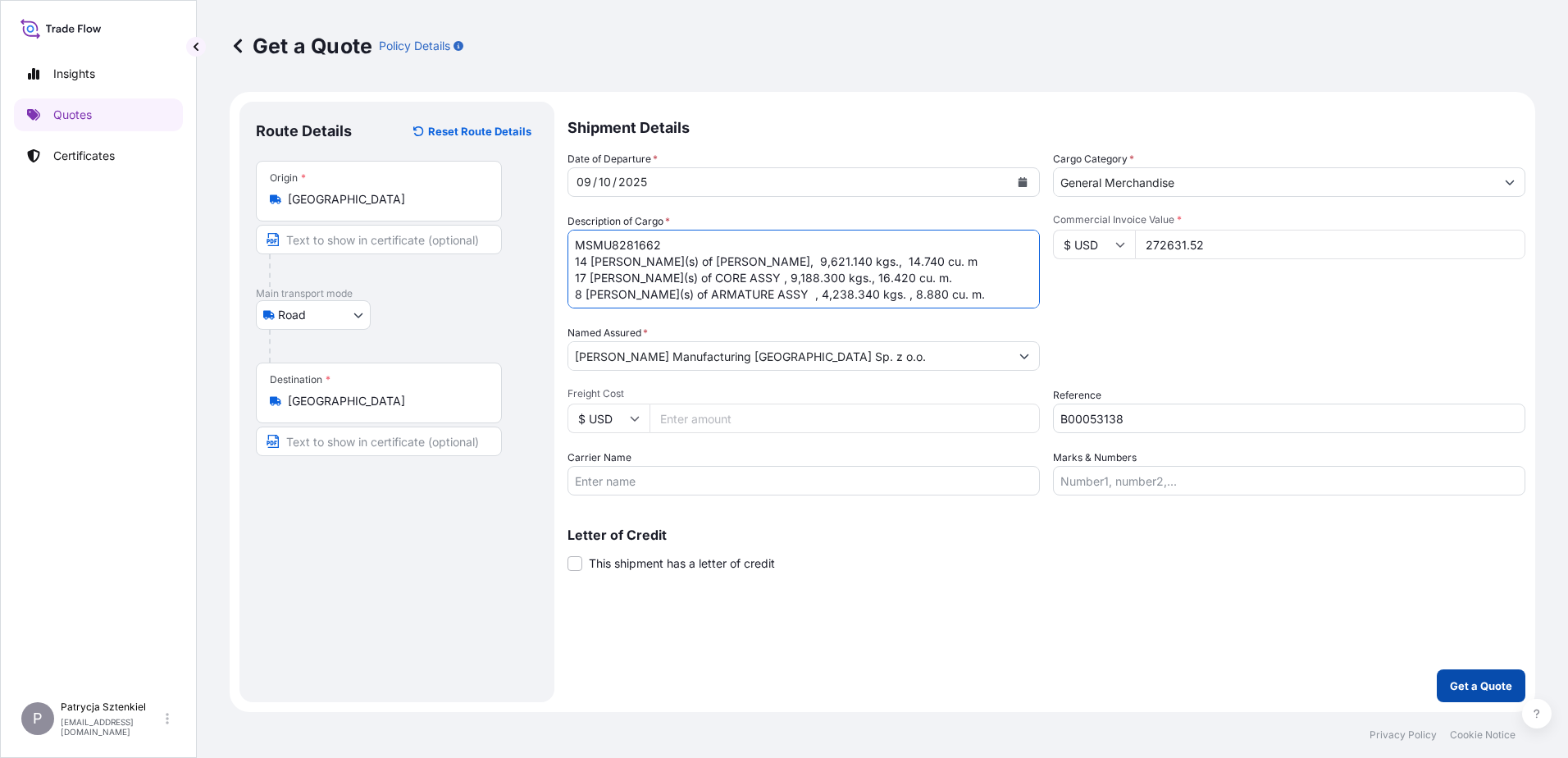
click at [1466, 681] on p "Get a Quote" at bounding box center [1481, 686] width 62 height 16
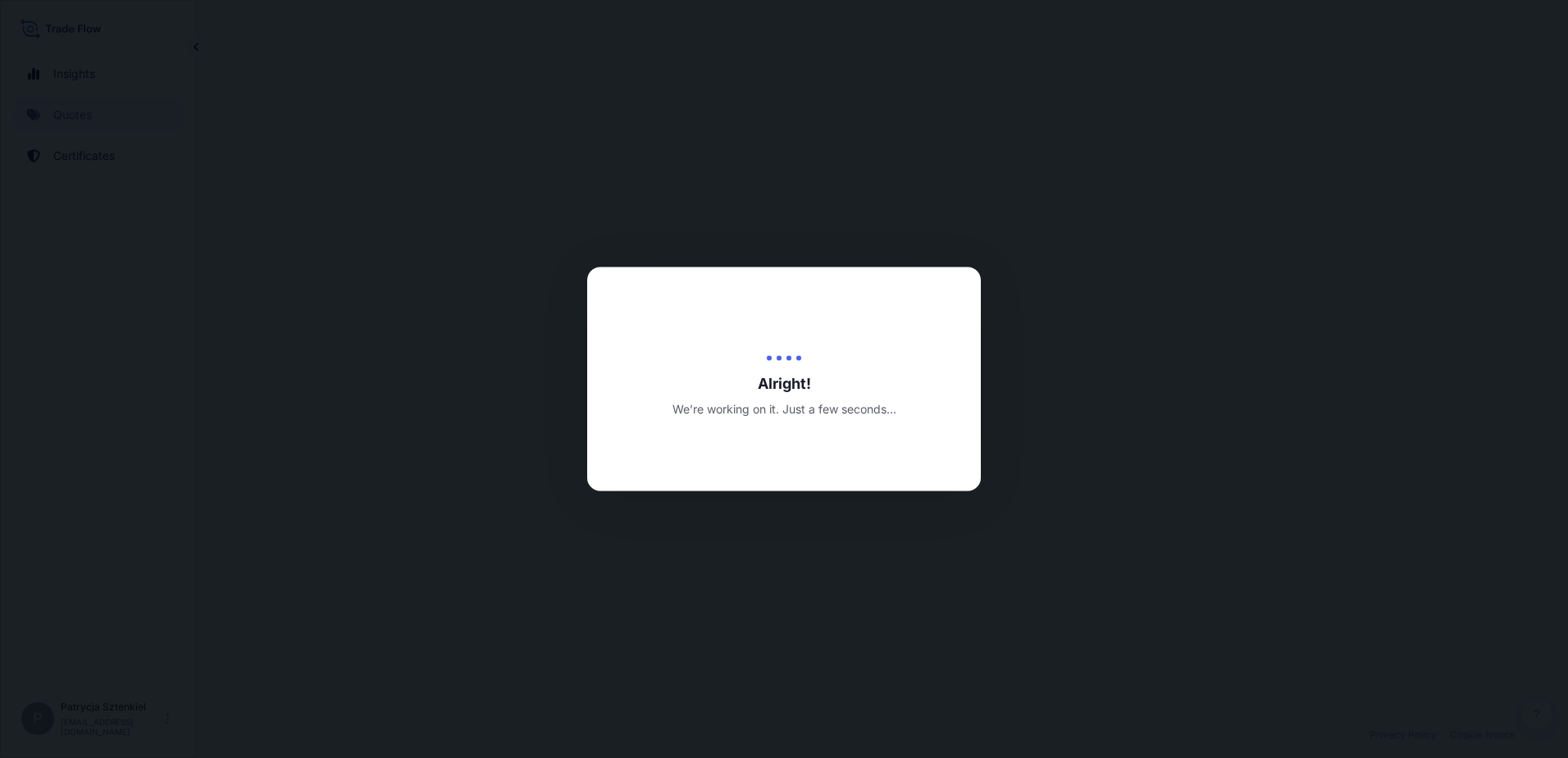
select select "Road"
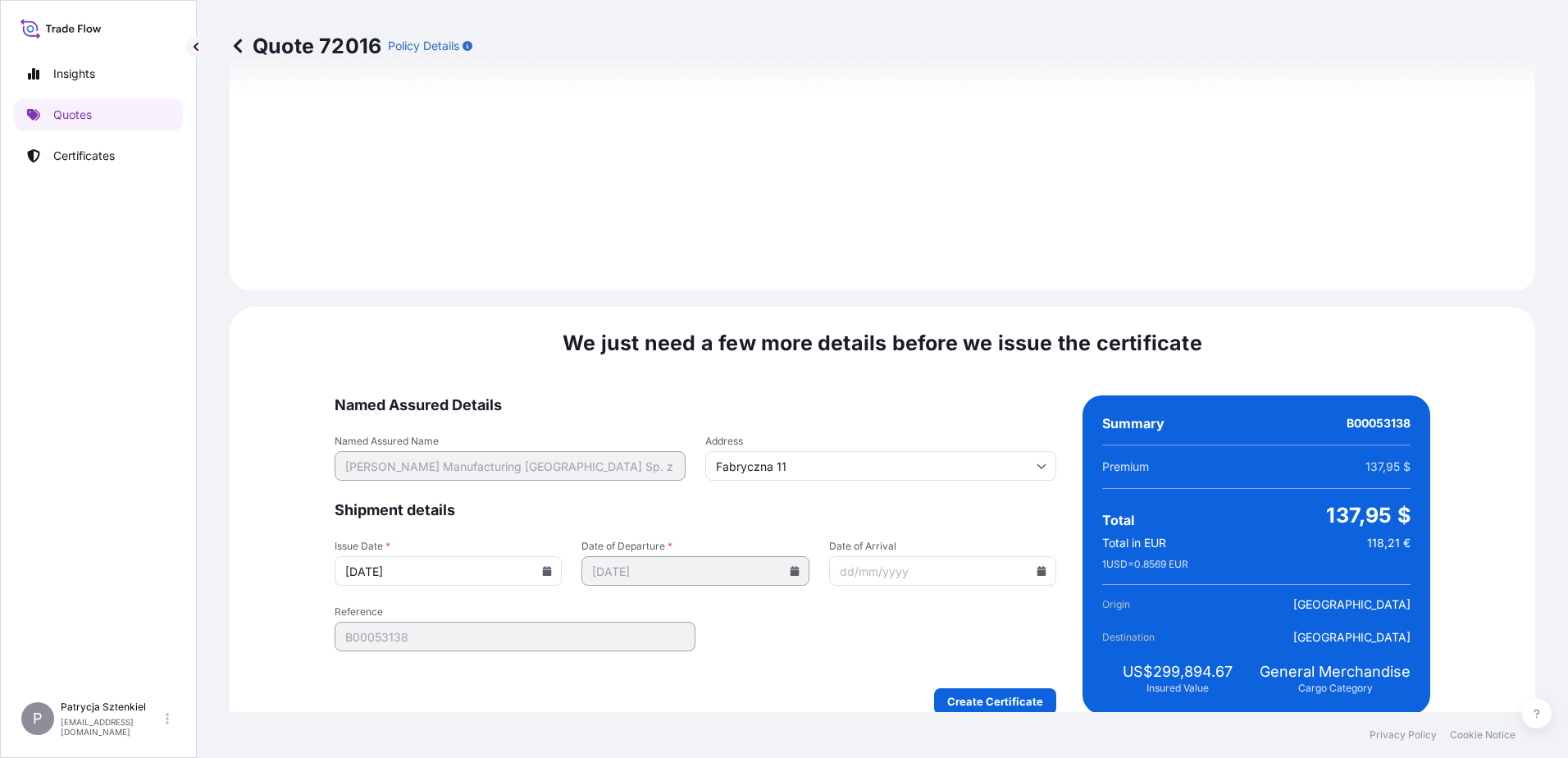
scroll to position [1745, 0]
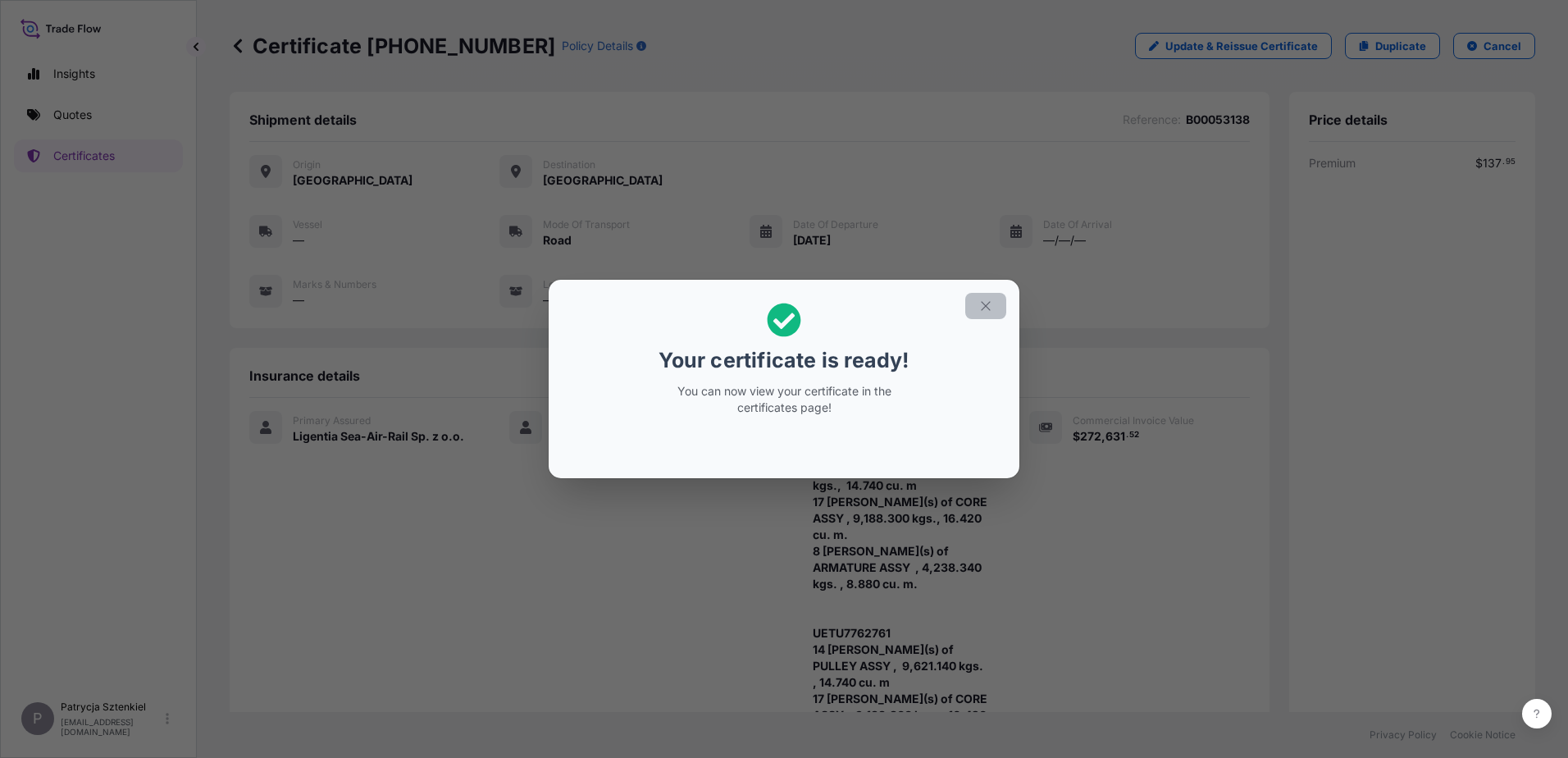
click at [980, 307] on icon "button" at bounding box center [986, 306] width 15 height 15
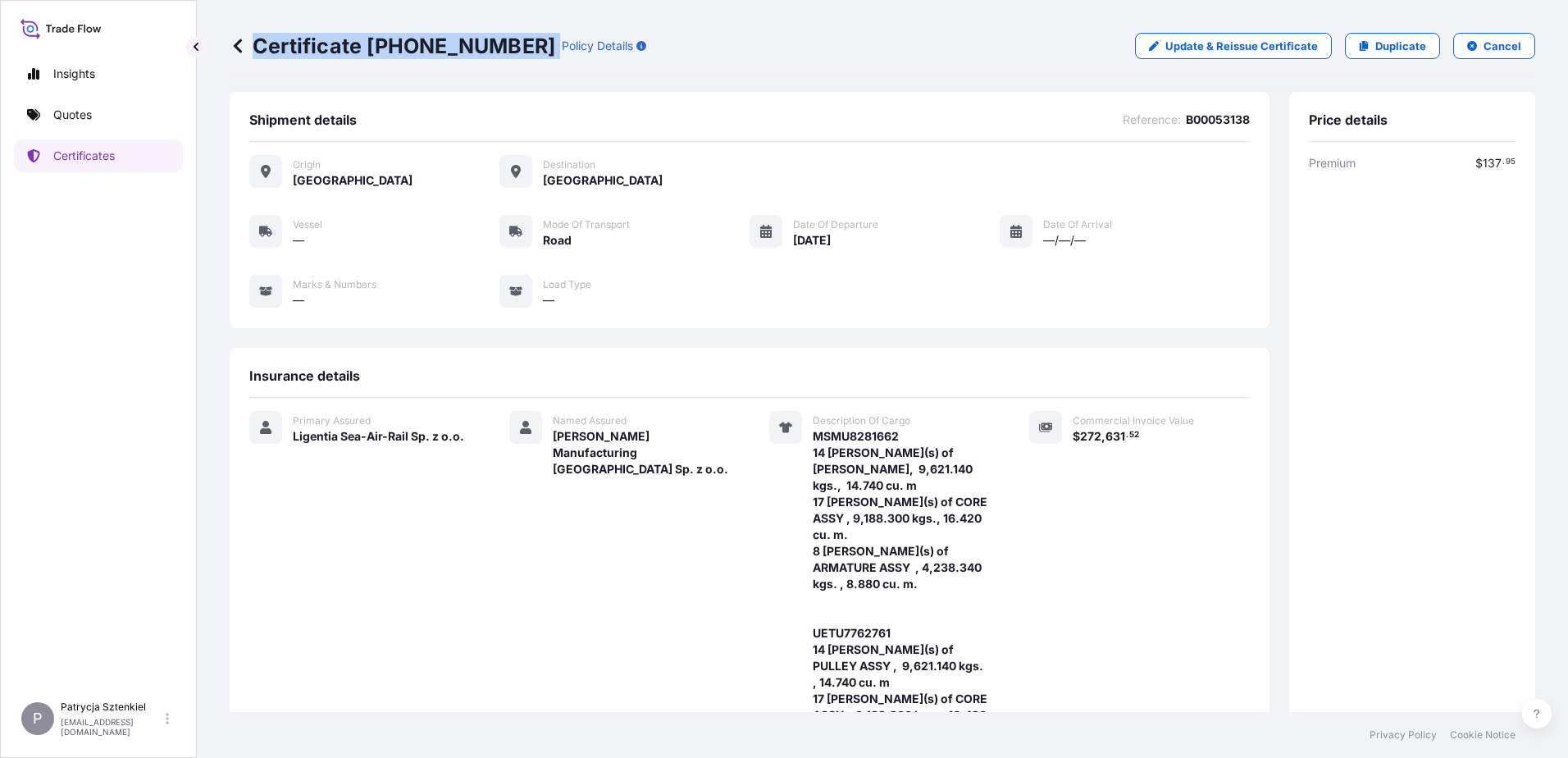
drag, startPoint x: 258, startPoint y: 42, endPoint x: 514, endPoint y: 42, distance: 256.0
click at [514, 42] on div "Certificate [PHONE_NUMBER] Policy Details" at bounding box center [437, 46] width 416 height 26
copy p "Certificate [PHONE_NUMBER]"
click at [1221, 45] on p "Update & Reissue Certificate" at bounding box center [1241, 46] width 153 height 16
select select "Road"
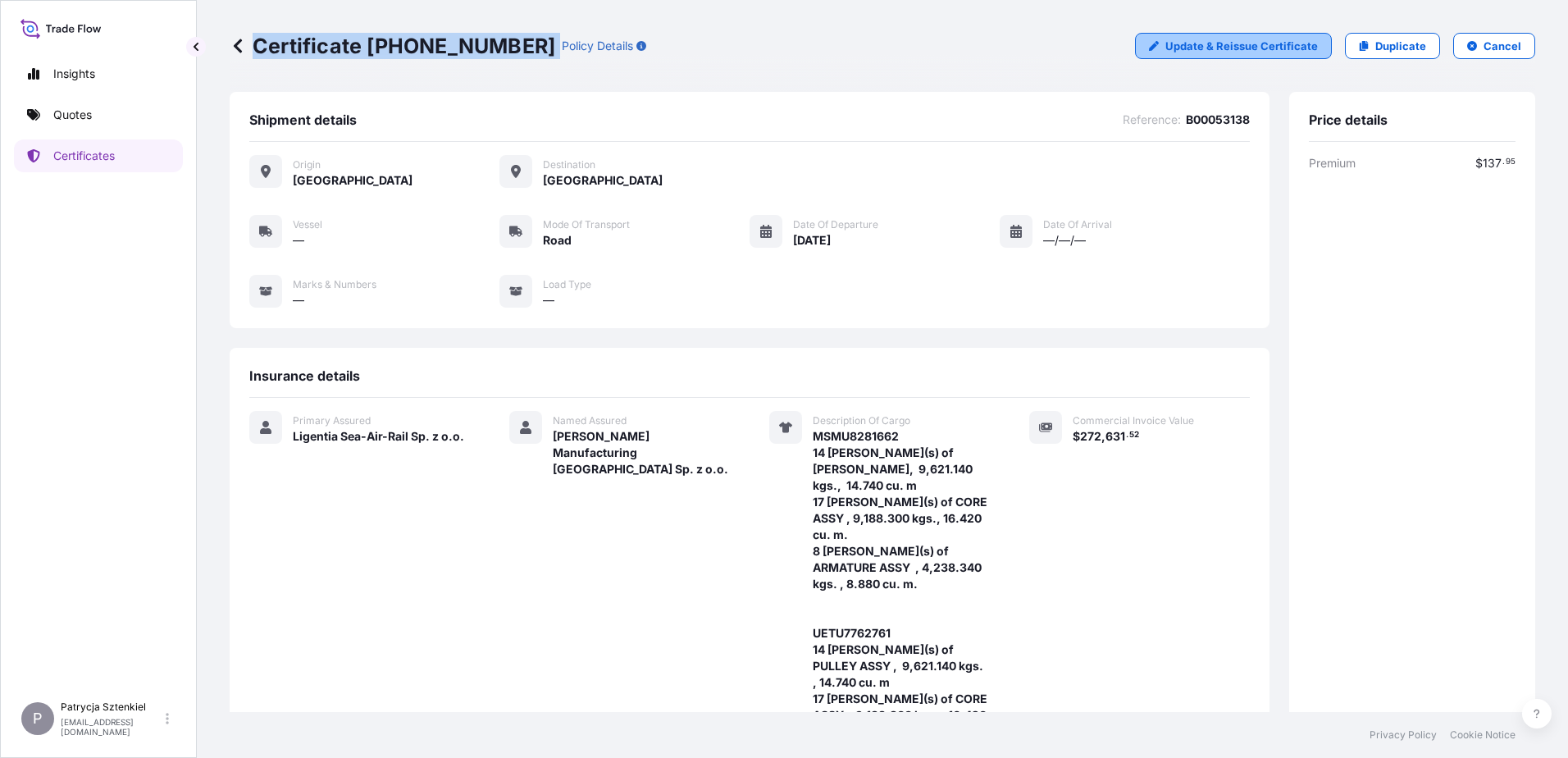
select select "31440"
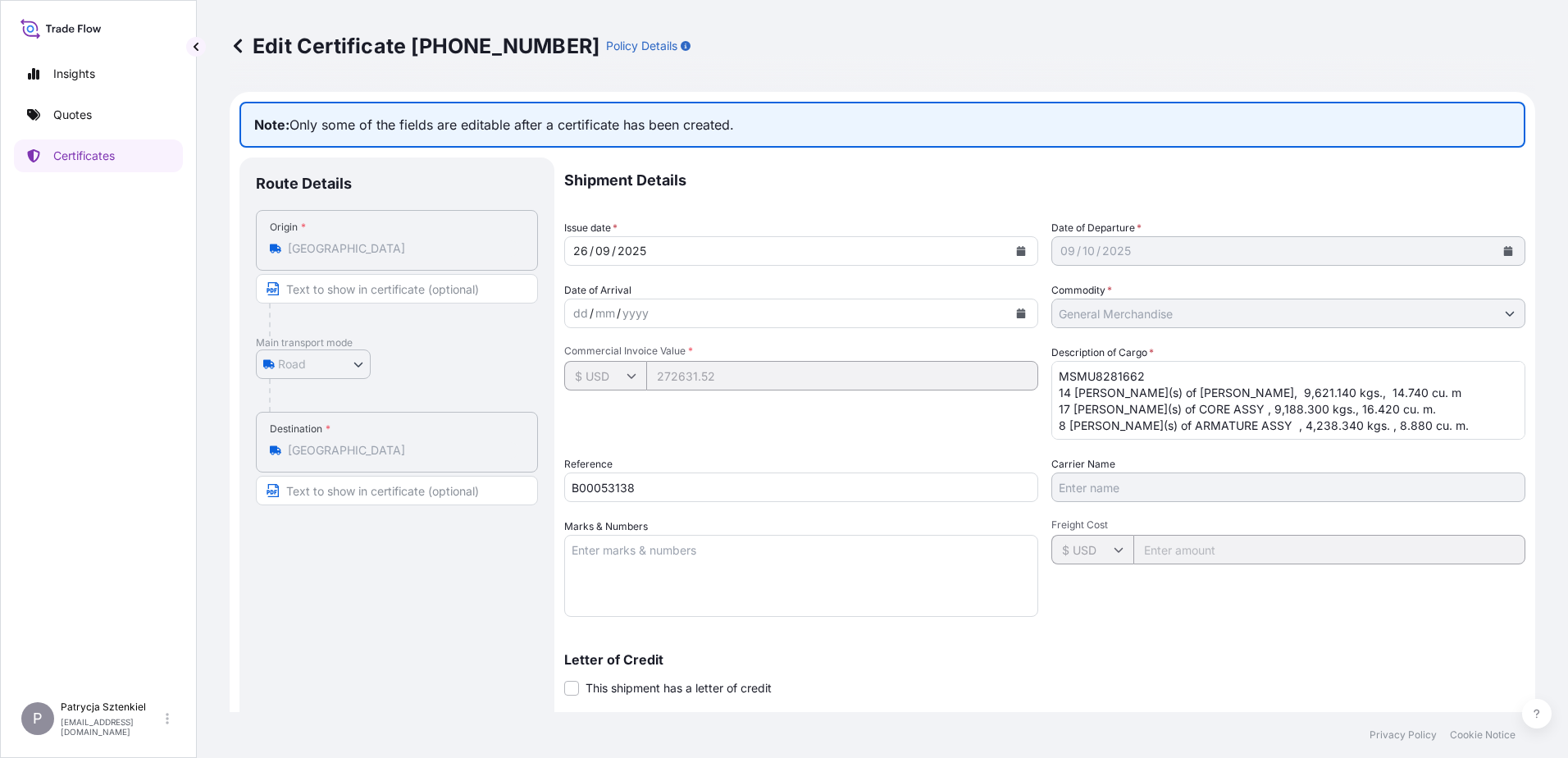
click at [1404, 392] on textarea "MSMU8281662 14 [PERSON_NAME](s) of [PERSON_NAME], 9,621.140 kgs., 14.740 cu. m …" at bounding box center [1288, 400] width 474 height 79
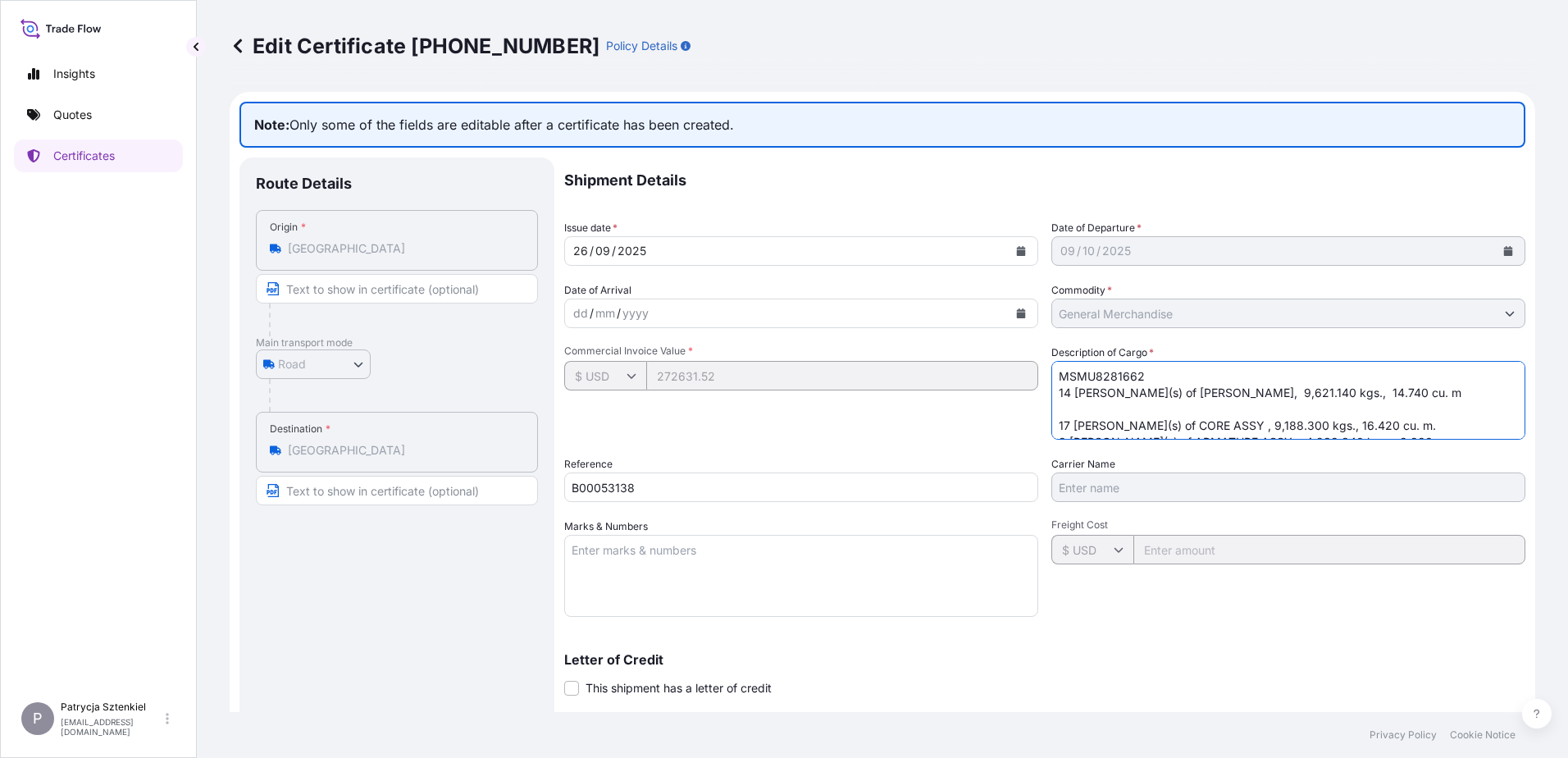
click at [1382, 423] on textarea "MSMU8281662 14 [PERSON_NAME](s) of [PERSON_NAME], 9,621.140 kgs., 14.740 cu. m …" at bounding box center [1288, 400] width 474 height 79
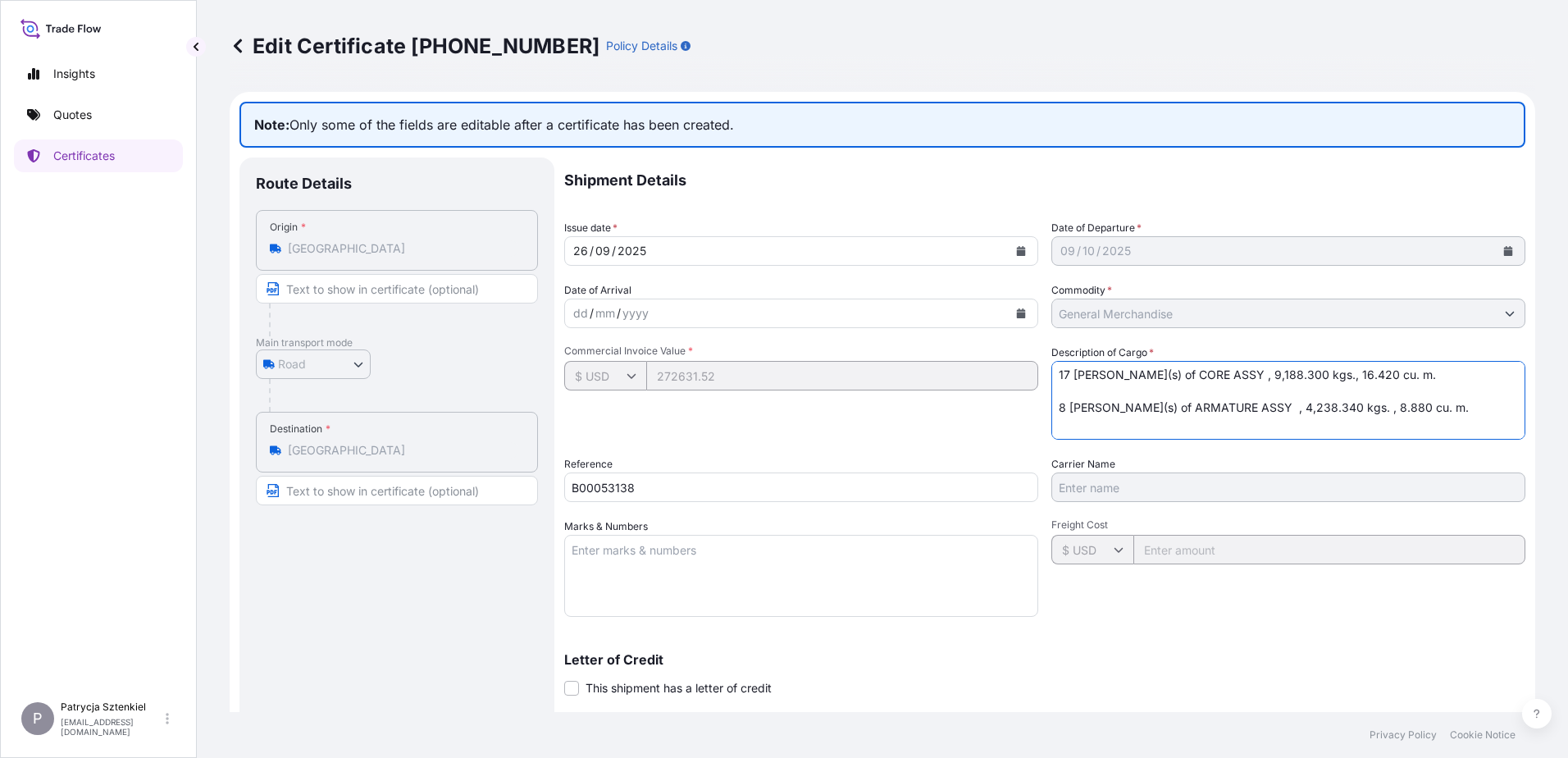
click at [1092, 430] on textarea "MSMU8281662 14 [PERSON_NAME](s) of [PERSON_NAME], 9,621.140 kgs., 14.740 cu. m …" at bounding box center [1288, 400] width 474 height 79
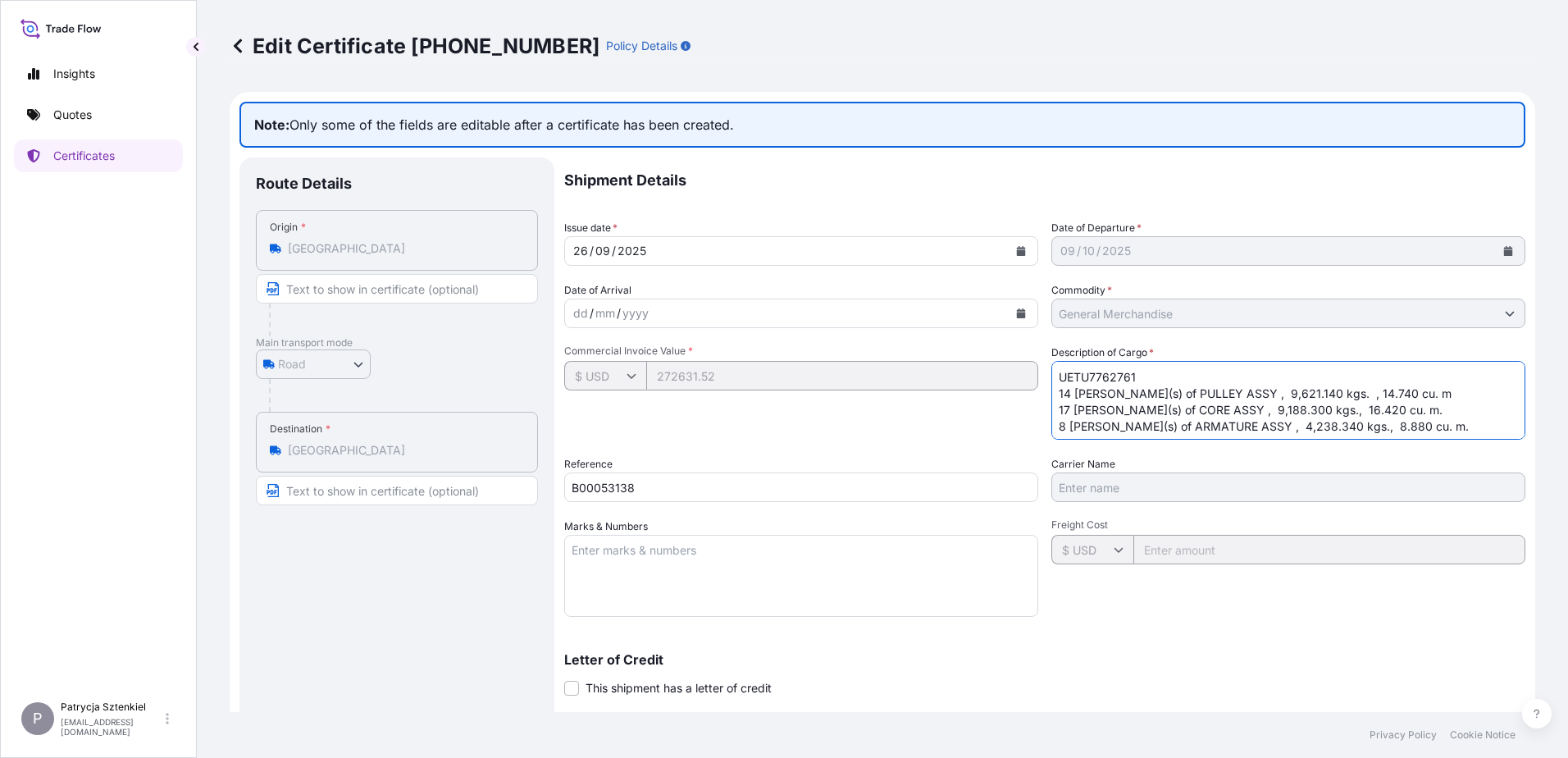
scroll to position [149, 0]
click at [1394, 391] on textarea "MSMU8281662 14 [PERSON_NAME](s) of [PERSON_NAME], 9,621.140 kgs., 14.740 cu. m …" at bounding box center [1288, 400] width 474 height 79
click at [1377, 424] on textarea "MSMU8281662 14 [PERSON_NAME](s) of [PERSON_NAME], 9,621.140 kgs., 14.740 cu. m …" at bounding box center [1288, 400] width 474 height 79
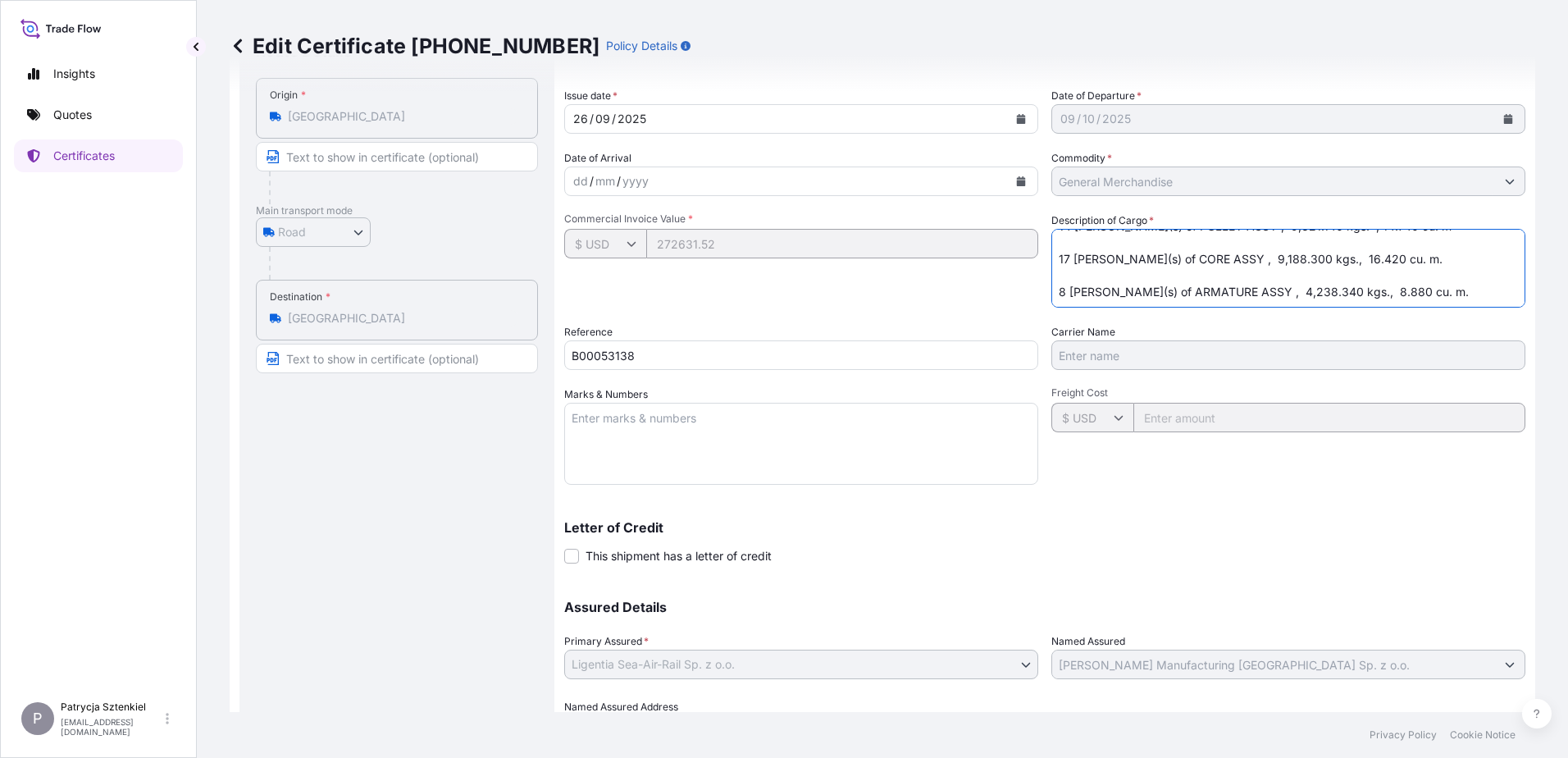
scroll to position [221, 0]
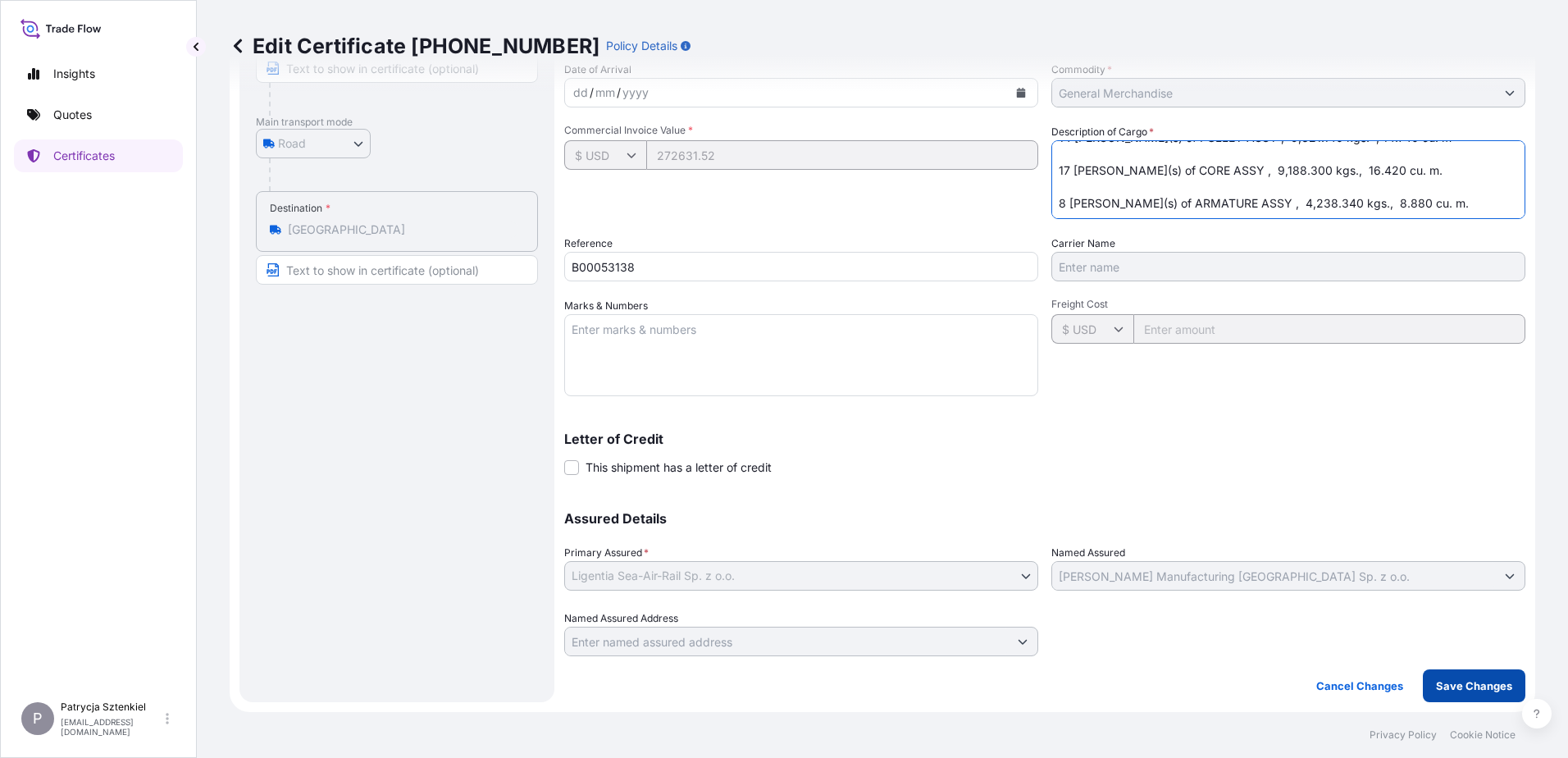
type textarea "MSMU8281662 14 [PERSON_NAME](s) of [PERSON_NAME], 9,621.140 kgs., 14.740 cu. m …"
click at [1466, 686] on p "Save Changes" at bounding box center [1475, 686] width 77 height 16
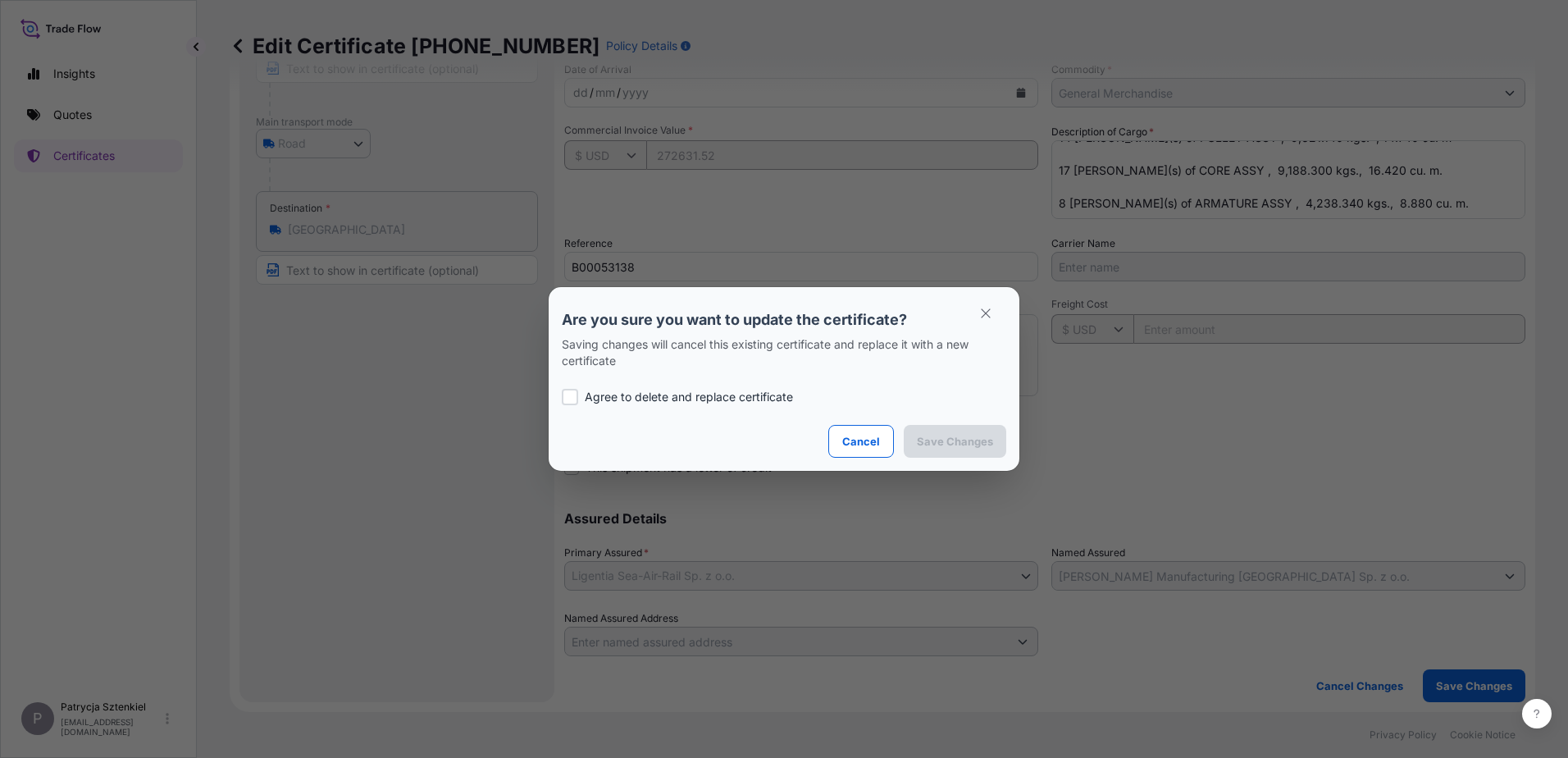
click at [574, 394] on div at bounding box center [570, 397] width 16 height 16
checkbox input "true"
click at [939, 445] on p "Save Changes" at bounding box center [955, 441] width 77 height 16
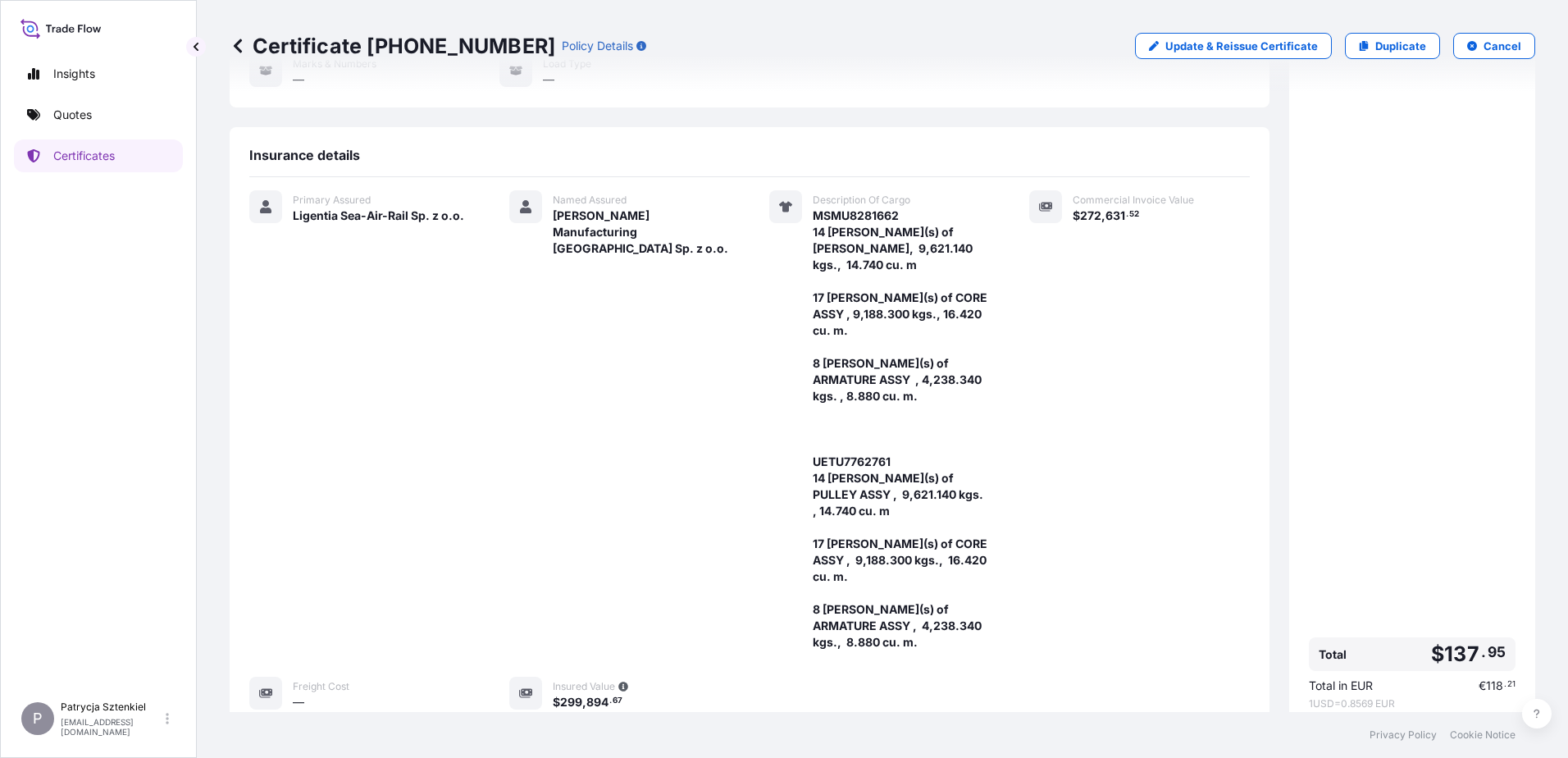
scroll to position [129, 0]
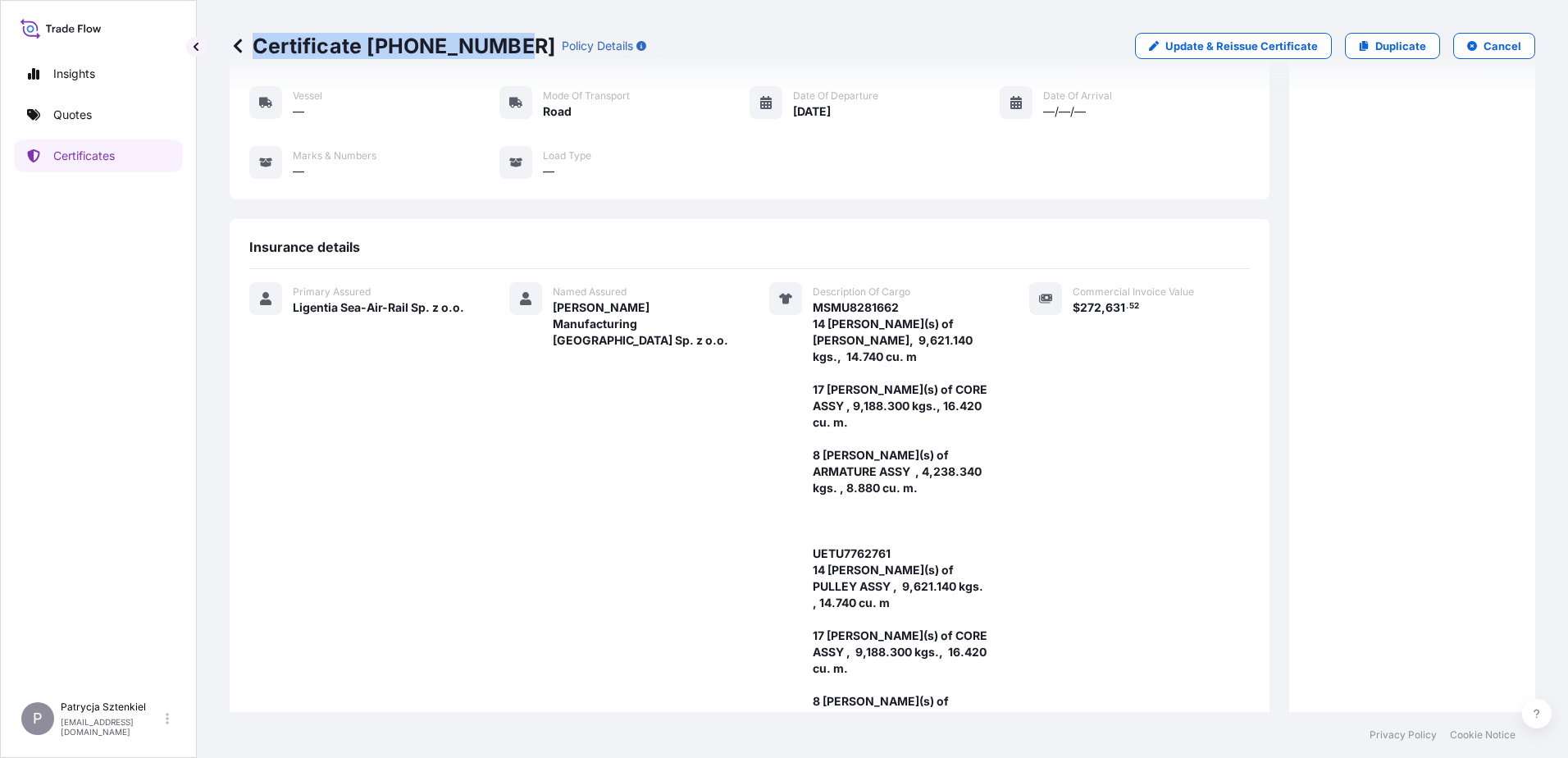
drag, startPoint x: 255, startPoint y: 43, endPoint x: 511, endPoint y: 68, distance: 257.2
click at [511, 68] on div "Certificate [PHONE_NUMBER] Policy Details Update & Reissue Certificate Duplicat…" at bounding box center [882, 46] width 1306 height 92
copy p "Certificate [PHONE_NUMBER]"
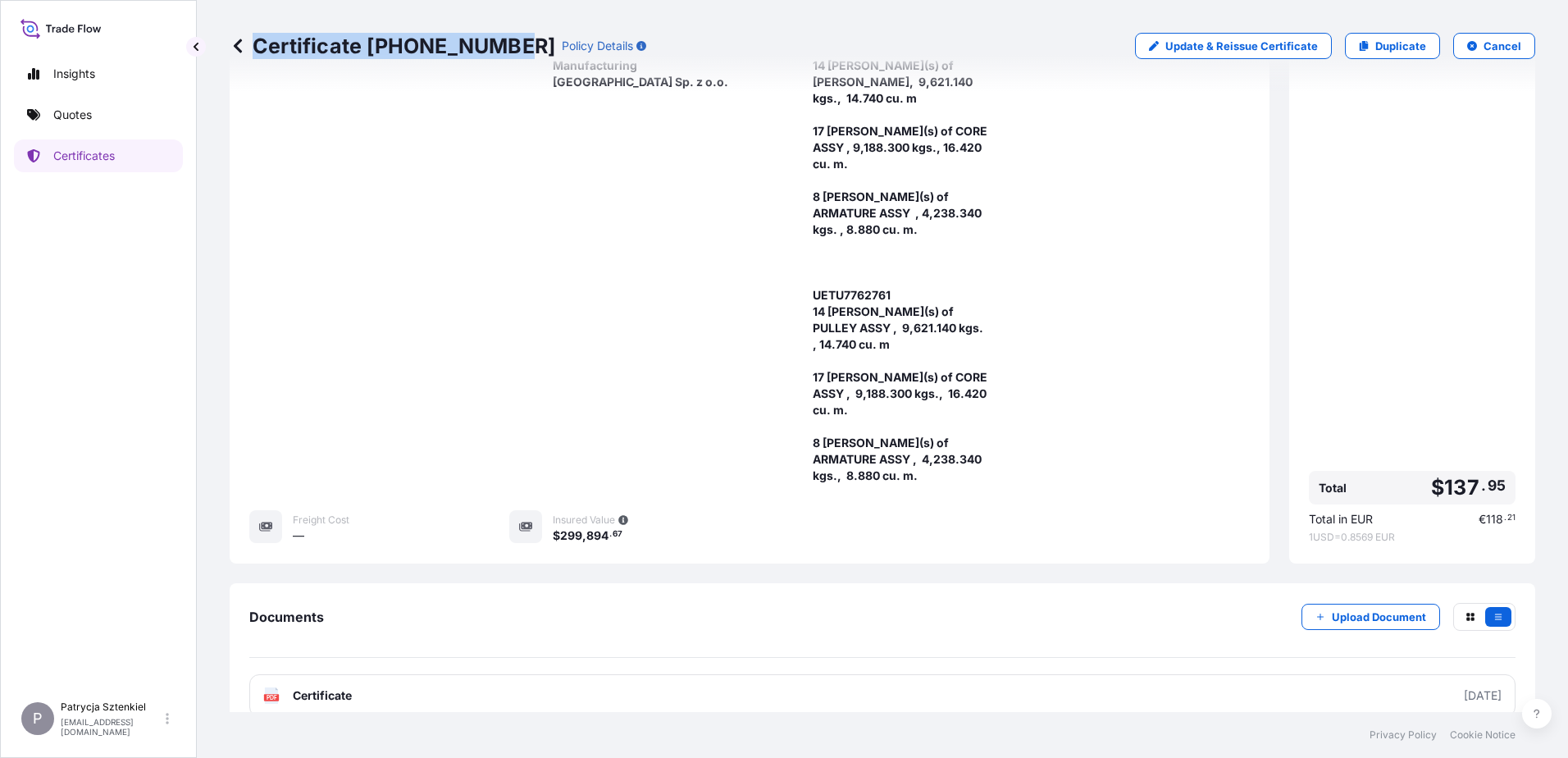
scroll to position [418, 0]
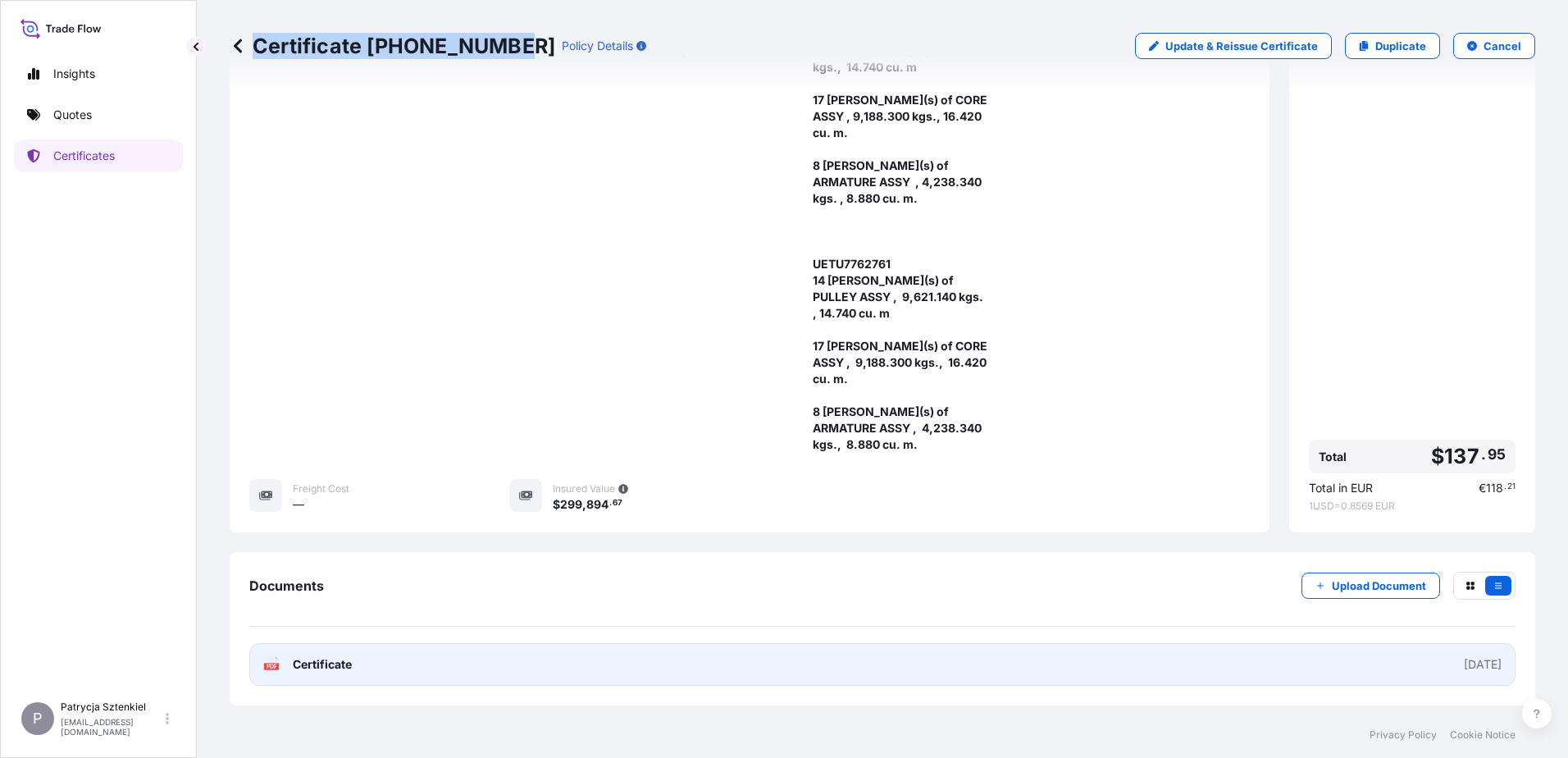
click at [459, 643] on link "PDF Certificate [DATE]" at bounding box center [882, 664] width 1267 height 43
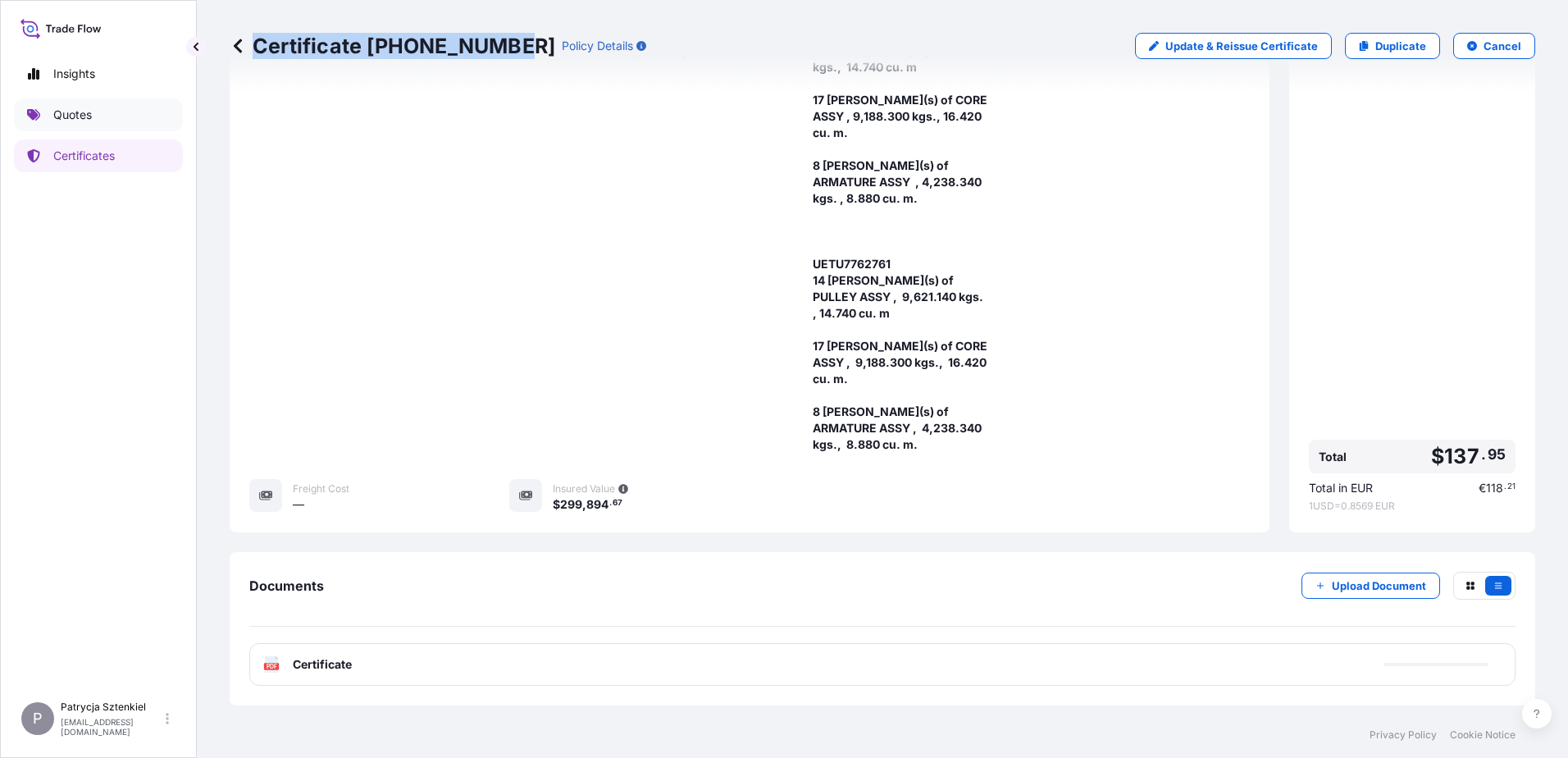
click at [114, 121] on link "Quotes" at bounding box center [98, 115] width 169 height 33
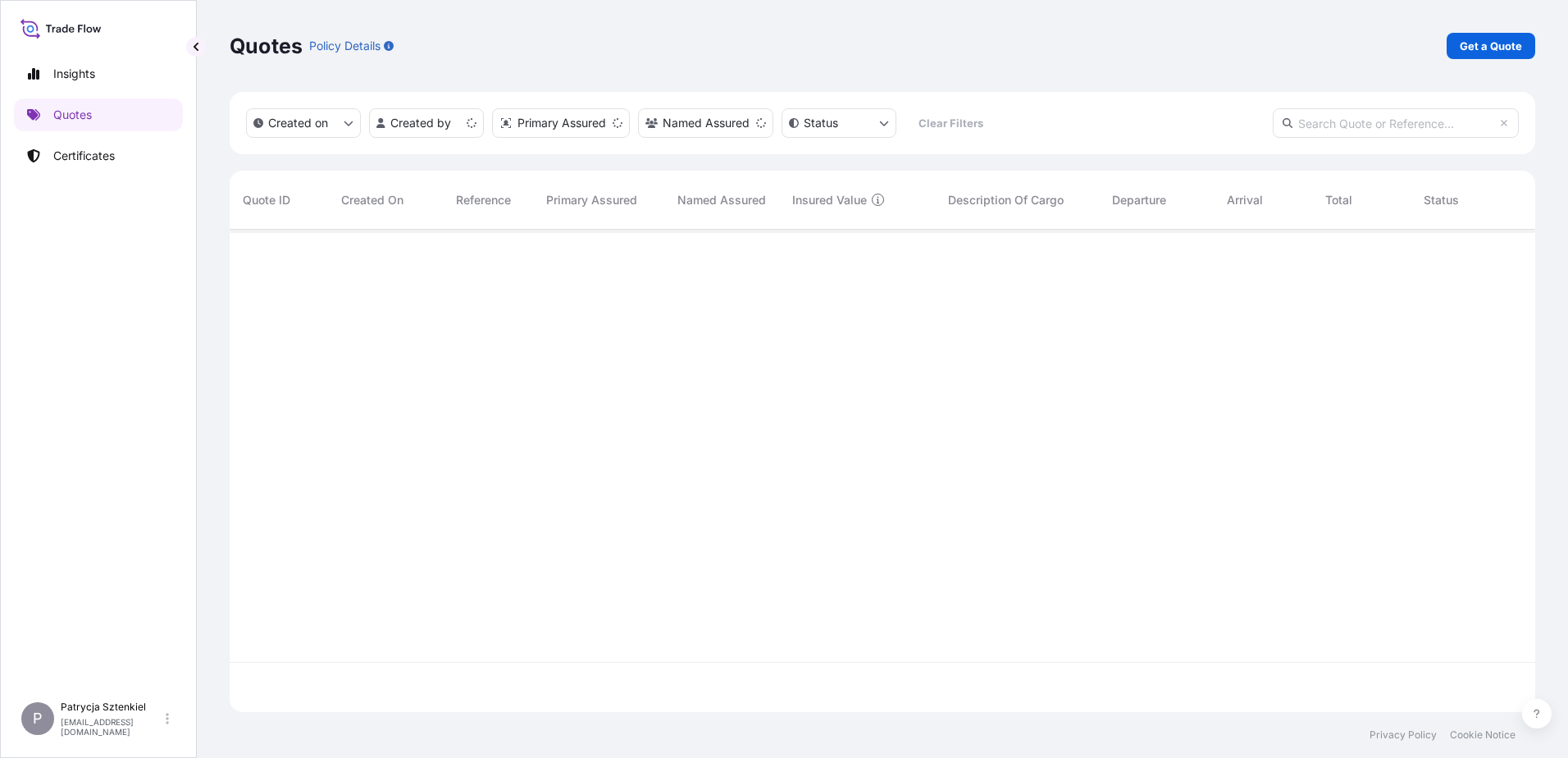
scroll to position [479, 1293]
click at [1479, 35] on link "Get a Quote" at bounding box center [1490, 46] width 89 height 26
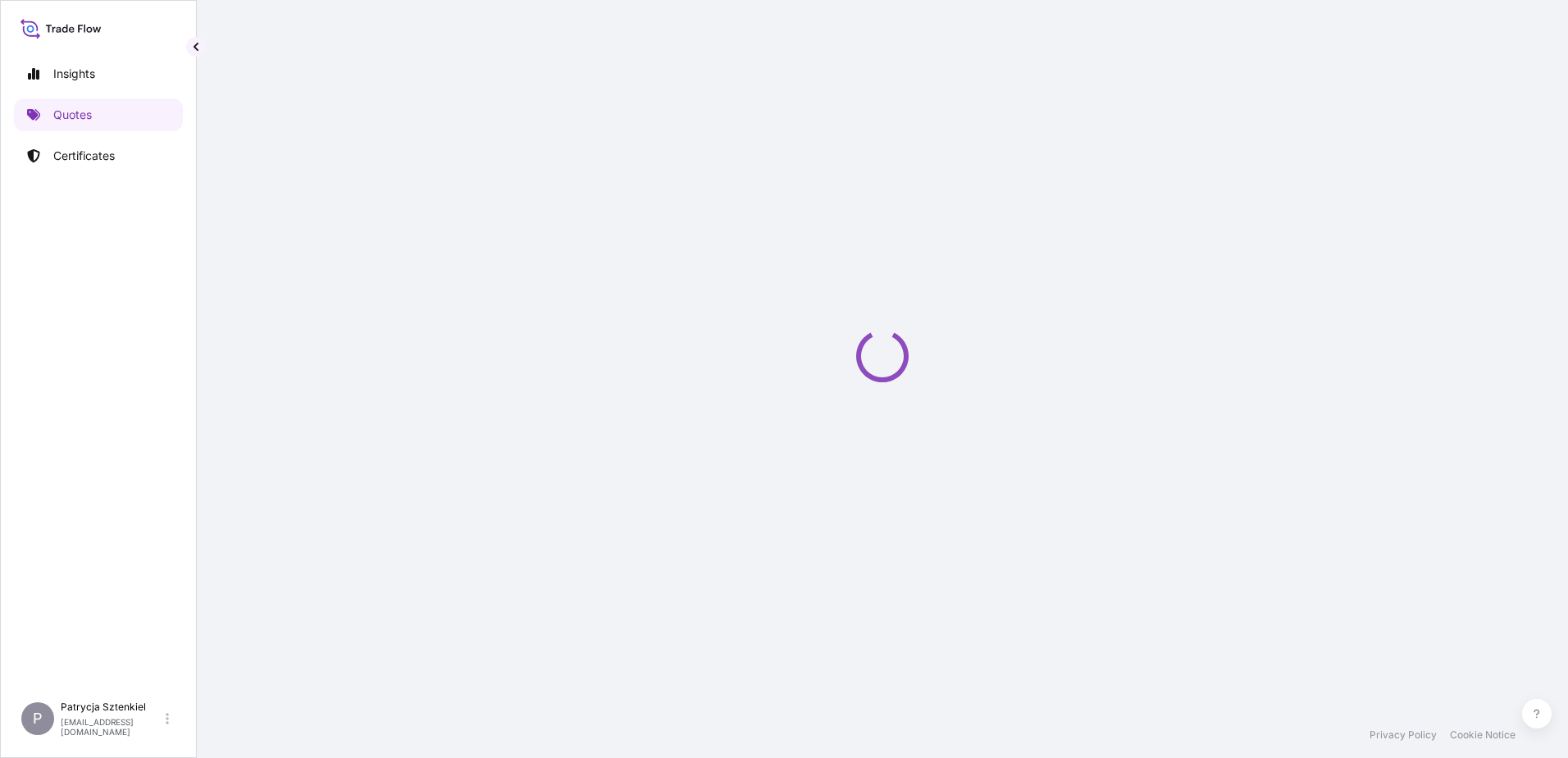
select select "Sea"
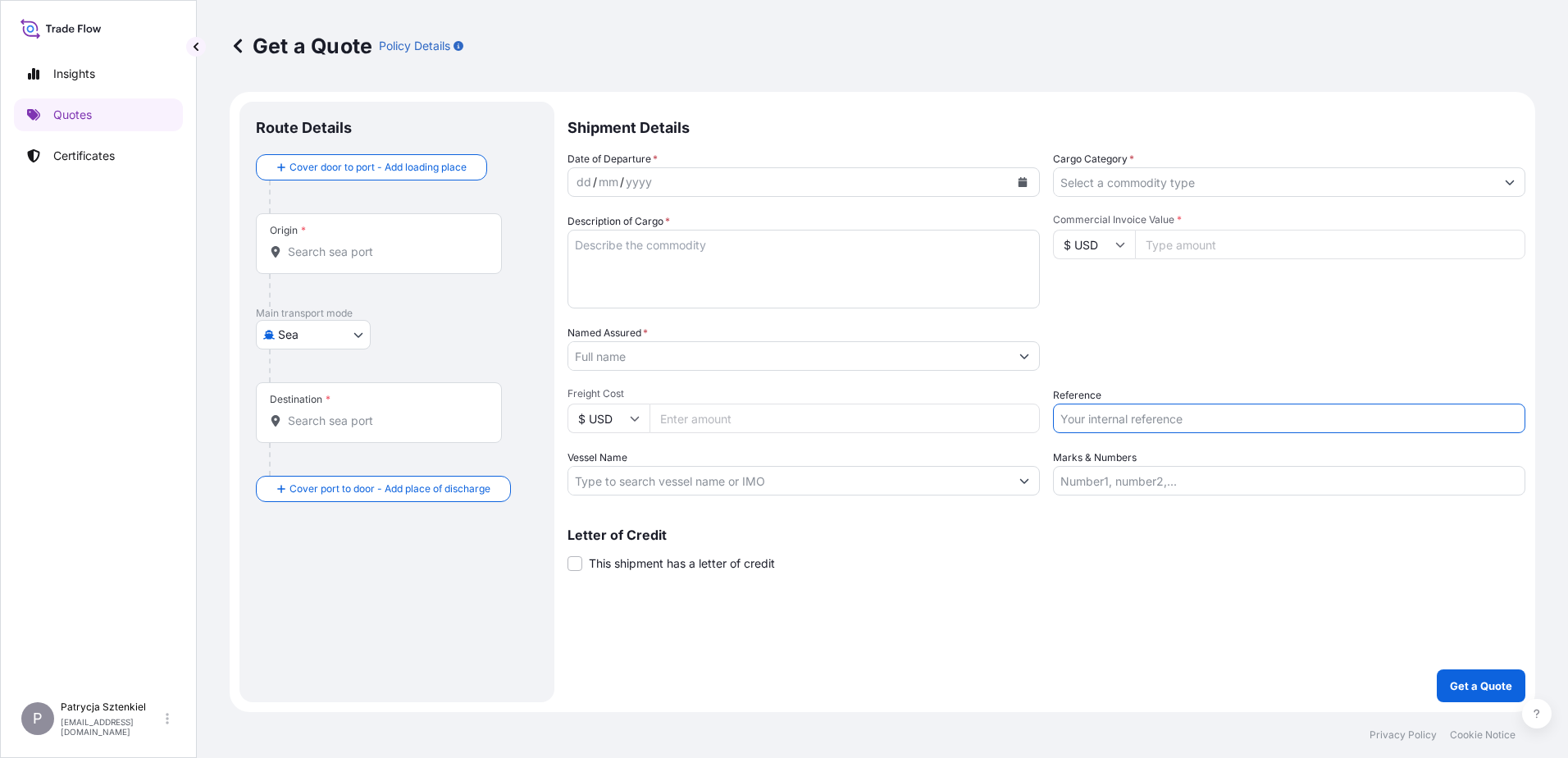
click at [1074, 414] on input "Reference" at bounding box center [1289, 418] width 472 height 29
paste input "S02044367"
type input "S02044367"
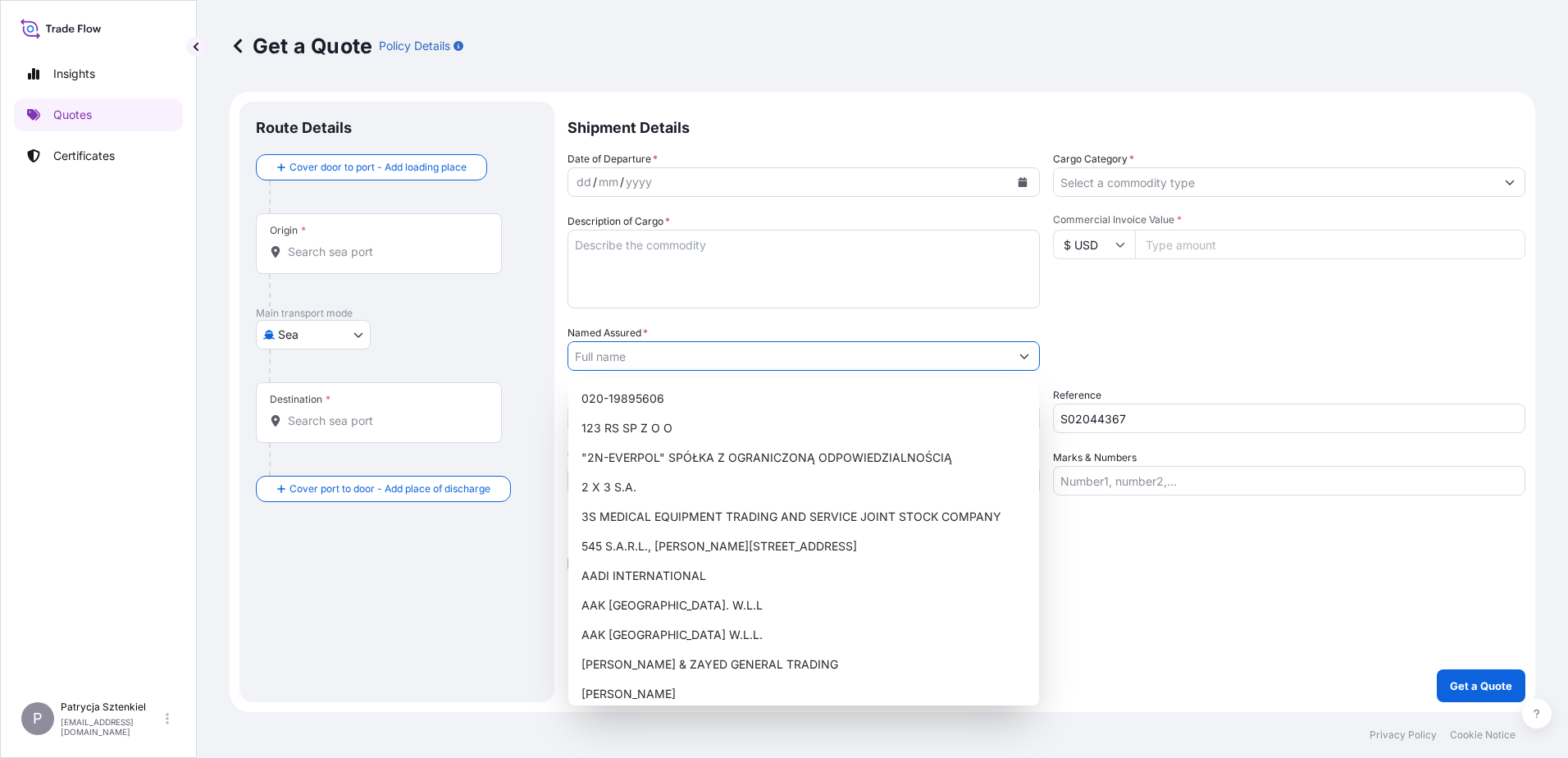
click at [819, 351] on input "Named Assured *" at bounding box center [788, 356] width 441 height 29
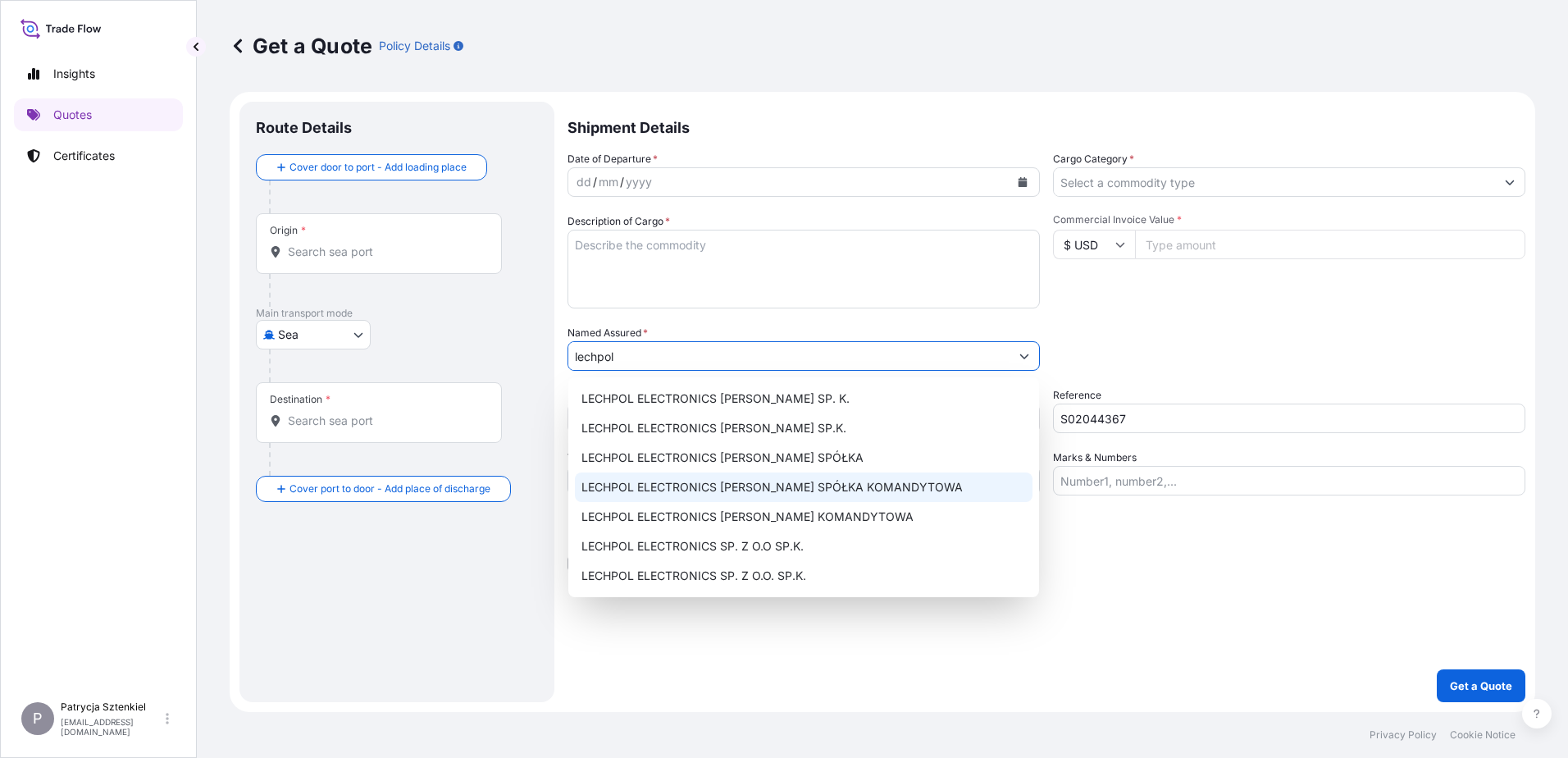
click at [772, 488] on span "LECHPOL ELECTRONICS [PERSON_NAME] SPÓŁKA KOMANDYTOWA" at bounding box center [773, 488] width 382 height 16
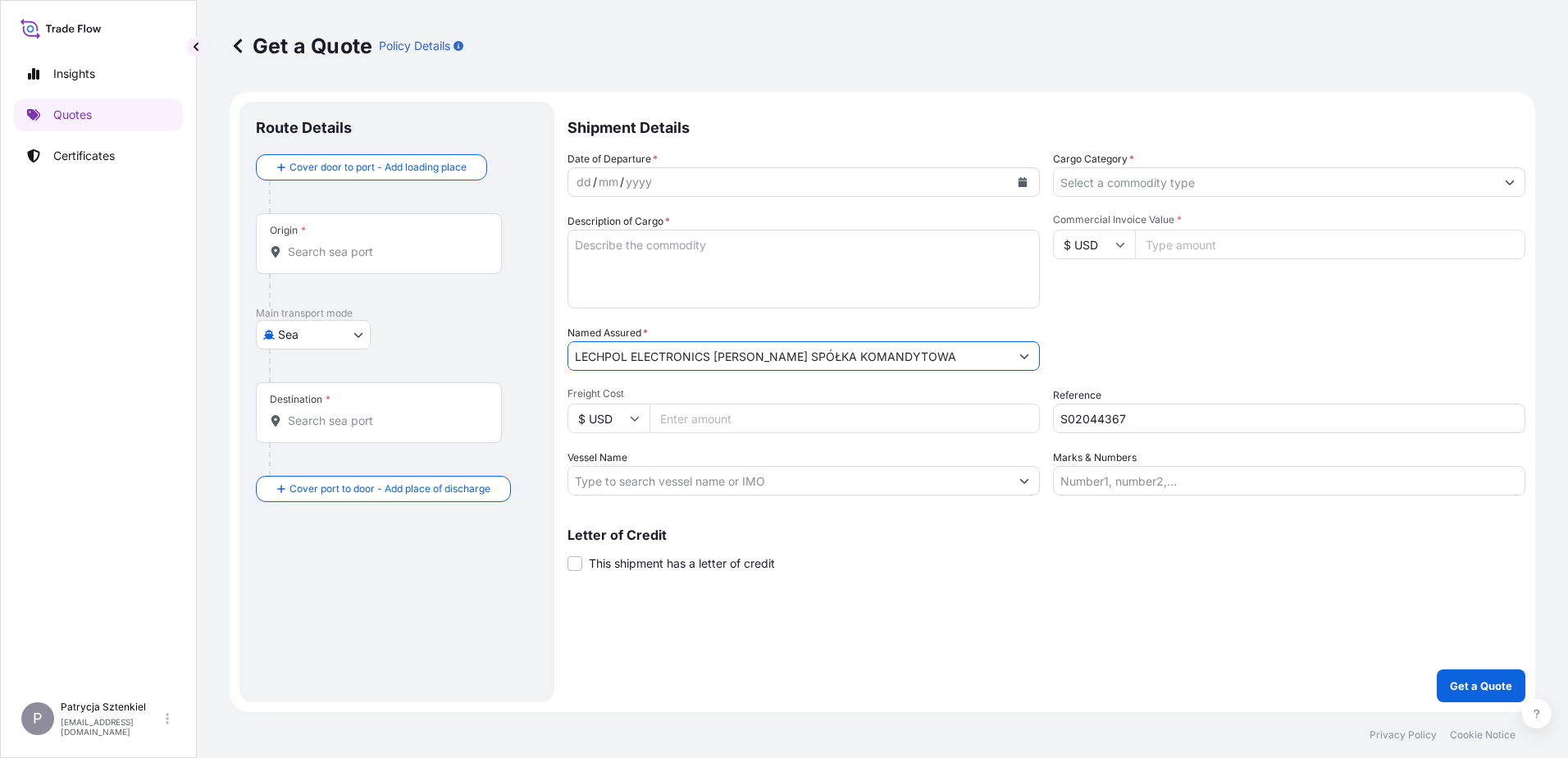
type input "LECHPOL ELECTRONICS [PERSON_NAME] SPÓŁKA KOMANDYTOWA"
click at [1262, 241] on input "Commercial Invoice Value *" at bounding box center [1331, 244] width 391 height 29
type input "33701"
click at [283, 246] on div at bounding box center [379, 252] width 218 height 16
click at [288, 246] on input "Origin *" at bounding box center [384, 252] width 194 height 16
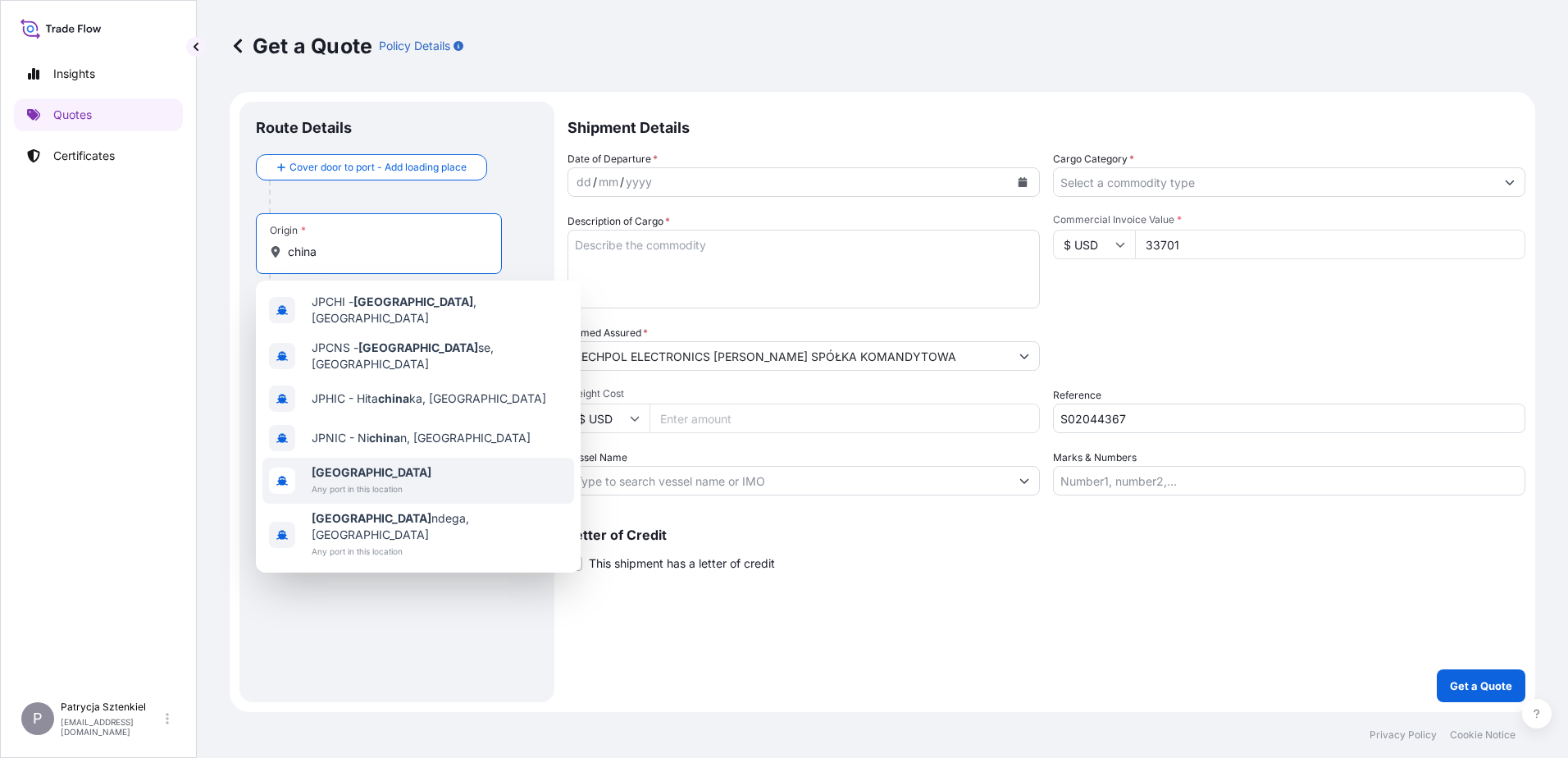
click at [338, 465] on b "[GEOGRAPHIC_DATA]" at bounding box center [371, 471] width 120 height 14
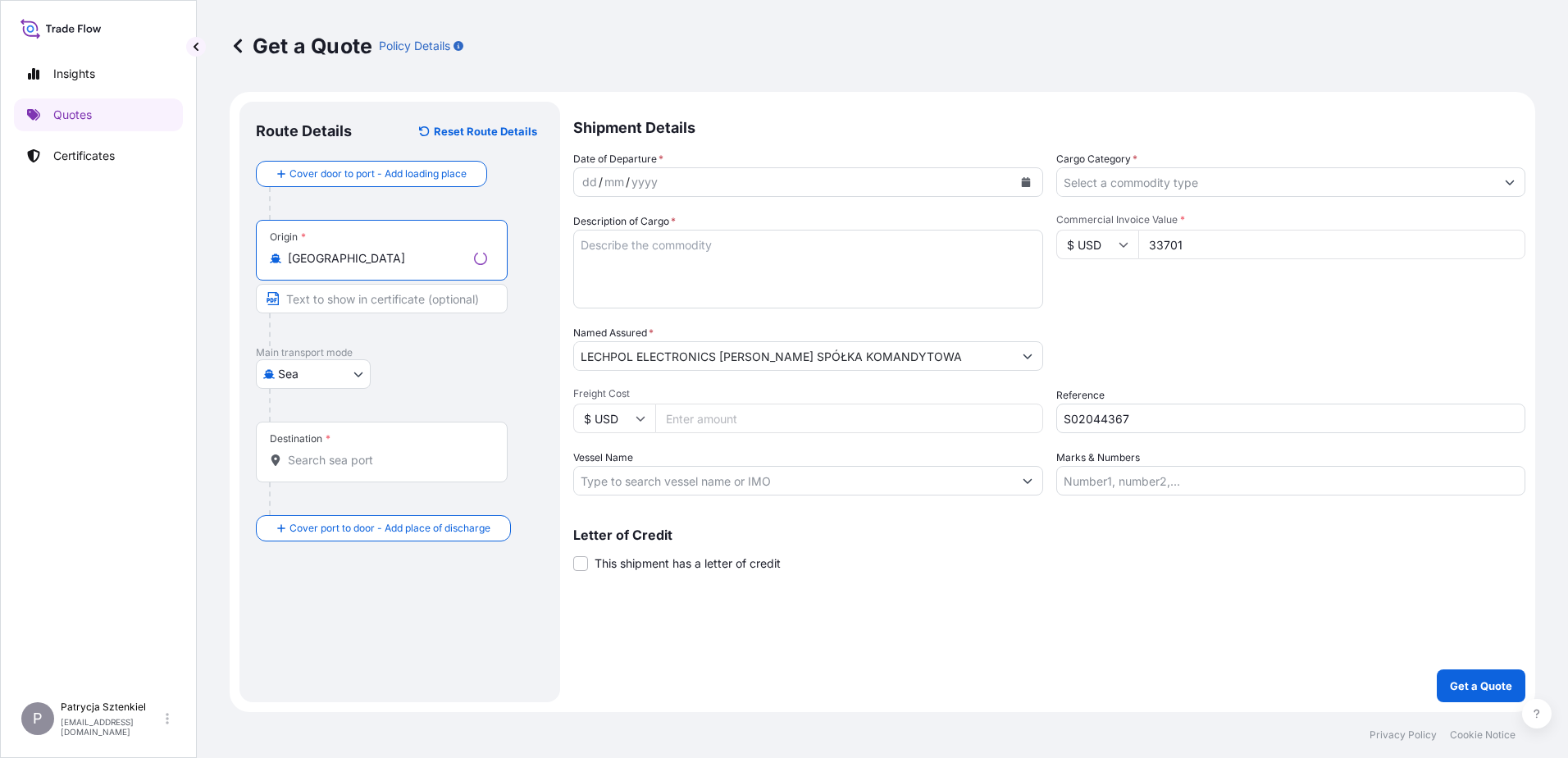
type input "[GEOGRAPHIC_DATA]"
click at [338, 449] on div "Destination *" at bounding box center [382, 452] width 252 height 60
click at [338, 452] on input "Destination *" at bounding box center [387, 460] width 199 height 16
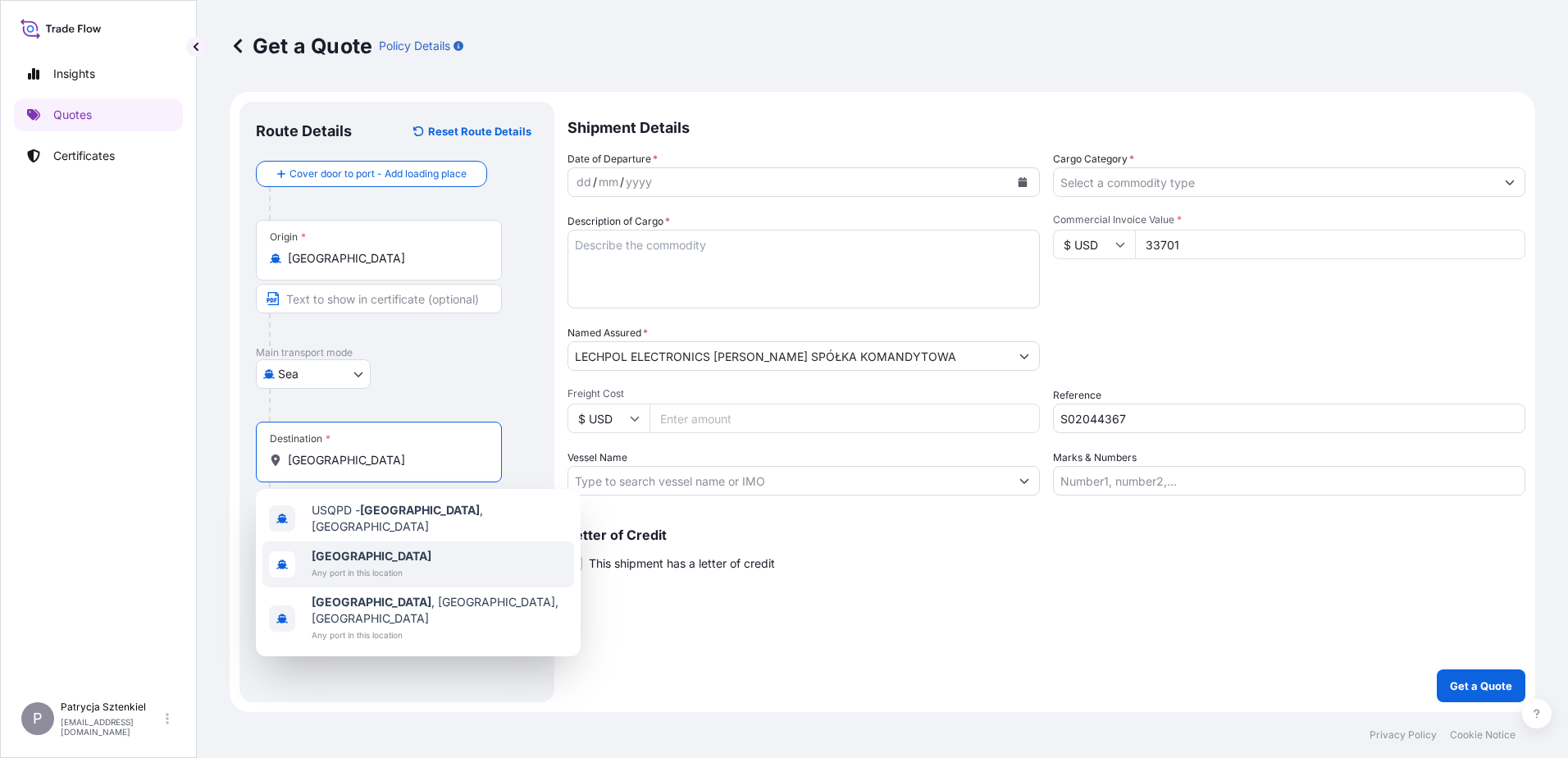
click at [362, 565] on span "Any port in this location" at bounding box center [371, 573] width 120 height 16
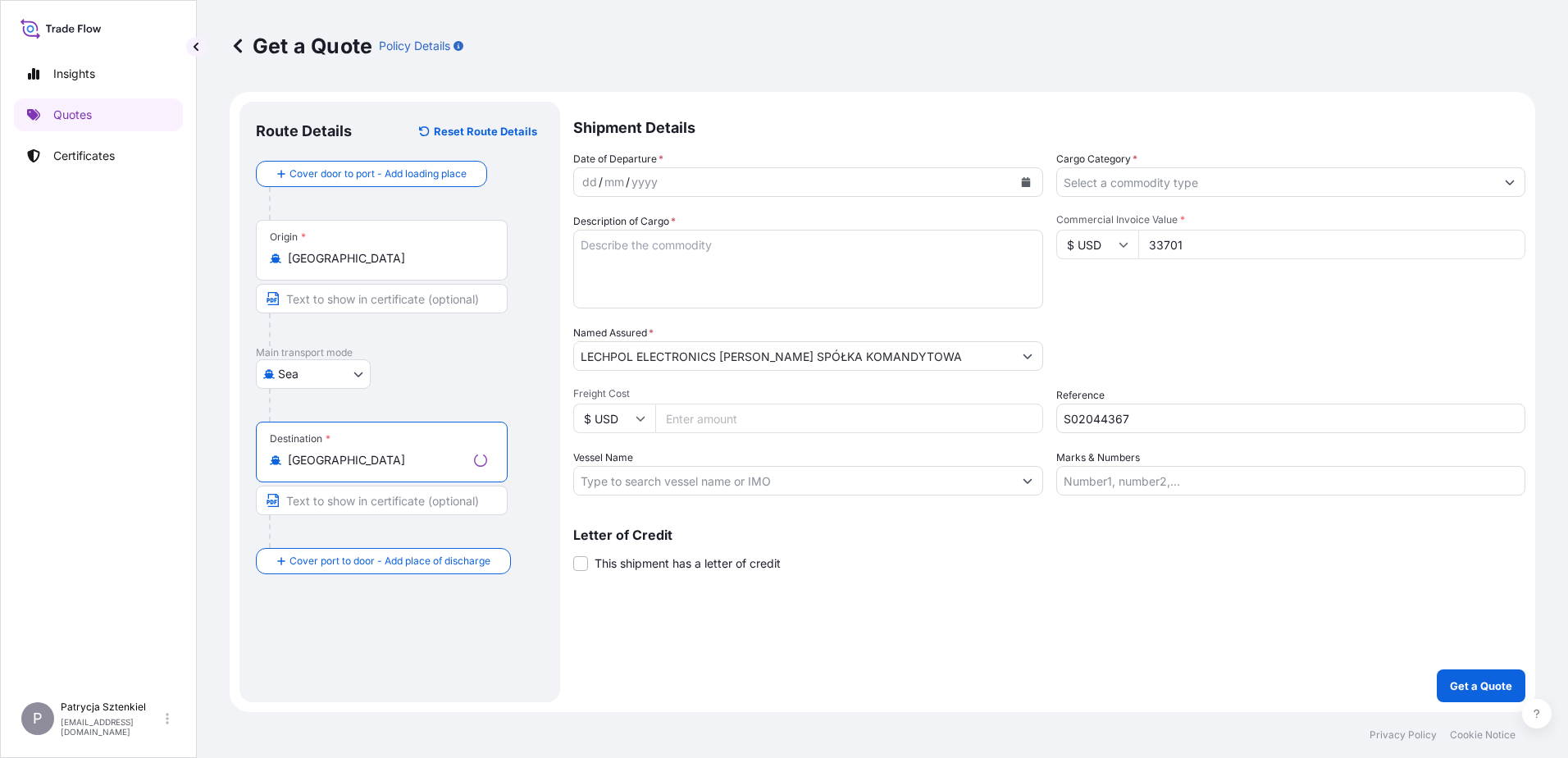
type input "[GEOGRAPHIC_DATA]"
click at [1019, 177] on icon "Calendar" at bounding box center [1023, 182] width 10 height 10
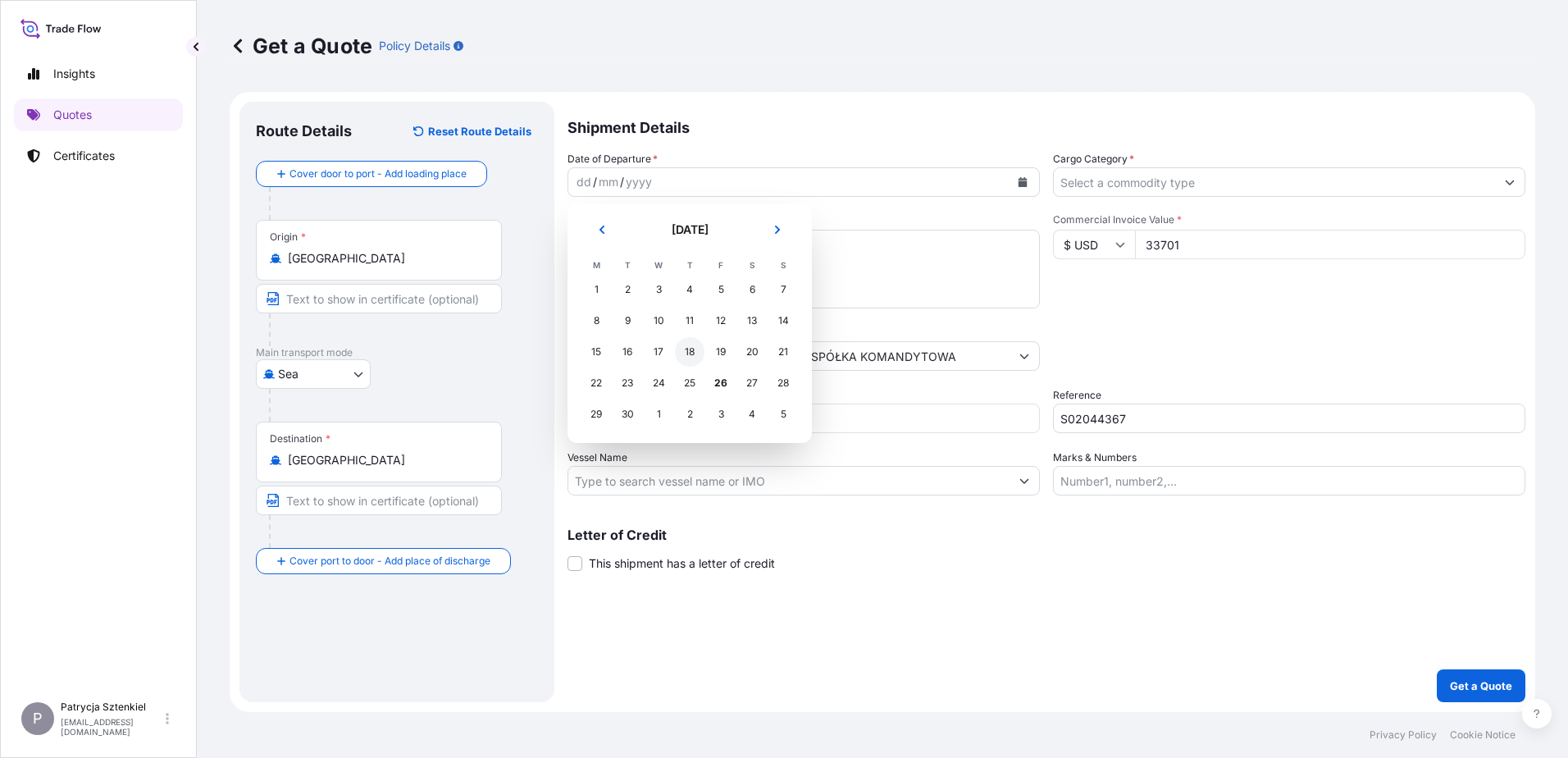
click at [689, 359] on div "18" at bounding box center [689, 352] width 29 height 29
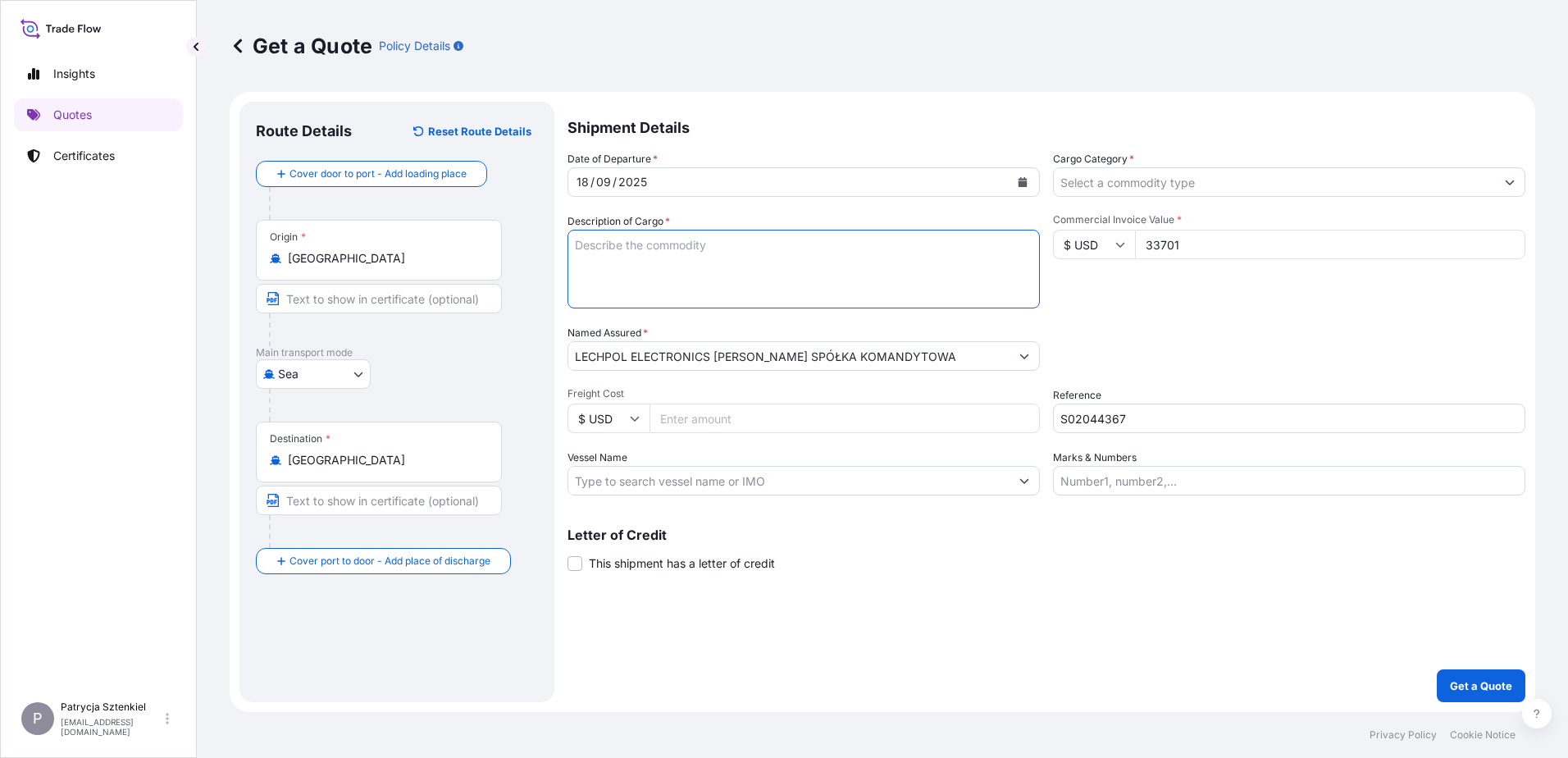
click at [595, 276] on textarea "Description of Cargo *" at bounding box center [804, 268] width 472 height 79
paste textarea "ACUPUNCTURE MAT RESISTANCE BAND"
paste textarea "OOCU9775005 OOLJGT3825 40HC 7716.90 KG 61.83 M3 461 CTN CY/CY*"
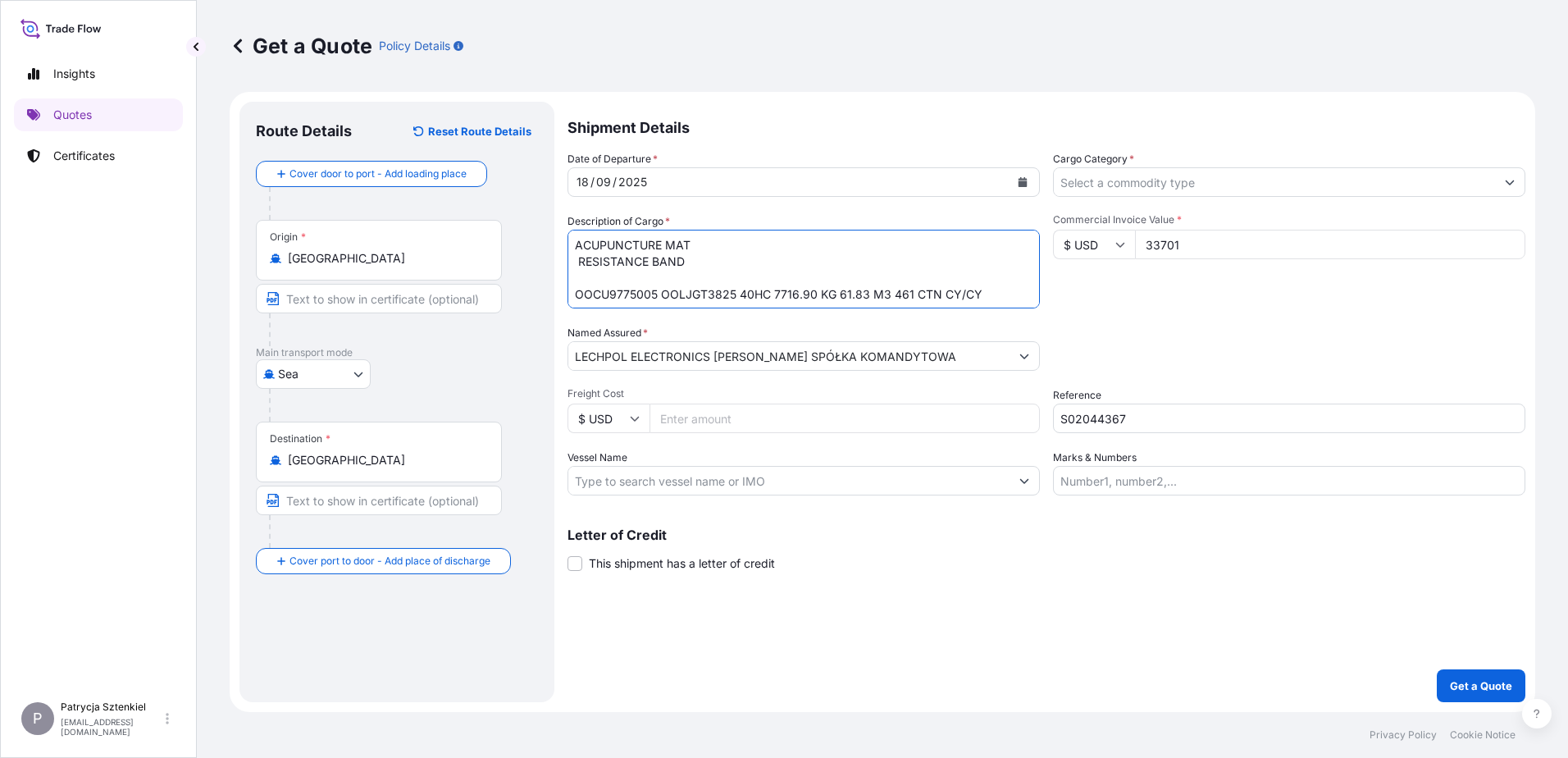
type textarea "ACUPUNCTURE MAT RESISTANCE BAND OOCU9775005 OOLJGT3825 40HC 7716.90 KG 61.83 M3…"
click at [1121, 184] on input "Cargo Category *" at bounding box center [1274, 182] width 441 height 29
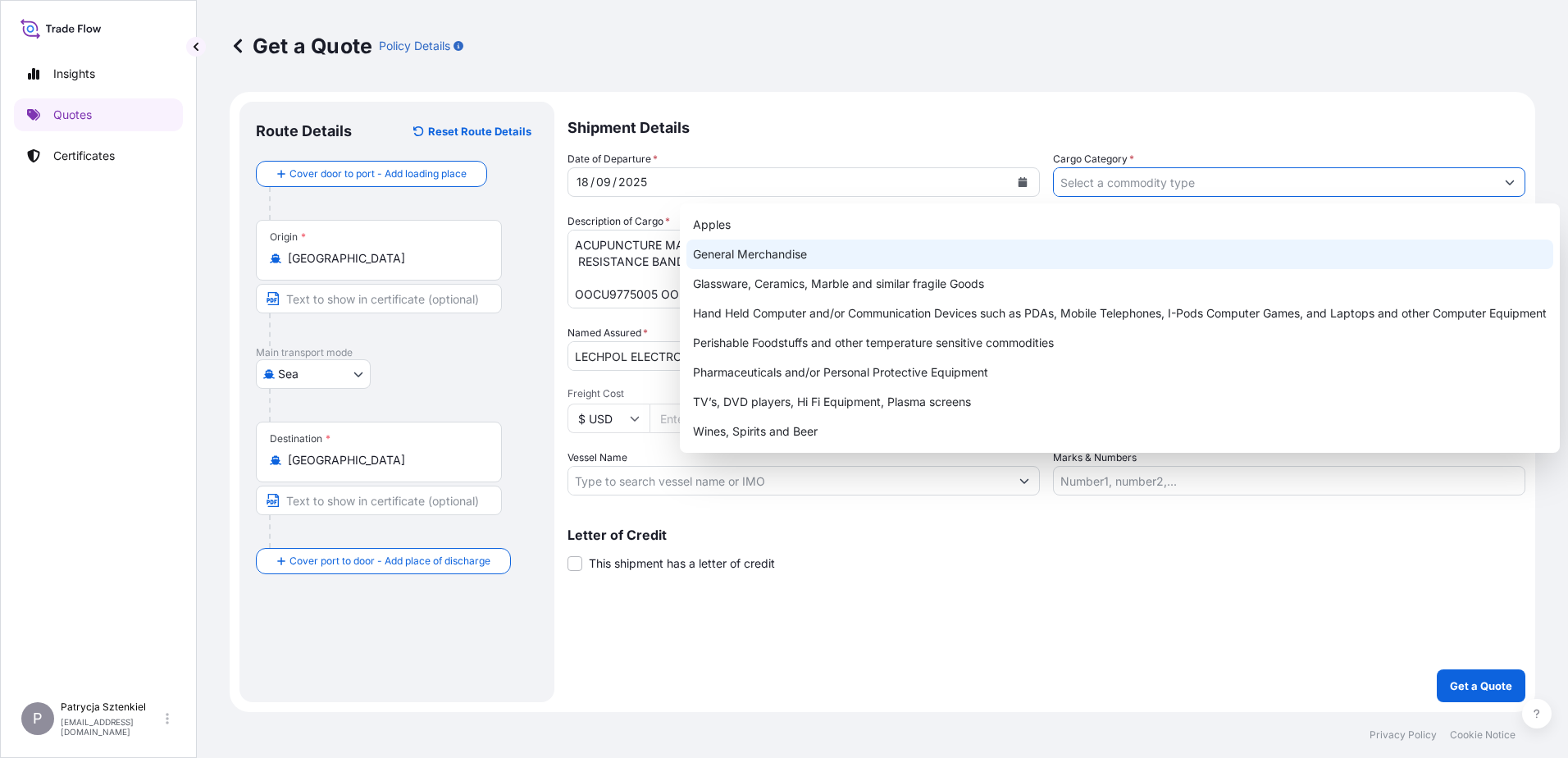
click at [1051, 247] on div "General Merchandise" at bounding box center [1120, 254] width 867 height 29
type input "General Merchandise"
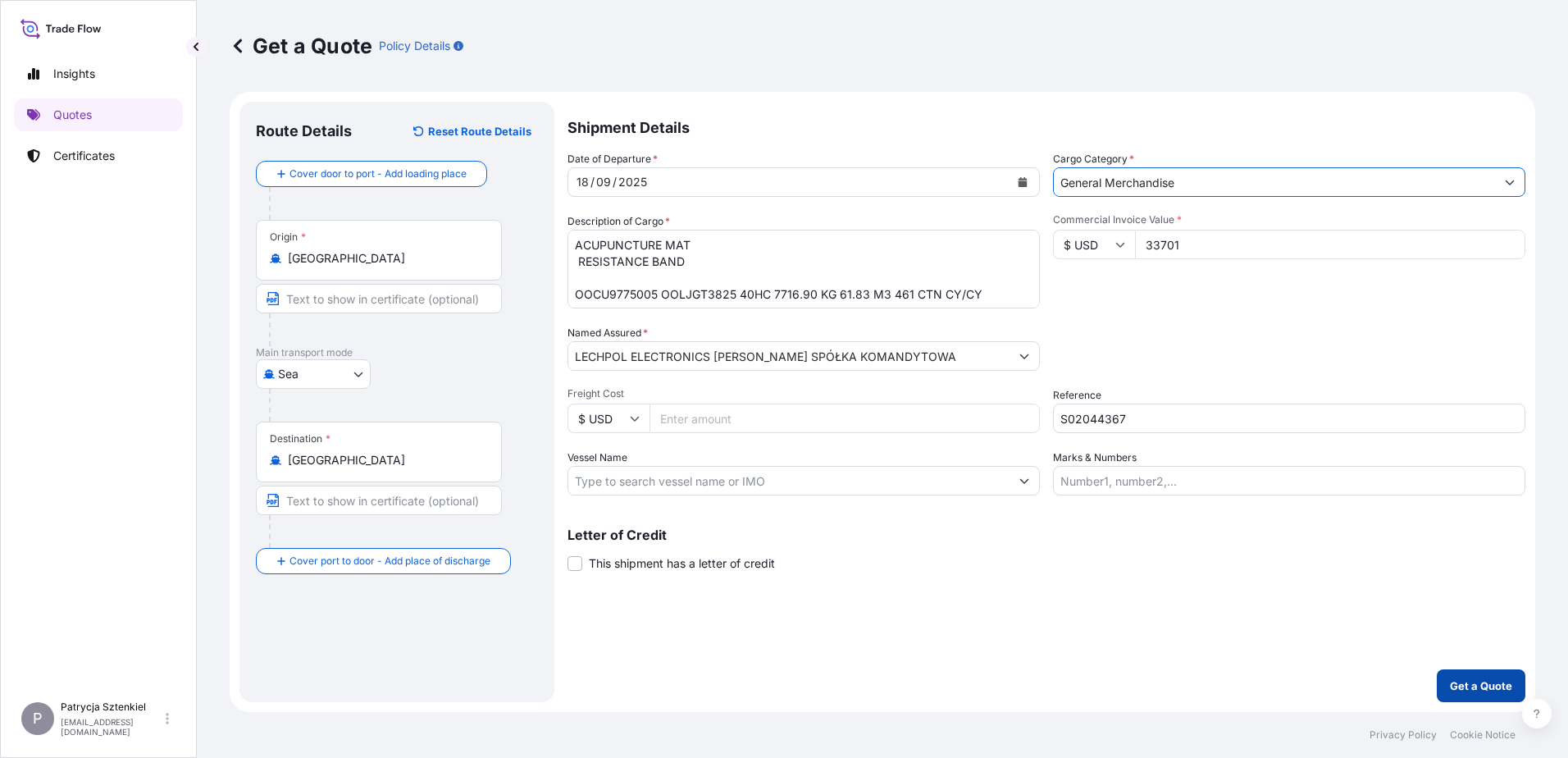
click at [1486, 696] on button "Get a Quote" at bounding box center [1481, 686] width 89 height 33
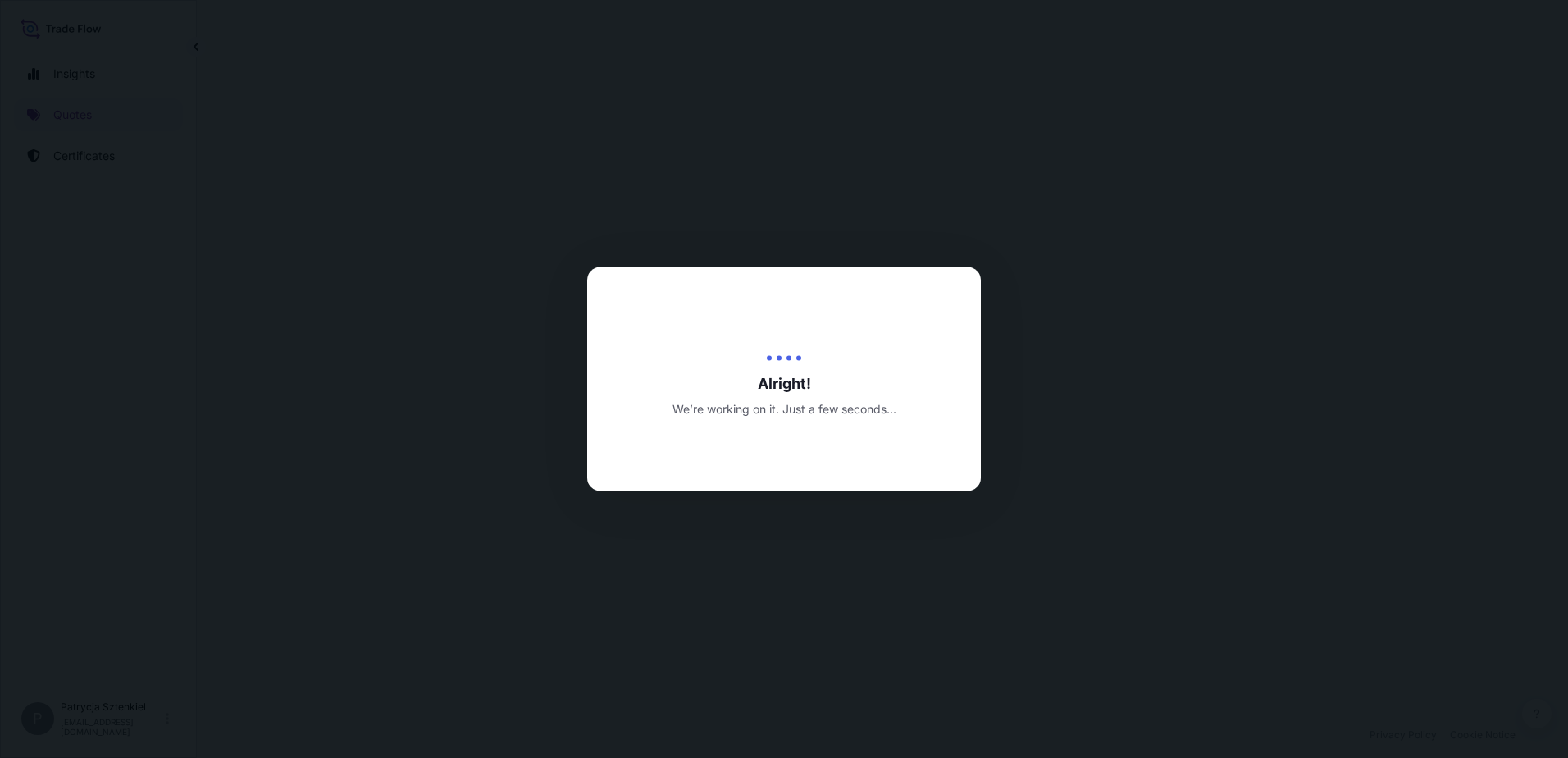
select select "Sea"
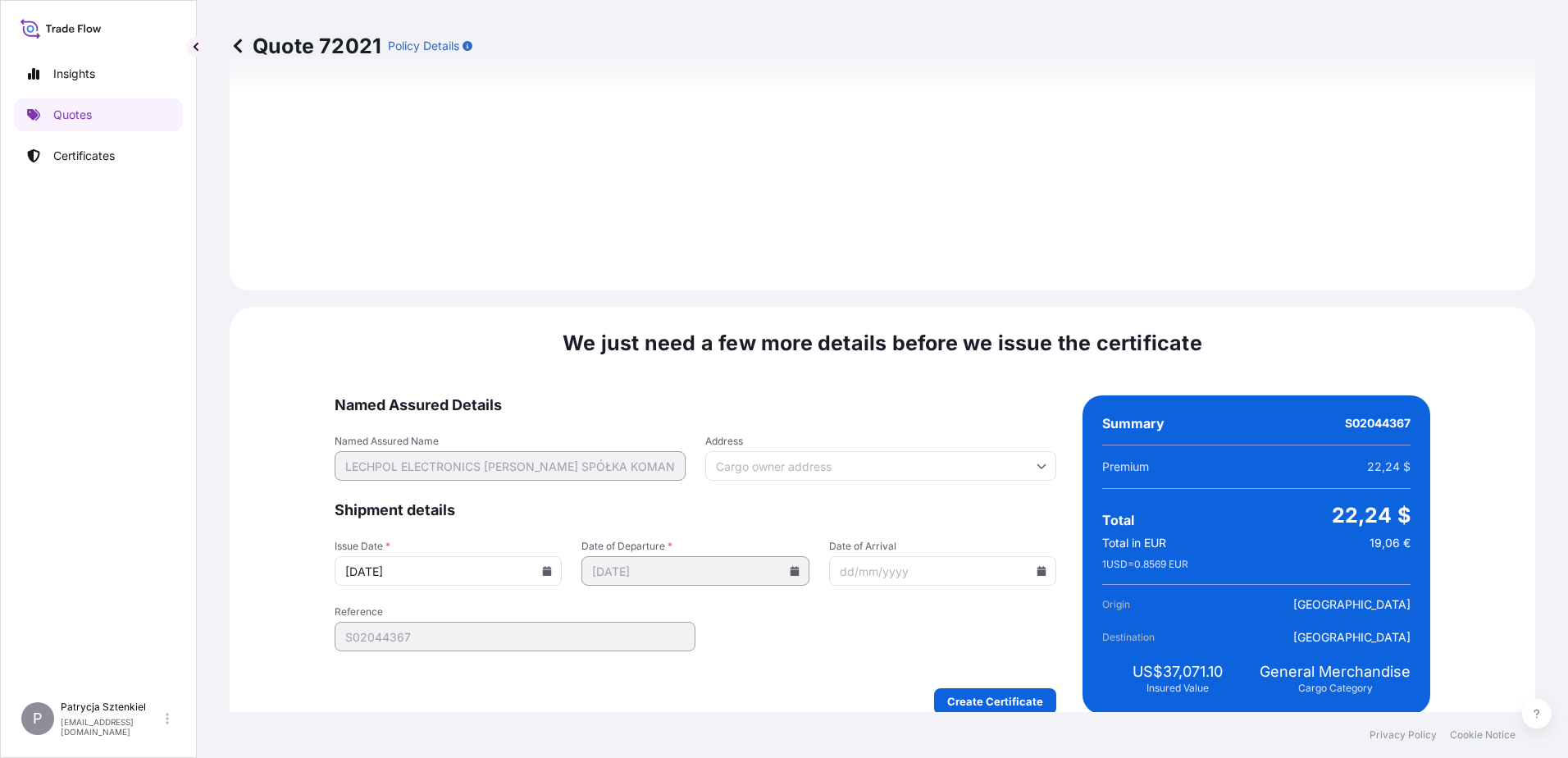
scroll to position [1745, 0]
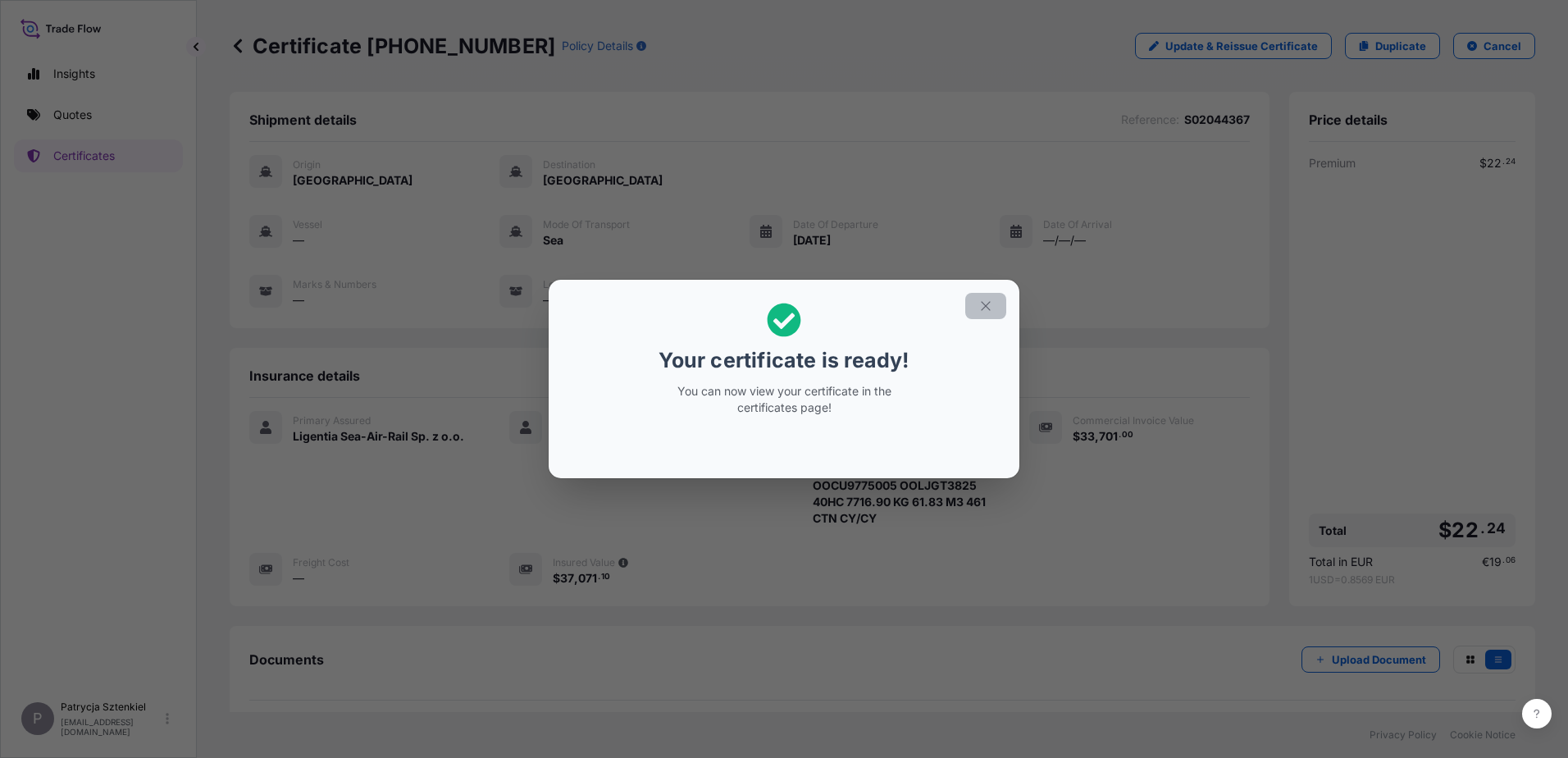
click at [996, 293] on button "button" at bounding box center [985, 306] width 41 height 26
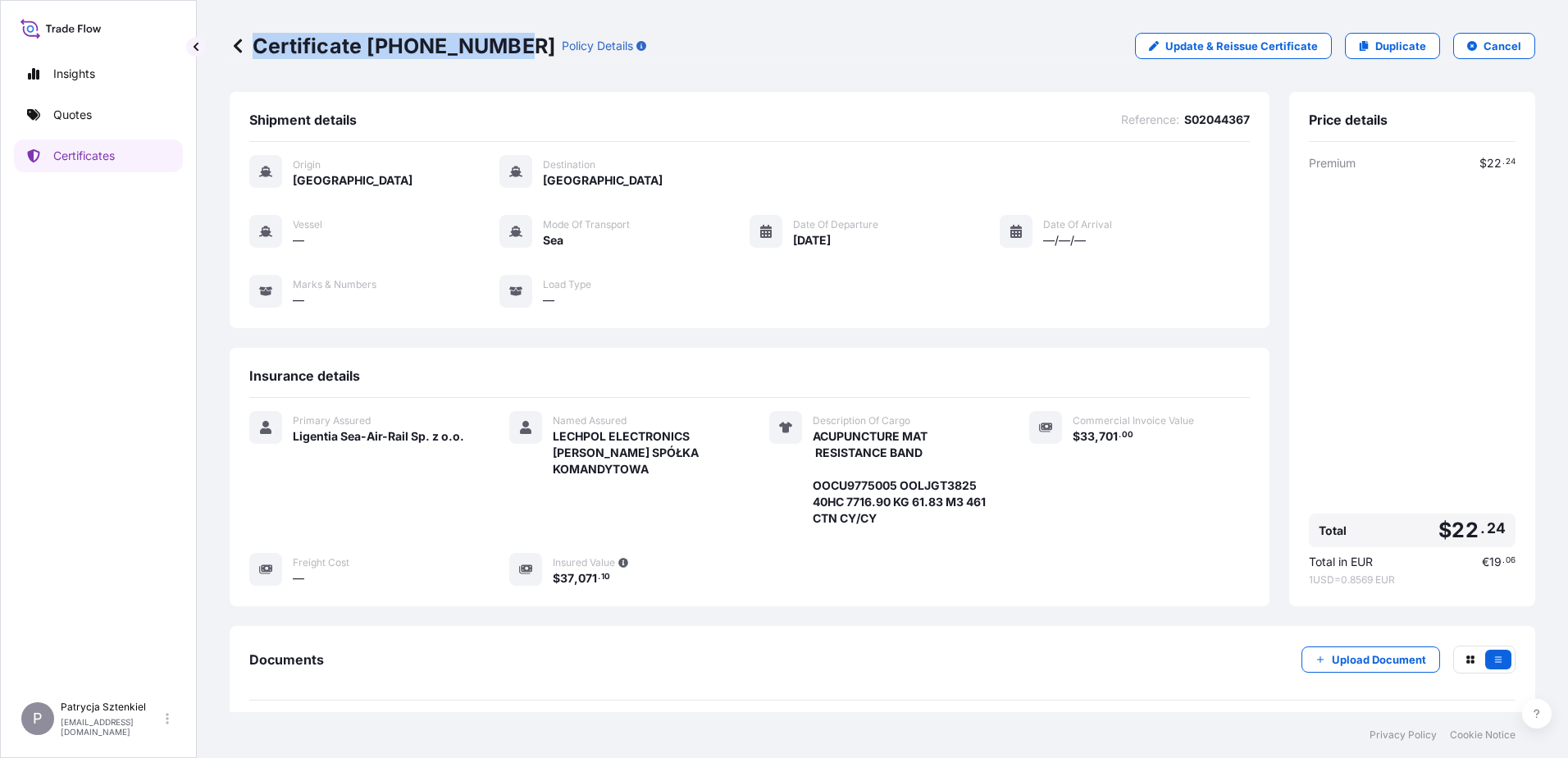
drag, startPoint x: 254, startPoint y: 37, endPoint x: 506, endPoint y: 52, distance: 252.4
click at [509, 52] on p "Certificate [PHONE_NUMBER]" at bounding box center [392, 46] width 326 height 26
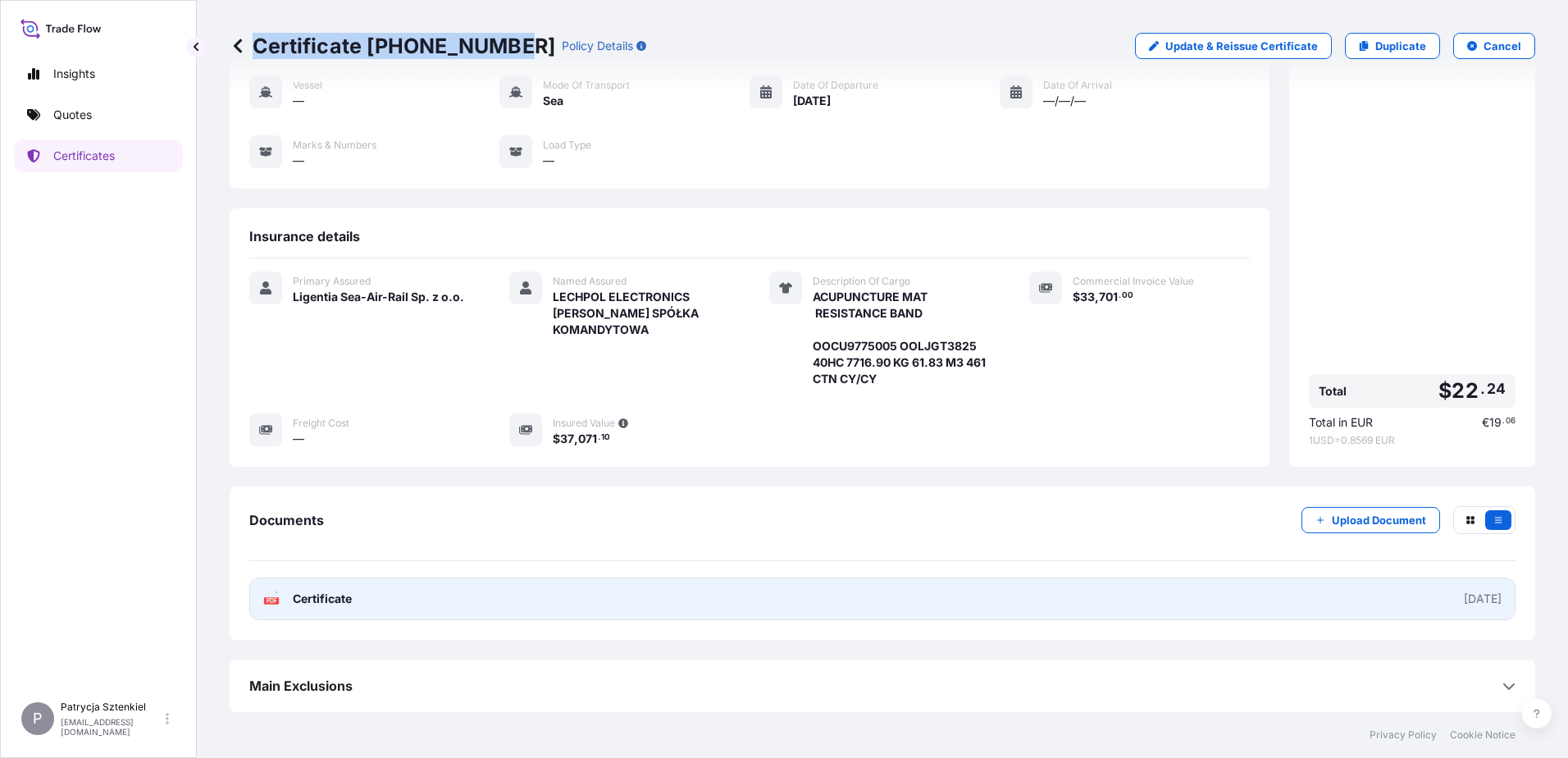
click at [503, 610] on link "PDF Certificate [DATE]" at bounding box center [882, 598] width 1267 height 43
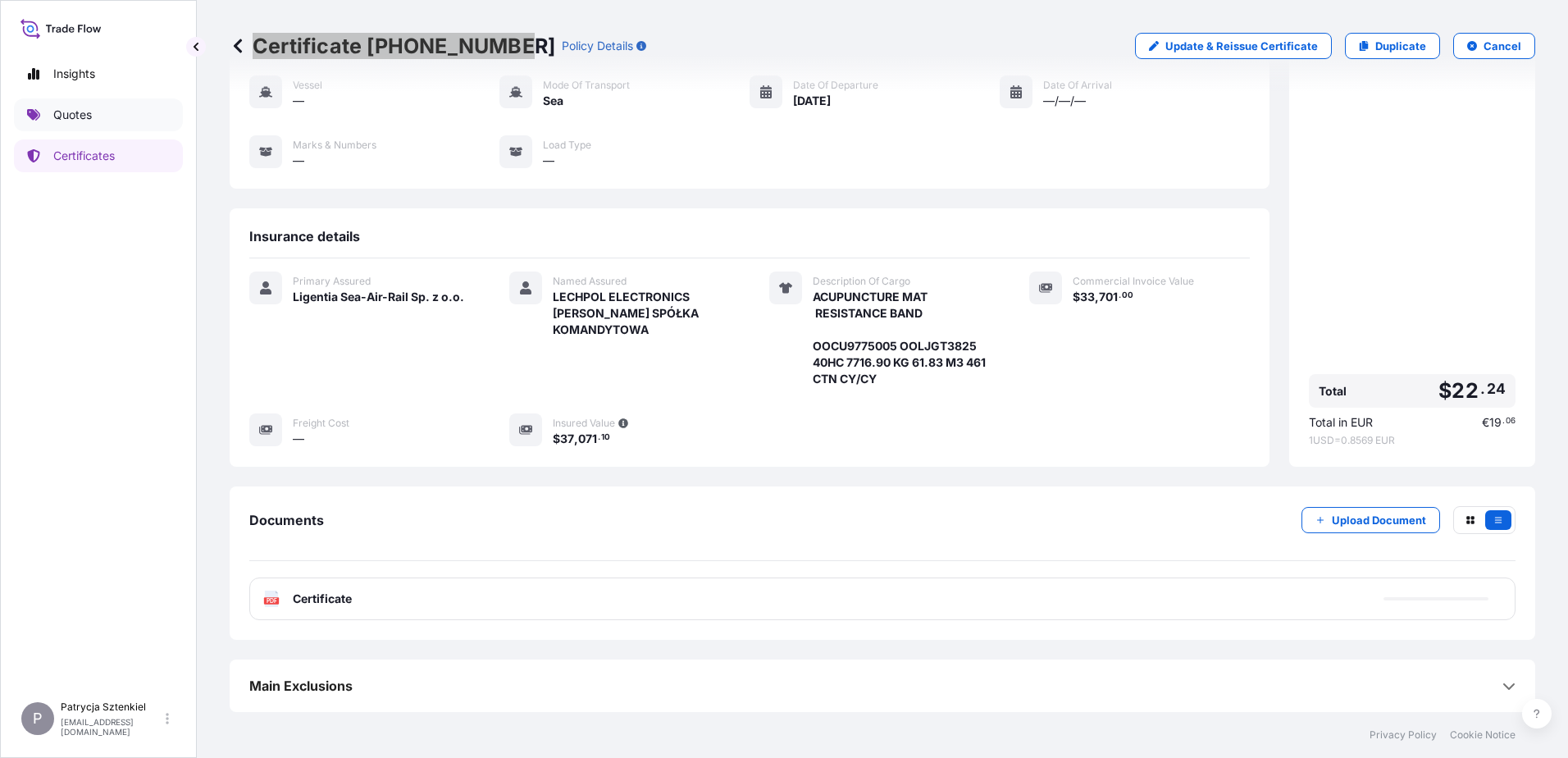
click at [63, 123] on link "Quotes" at bounding box center [98, 115] width 169 height 33
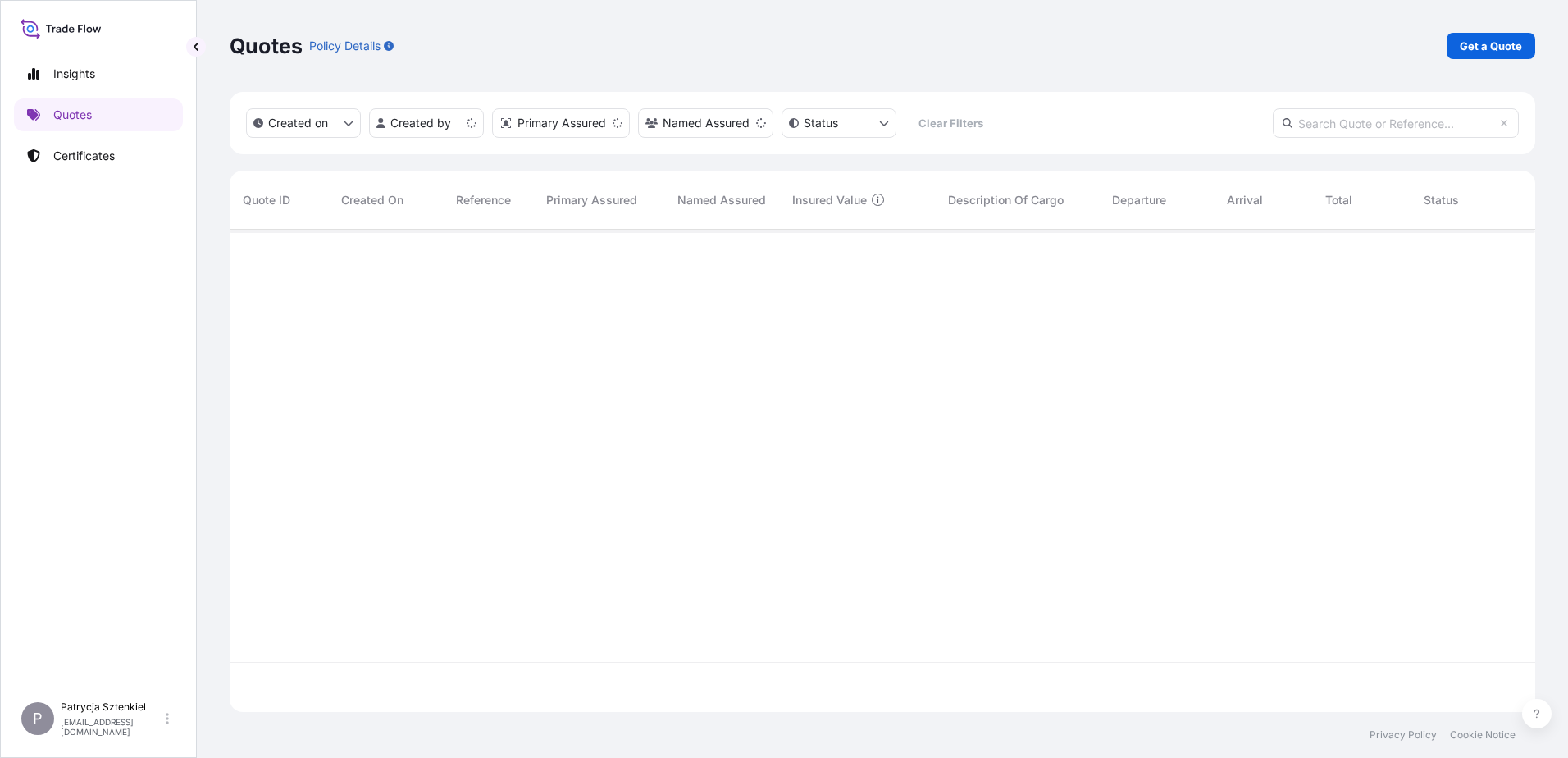
scroll to position [479, 1293]
click at [1457, 44] on link "Get a Quote" at bounding box center [1490, 46] width 89 height 26
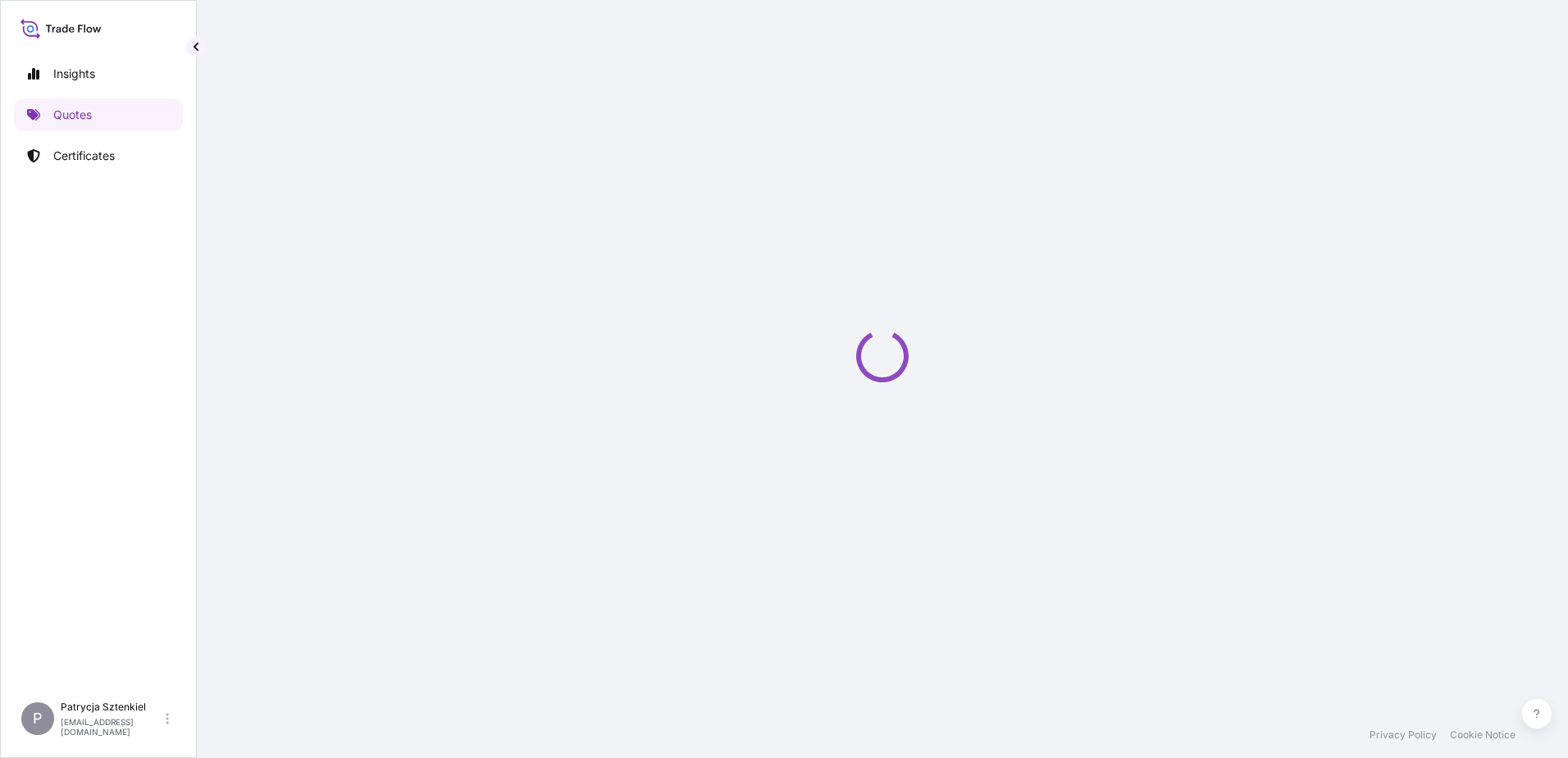
select select "Sea"
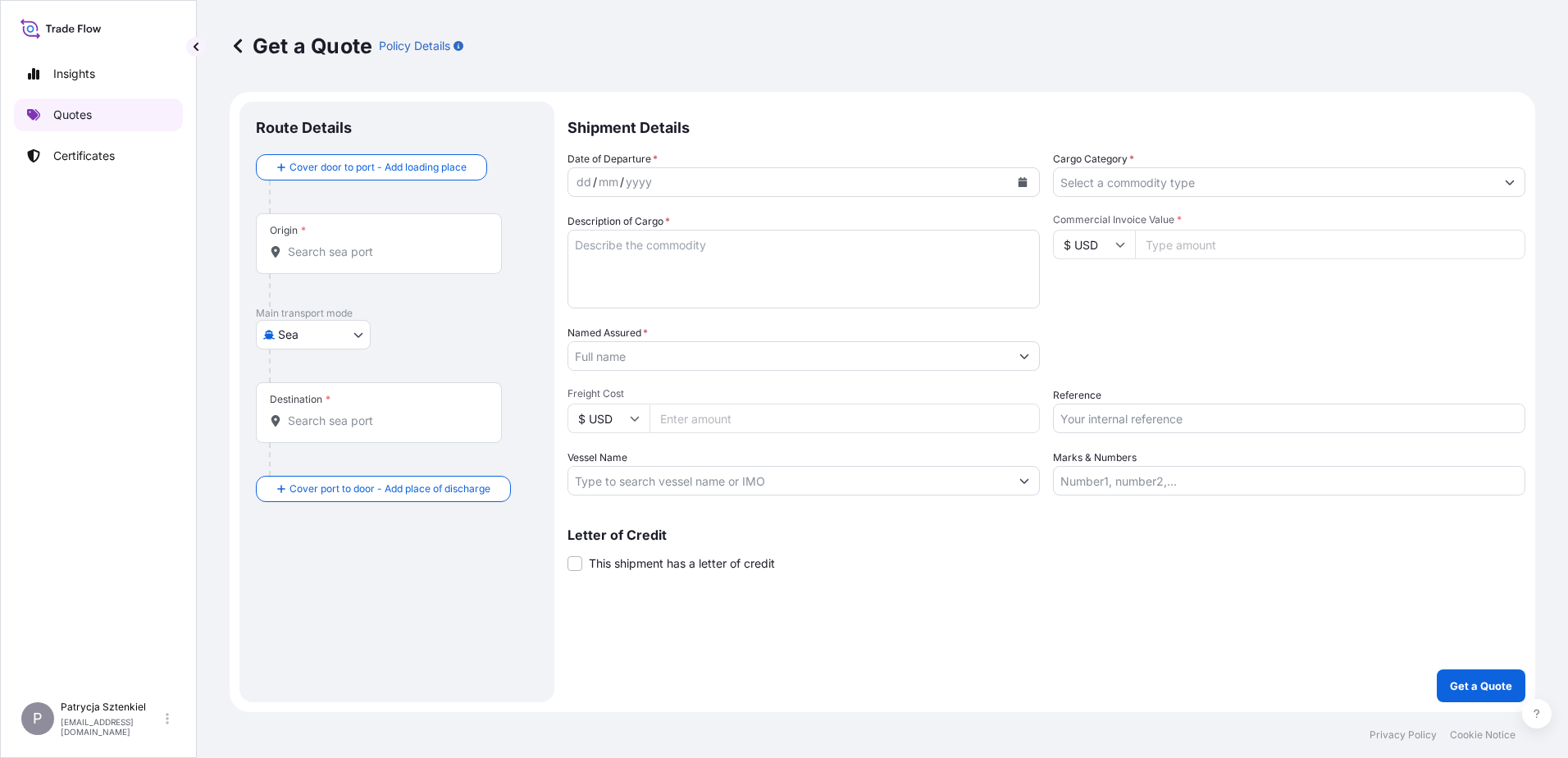
click at [119, 117] on link "Quotes" at bounding box center [98, 115] width 169 height 33
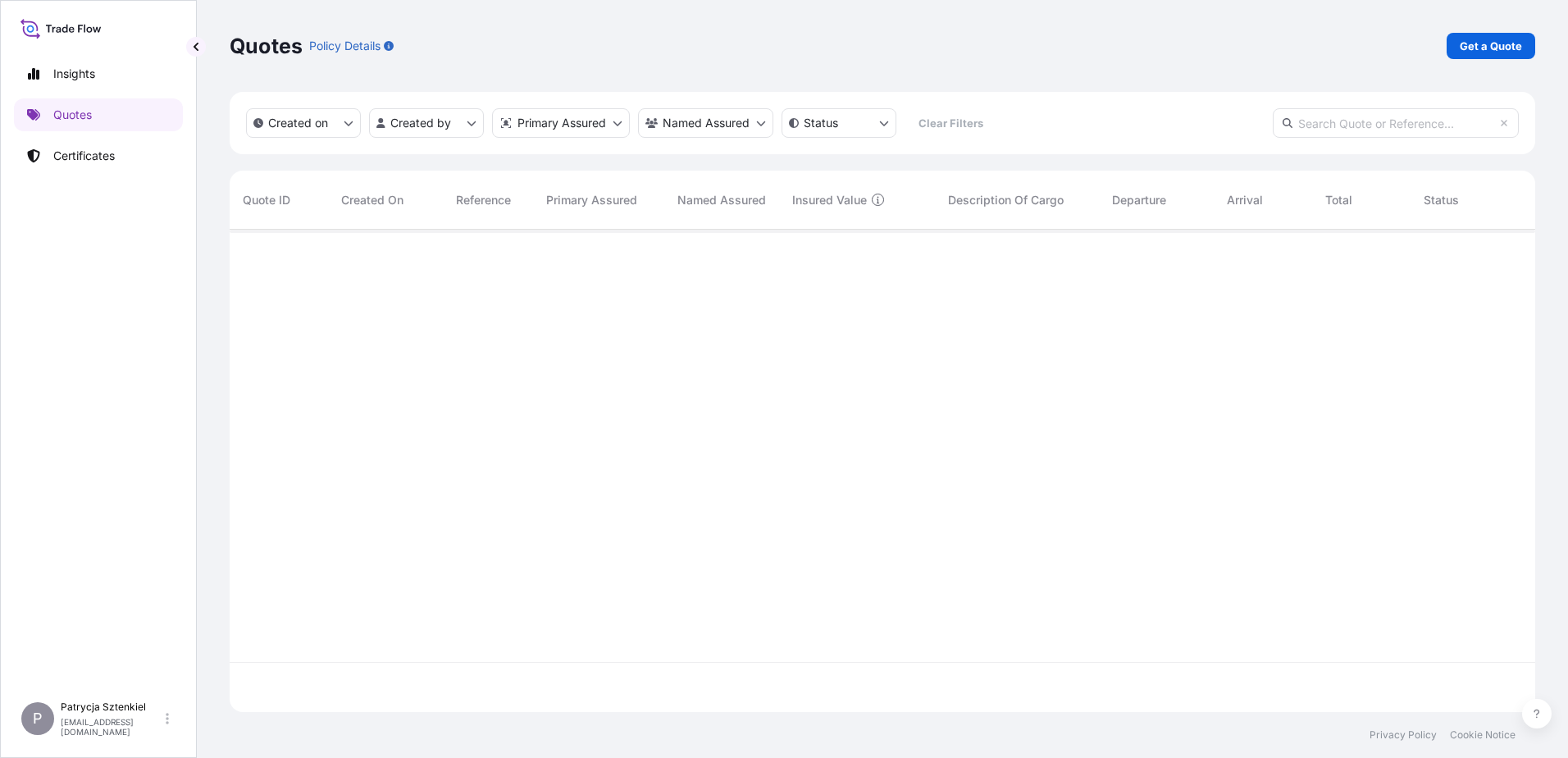
scroll to position [479, 1293]
click at [163, 146] on link "Certificates" at bounding box center [98, 156] width 169 height 33
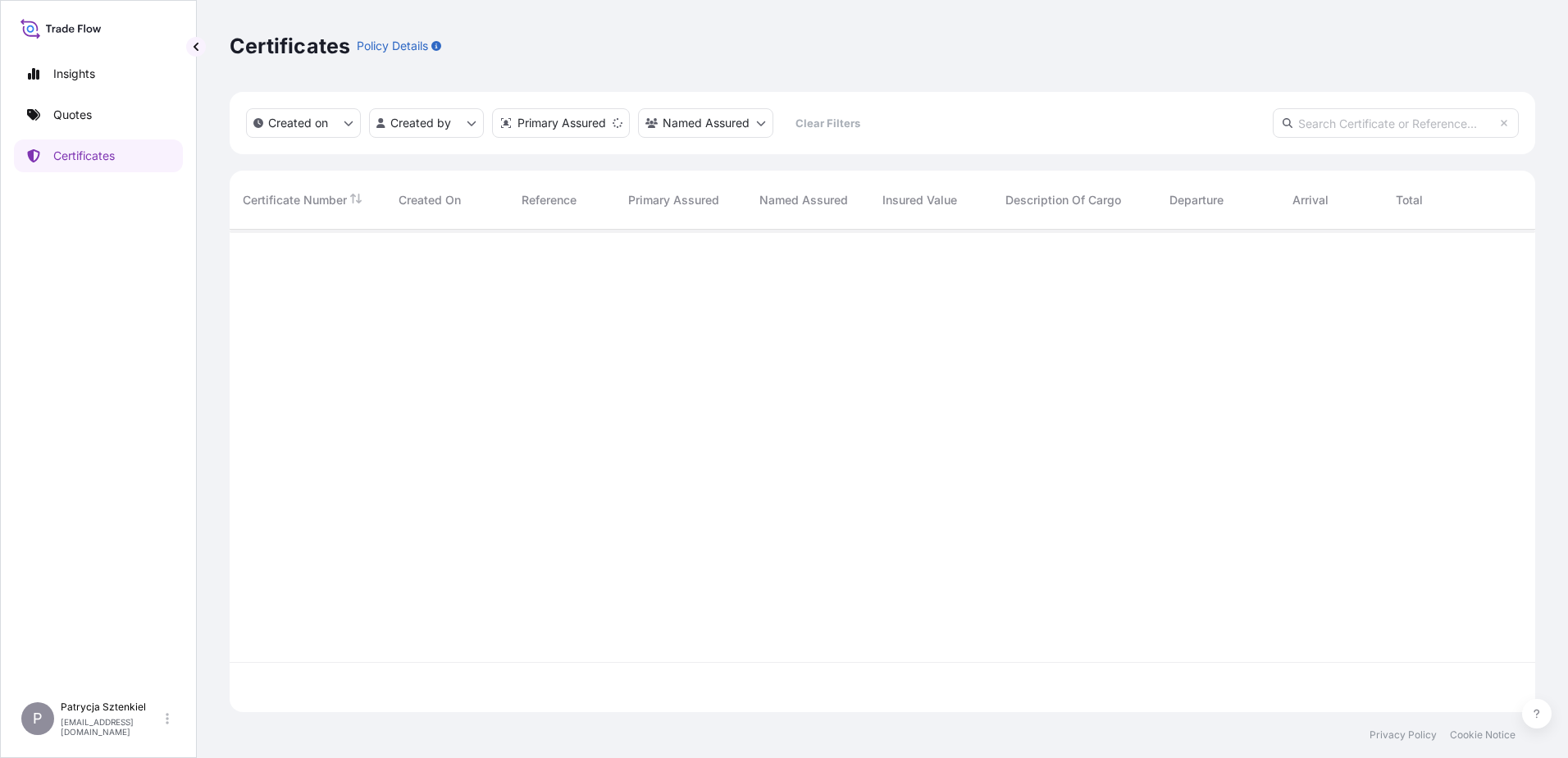
scroll to position [479, 1293]
click at [1350, 132] on input "text" at bounding box center [1395, 123] width 246 height 29
paste input "S02040883"
type input "S02040883"
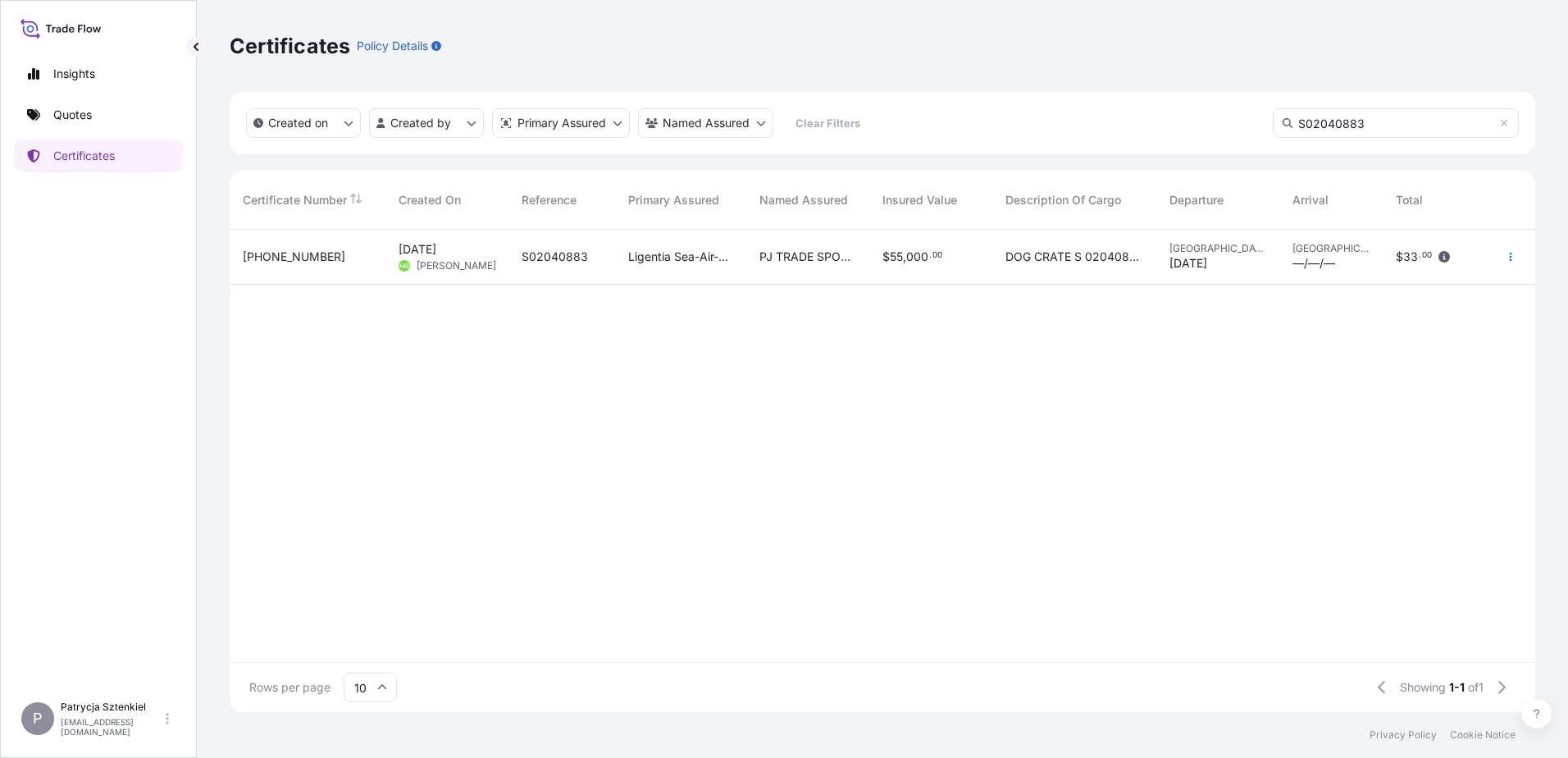
click at [794, 259] on span "PJ TRADE SPOLKA Z OGRANICZONA ODPOWIEDZIALNOSCIA" at bounding box center [808, 257] width 97 height 16
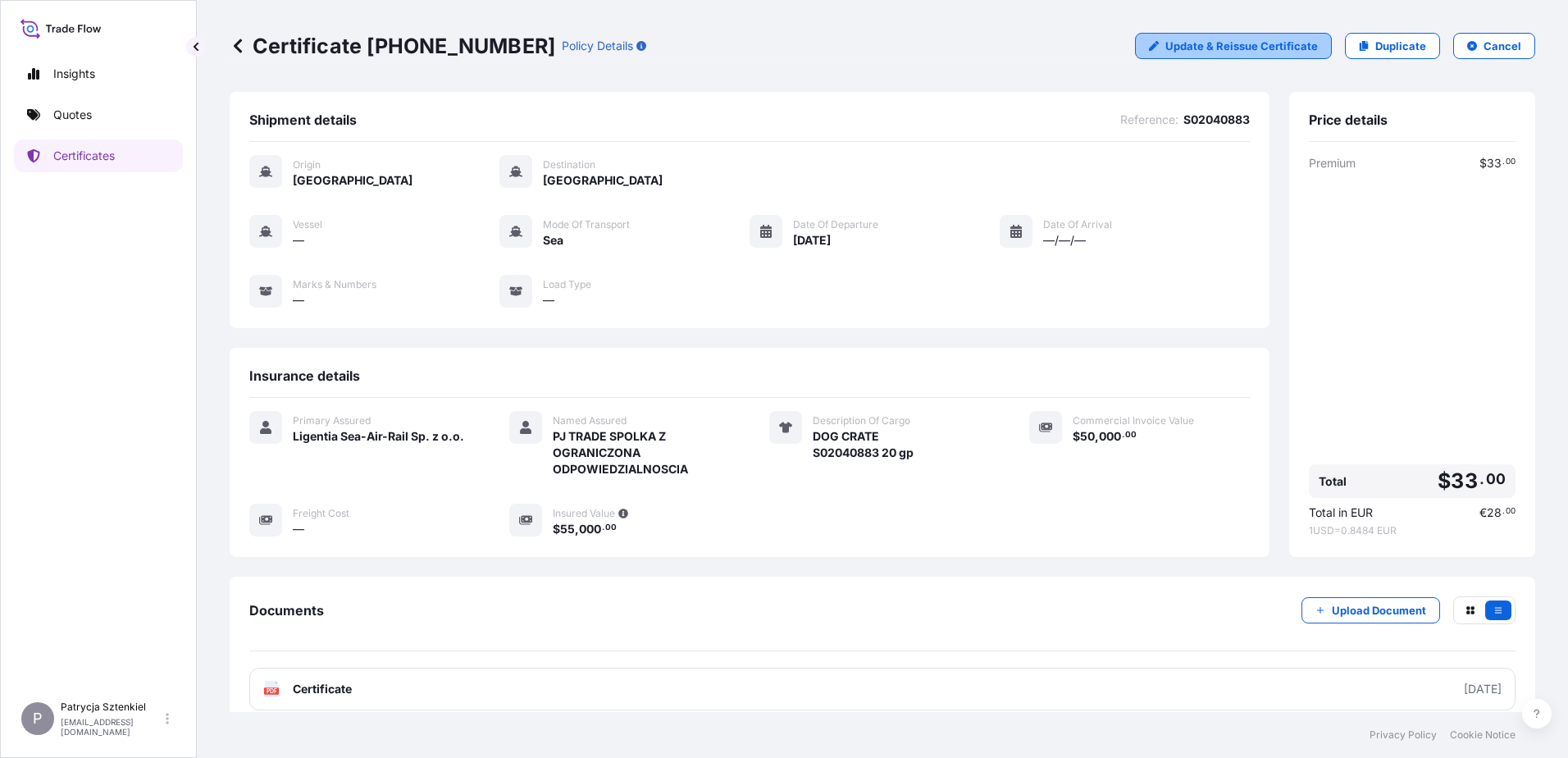
click at [1269, 49] on p "Update & Reissue Certificate" at bounding box center [1241, 46] width 153 height 16
select select "Sea"
select select "31440"
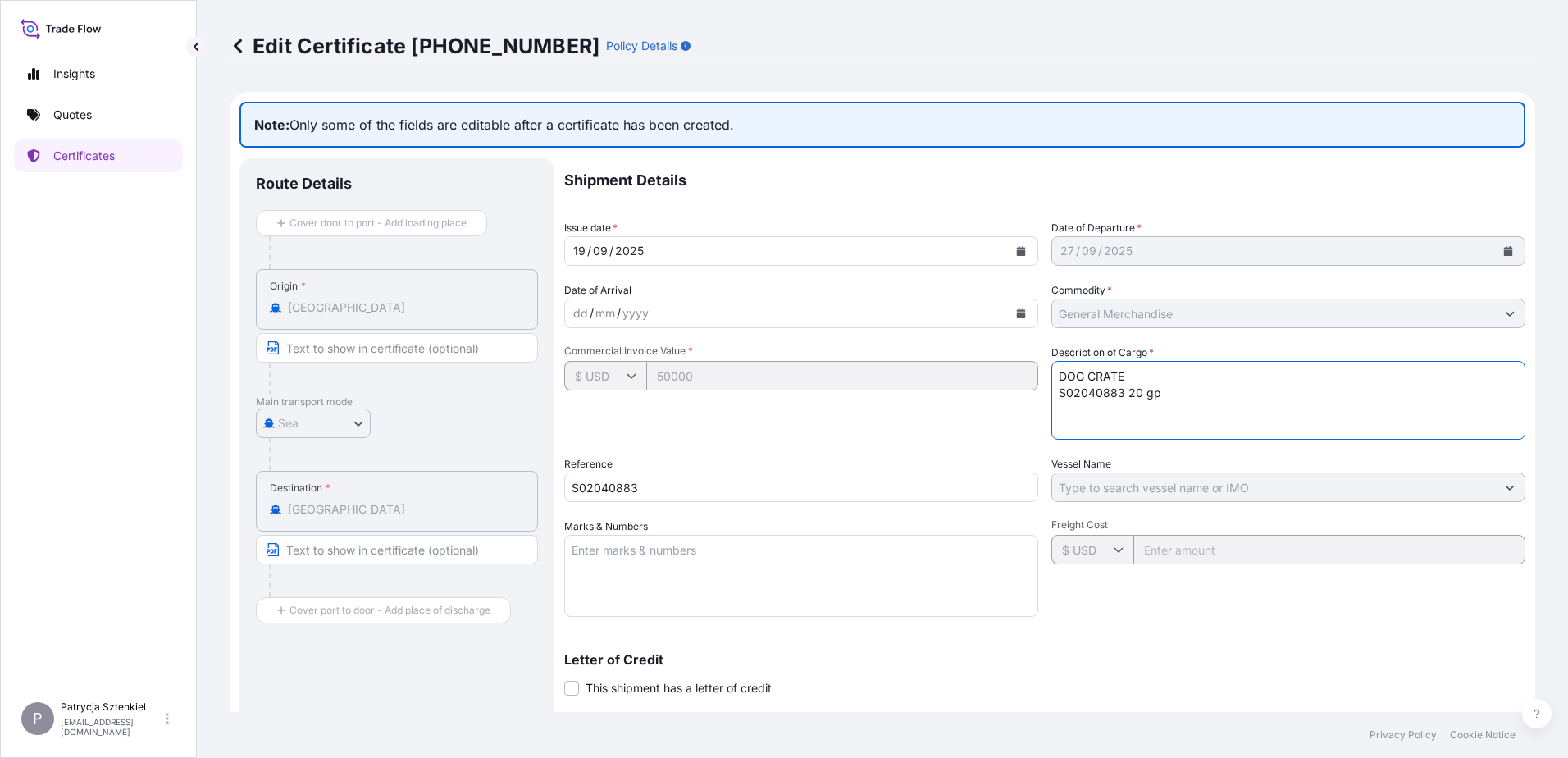
drag, startPoint x: 1108, startPoint y: 387, endPoint x: 888, endPoint y: 317, distance: 230.9
click at [888, 317] on div "Shipment Details Issue date * [DATE] Date of Departure * [DATE] Date of Arrival…" at bounding box center [1045, 517] width 962 height 720
paste textarea "FILTERS"
paste textarea "FCIU5473840 OOLJXF3222 20GP 4043.05 KG 29.06 M3 242 CTN CY/CY"
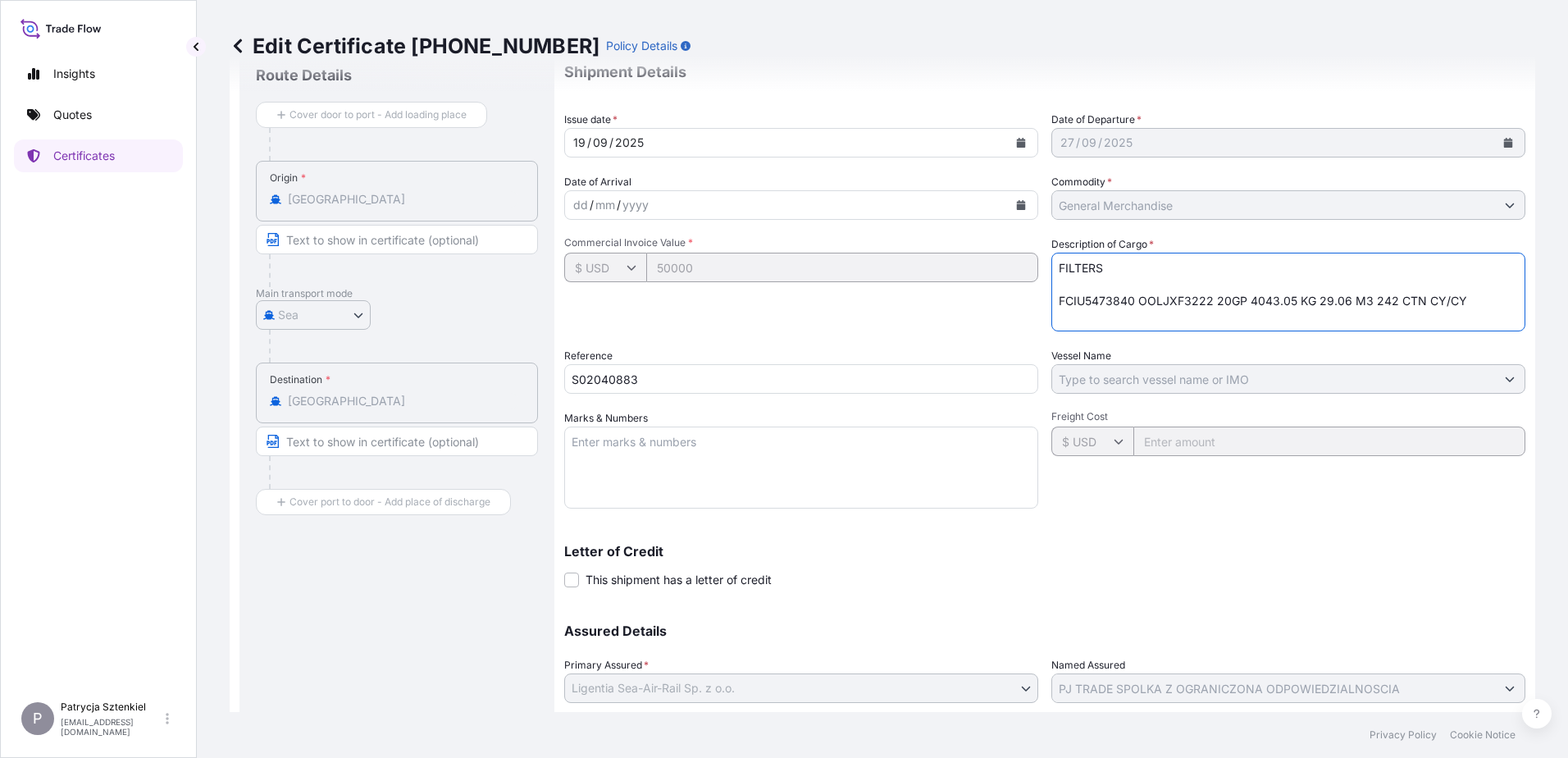
scroll to position [221, 0]
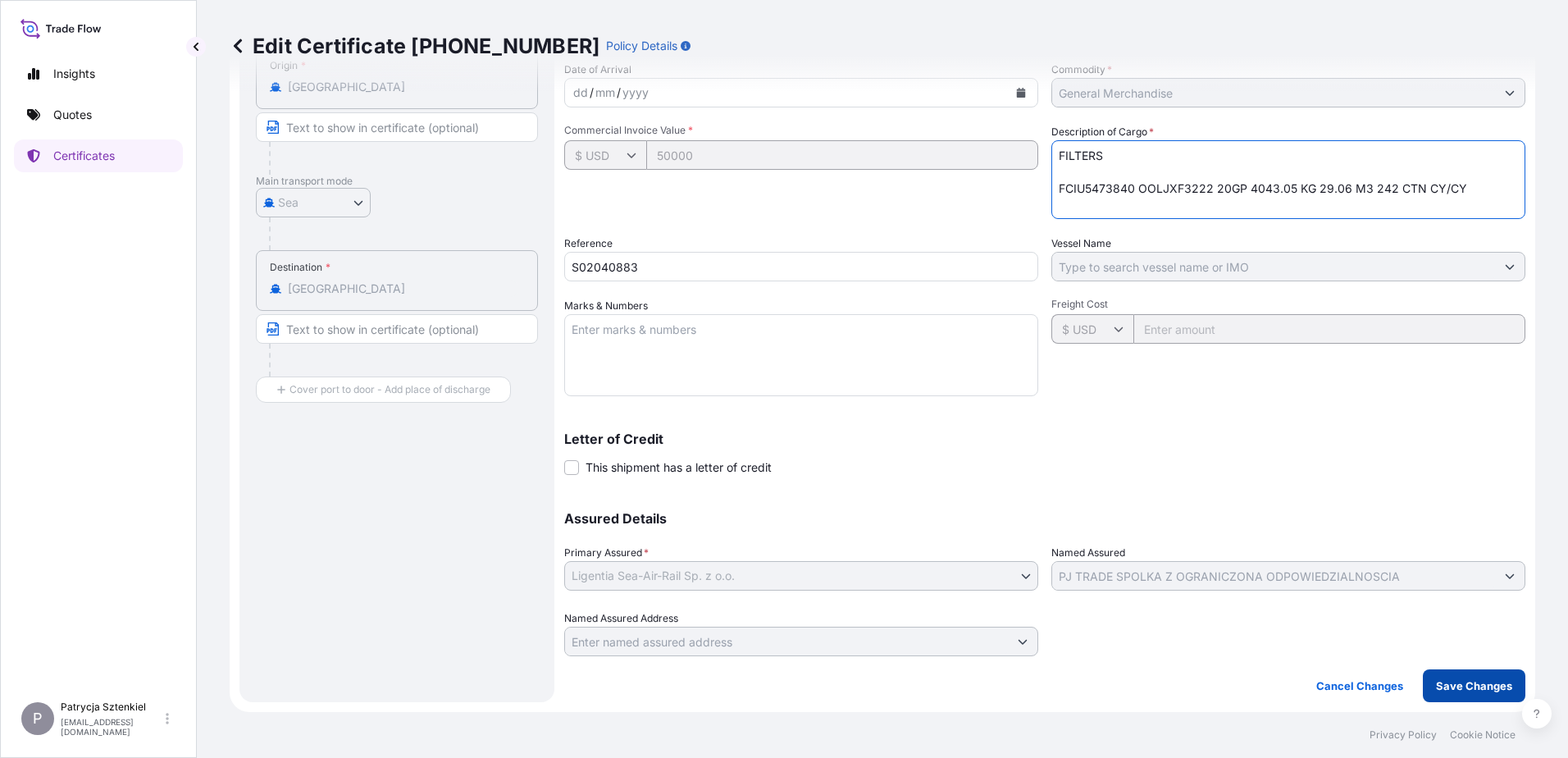
type textarea "FILTERS FCIU5473840 OOLJXF3222 20GP 4043.05 KG 29.06 M3 242 CTN CY/CY"
click at [1510, 684] on button "Save Changes" at bounding box center [1474, 686] width 102 height 33
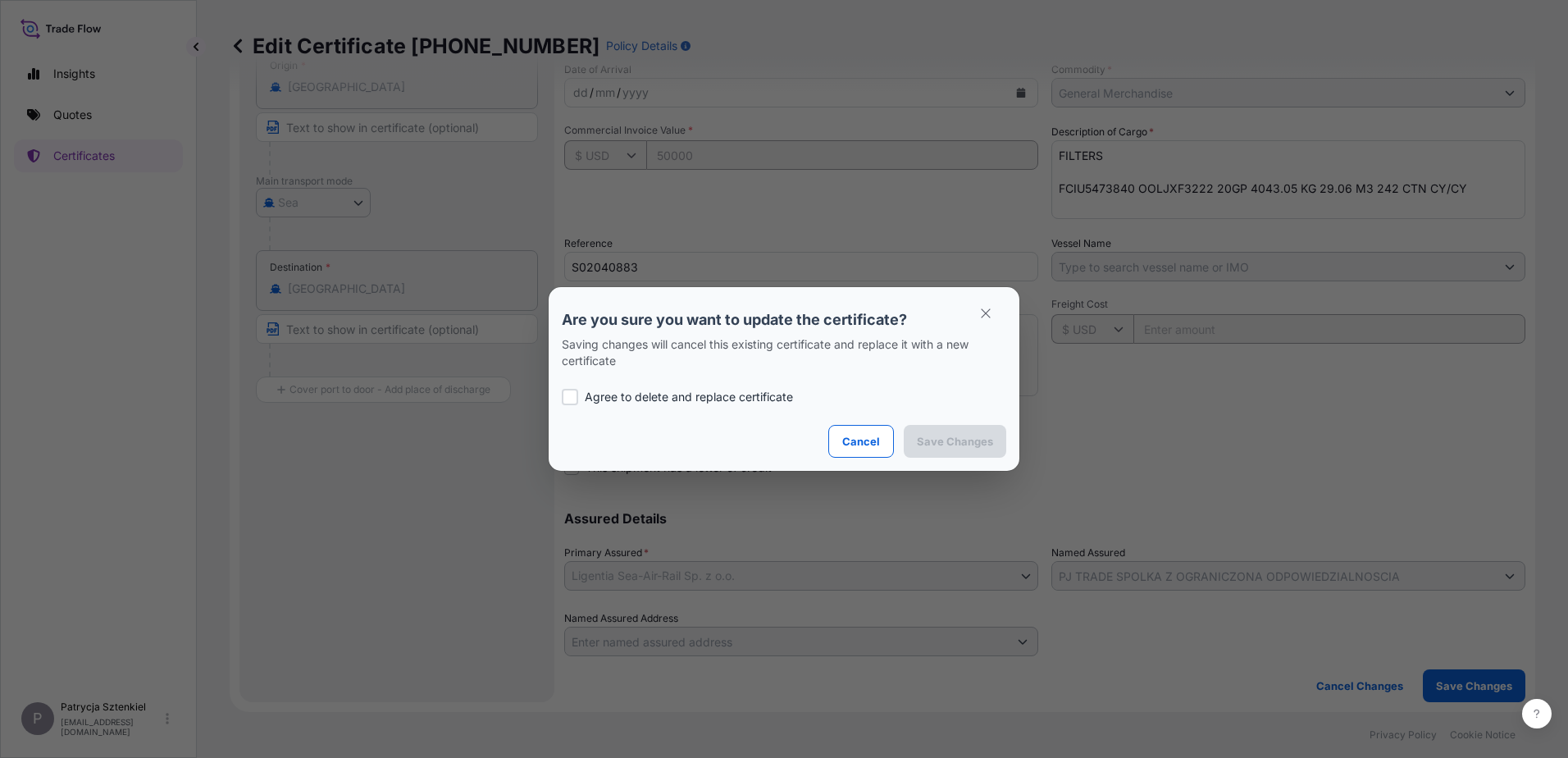
click at [694, 399] on p "Agree to delete and replace certificate" at bounding box center [689, 397] width 208 height 16
checkbox input "true"
click at [953, 445] on p "Save Changes" at bounding box center [955, 441] width 77 height 16
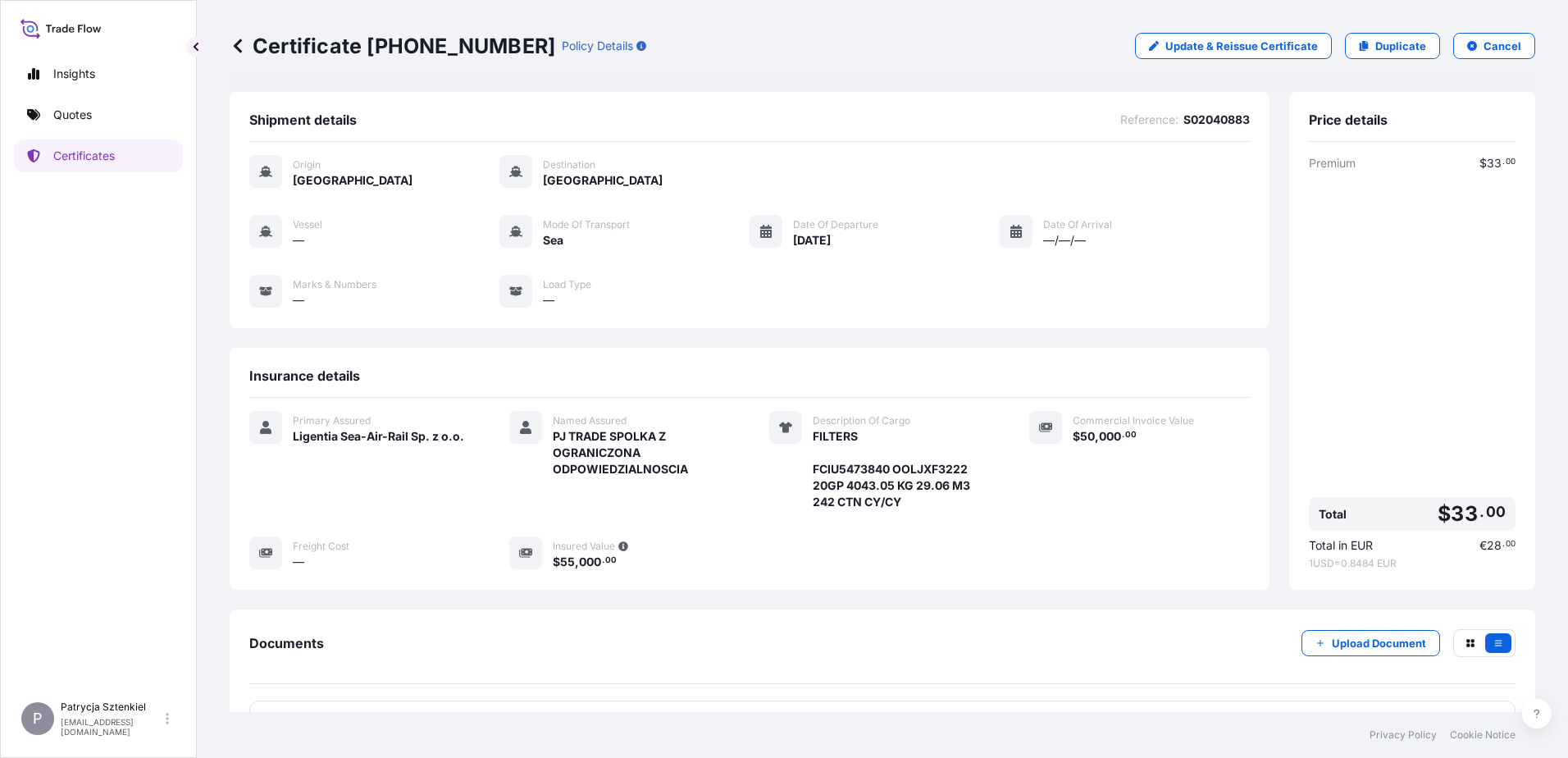
scroll to position [123, 0]
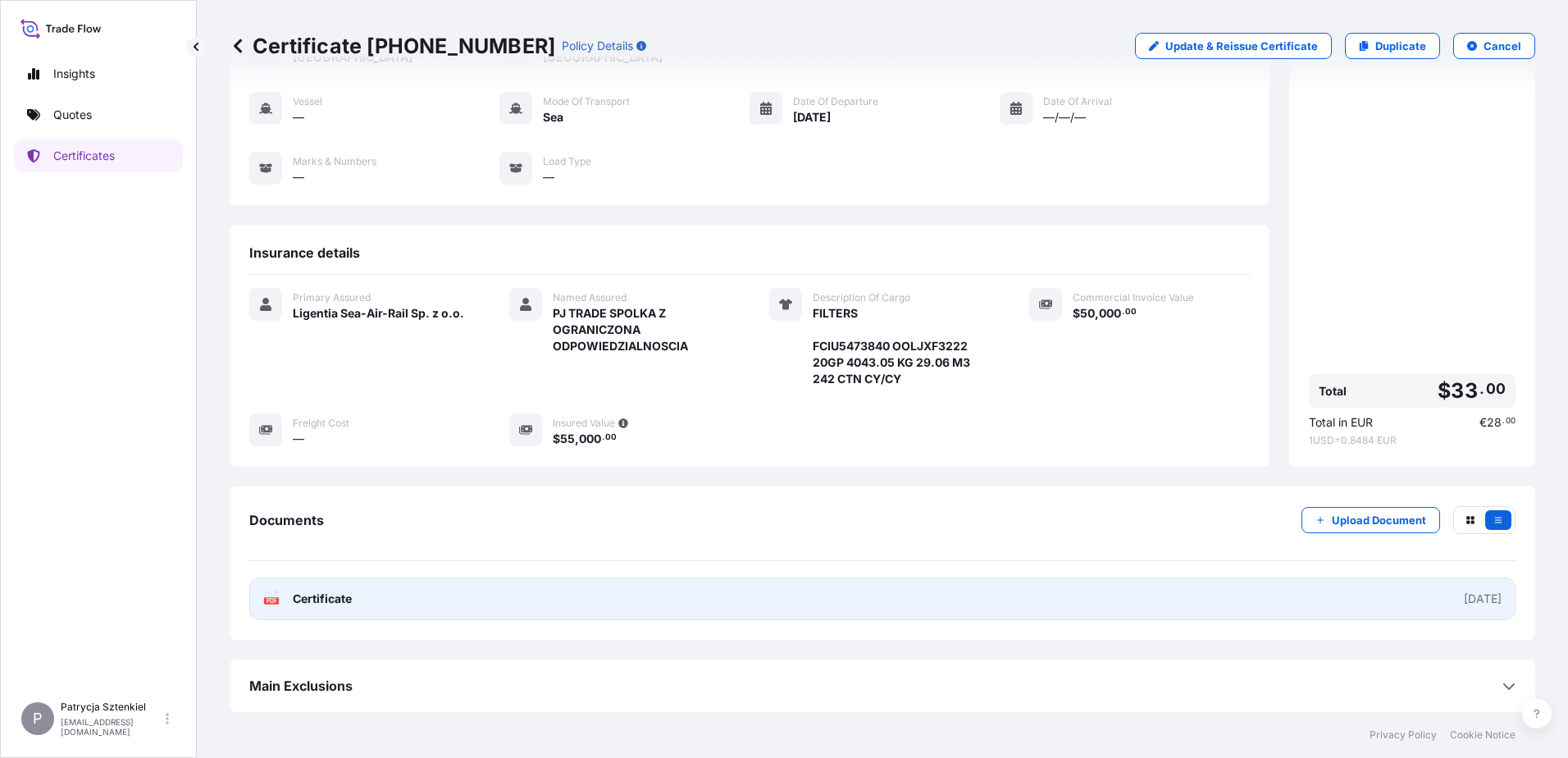
click at [1057, 578] on link "PDF Certificate [DATE]" at bounding box center [882, 598] width 1267 height 43
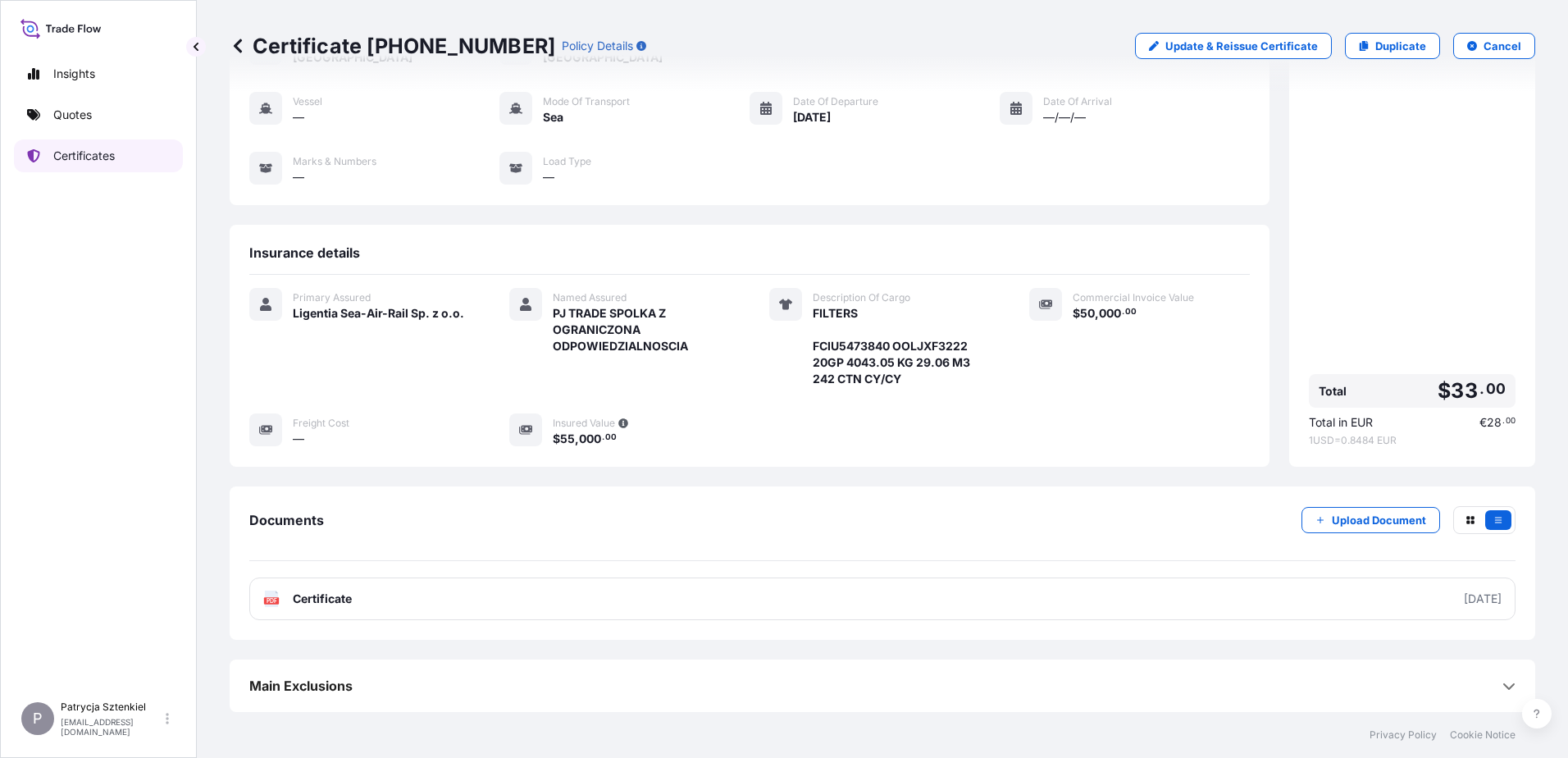
click at [71, 115] on p "Quotes" at bounding box center [72, 115] width 38 height 16
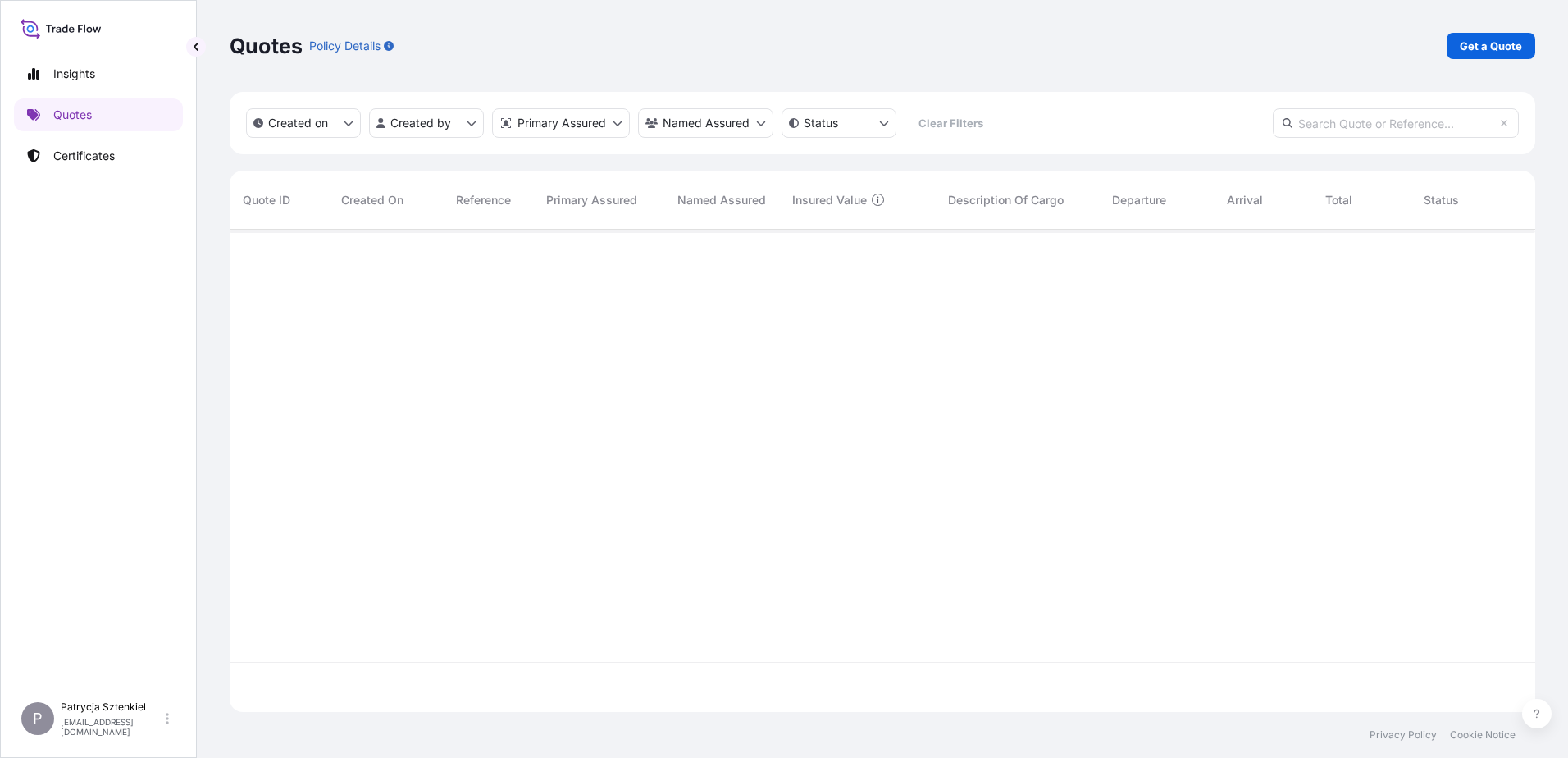
scroll to position [479, 1293]
click at [1500, 58] on link "Get a Quote" at bounding box center [1490, 46] width 89 height 26
select select "Sea"
